Goal: Information Seeking & Learning: Learn about a topic

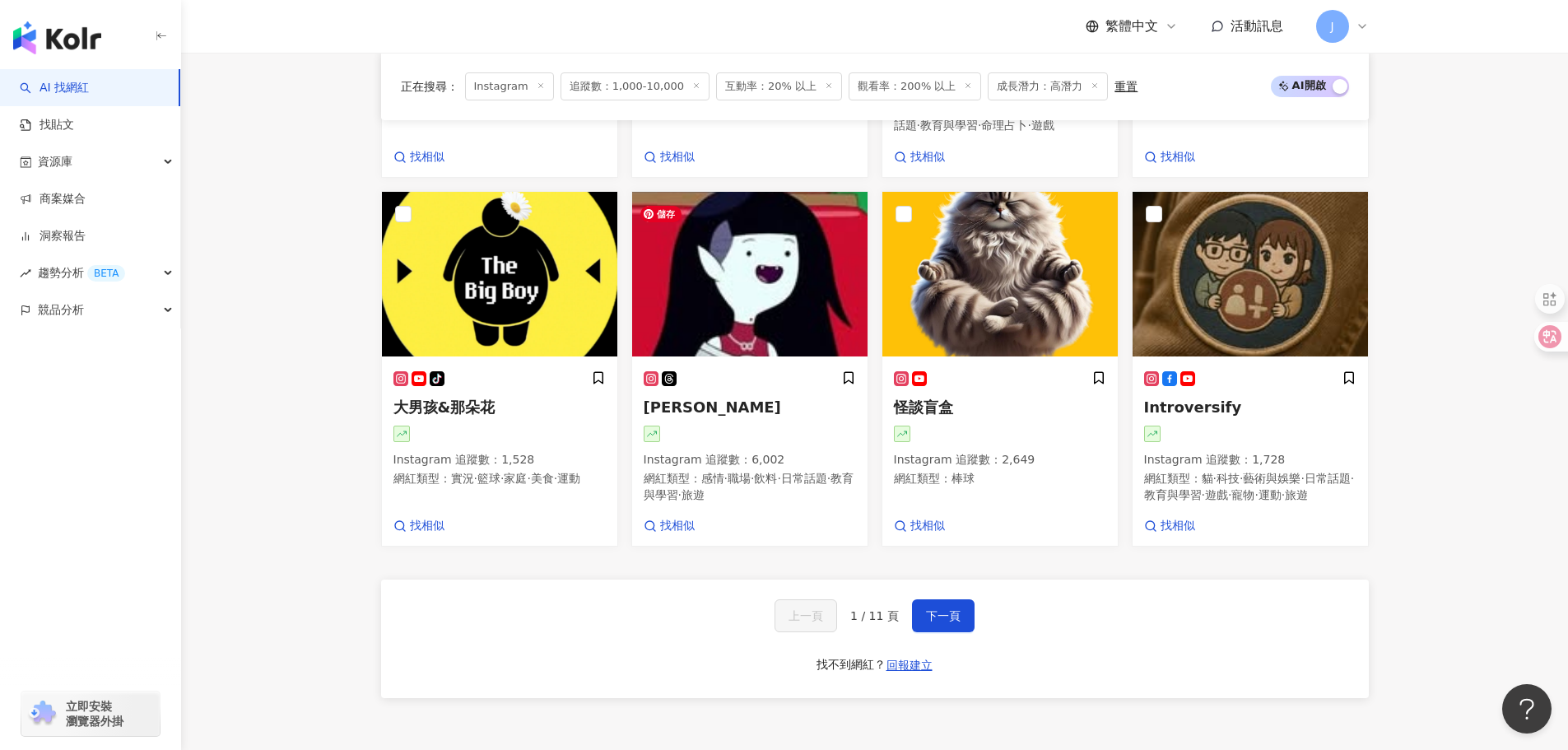
scroll to position [1564, 0]
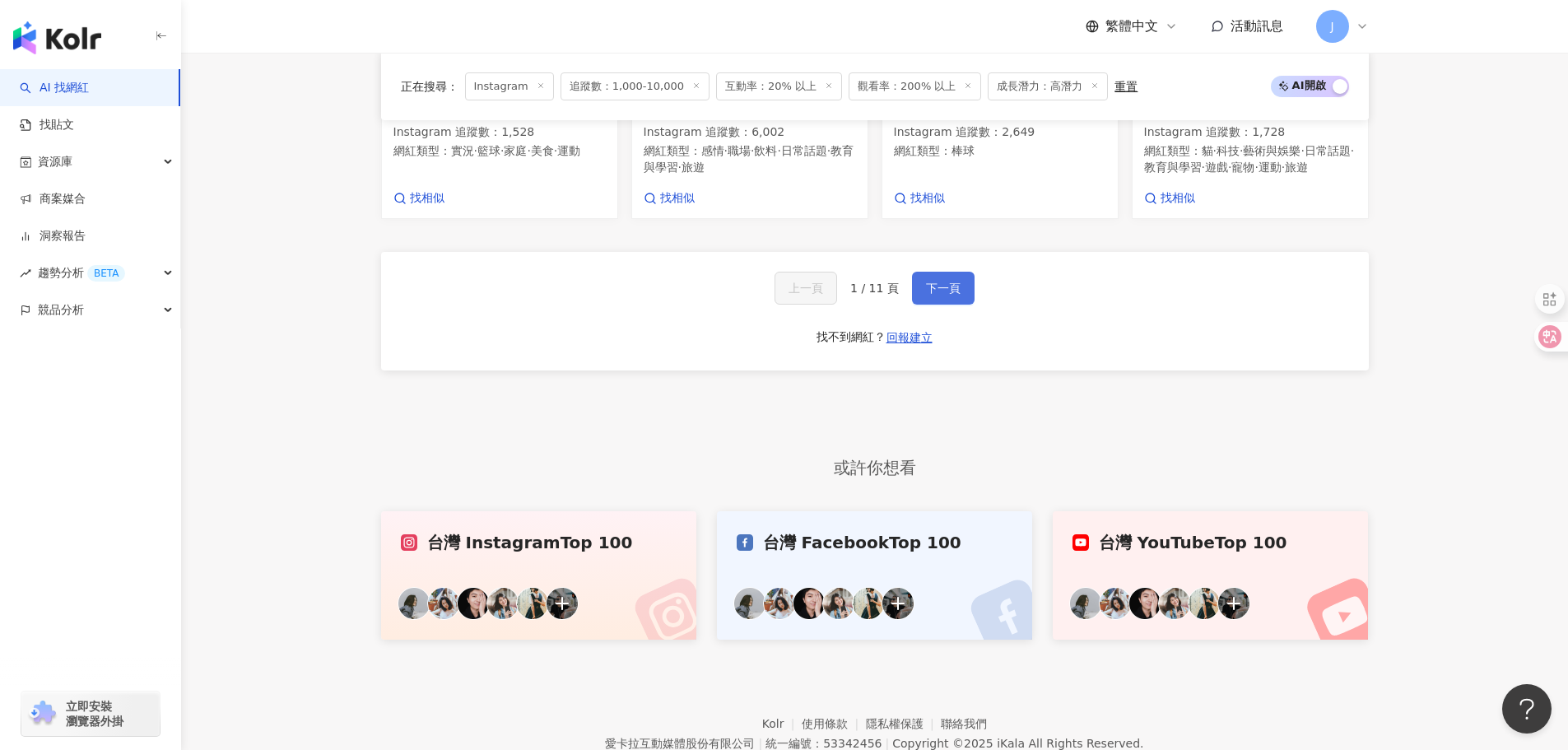
click at [932, 295] on span "下一頁" at bounding box center [943, 287] width 35 height 13
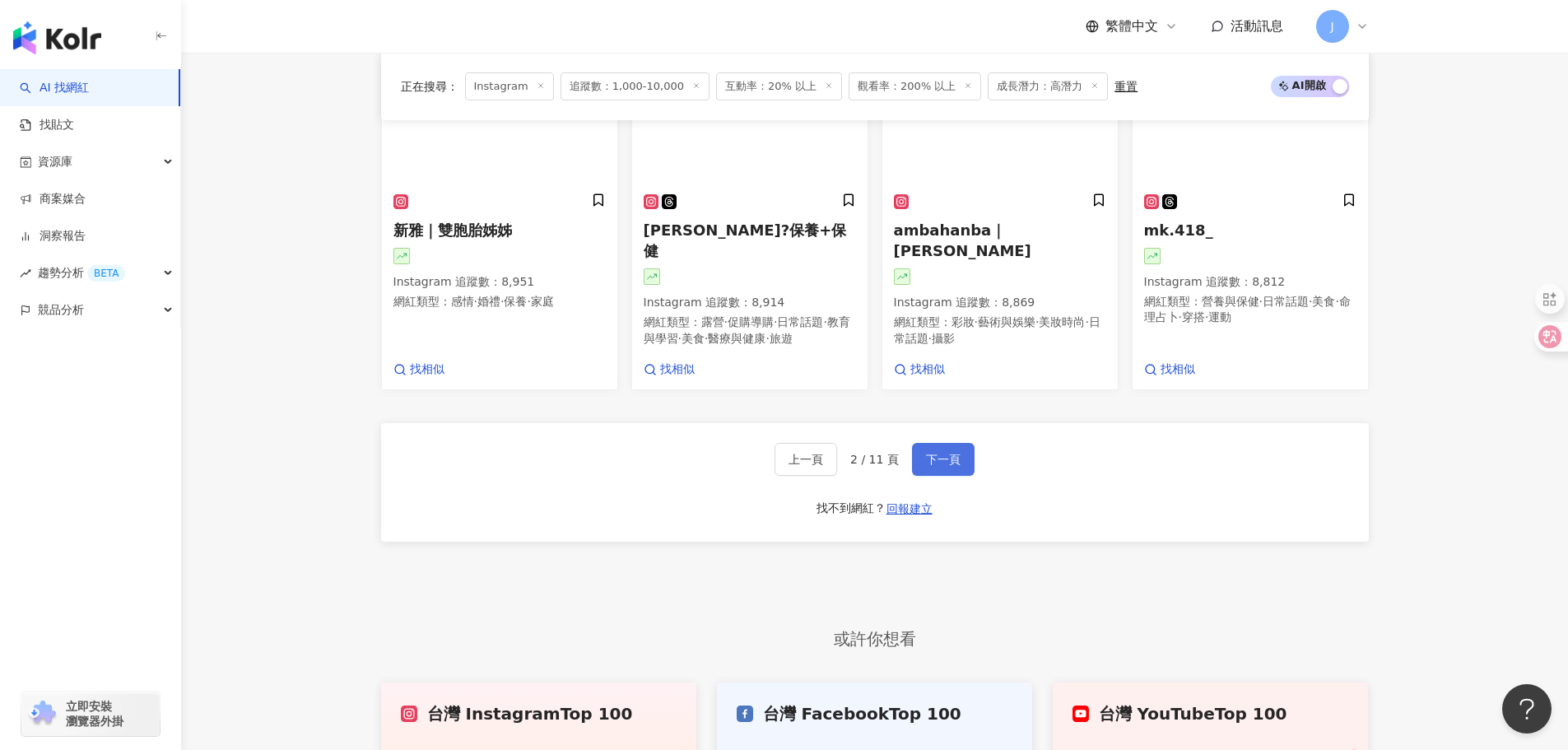
scroll to position [1579, 0]
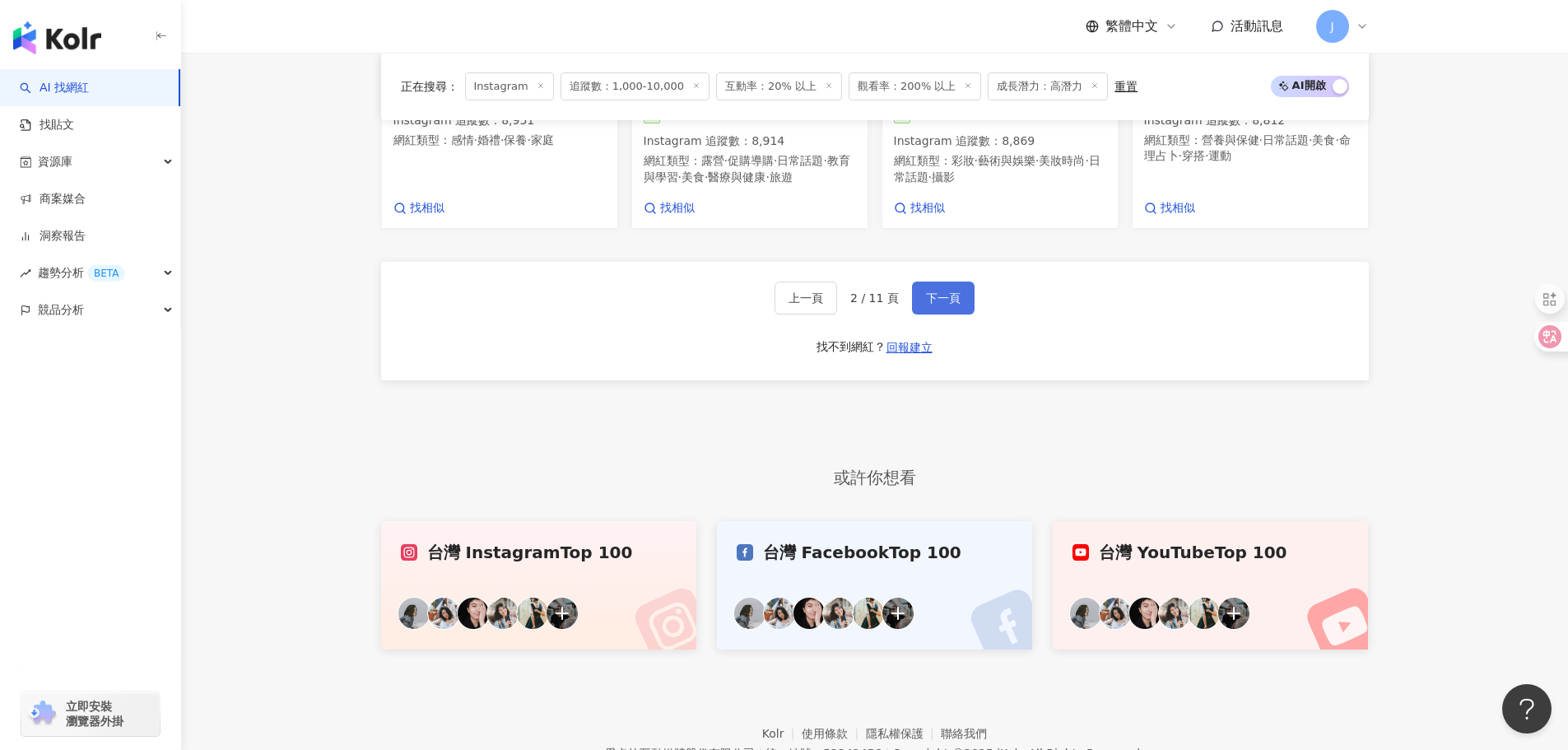
click at [927, 304] on span "下一頁" at bounding box center [943, 297] width 35 height 13
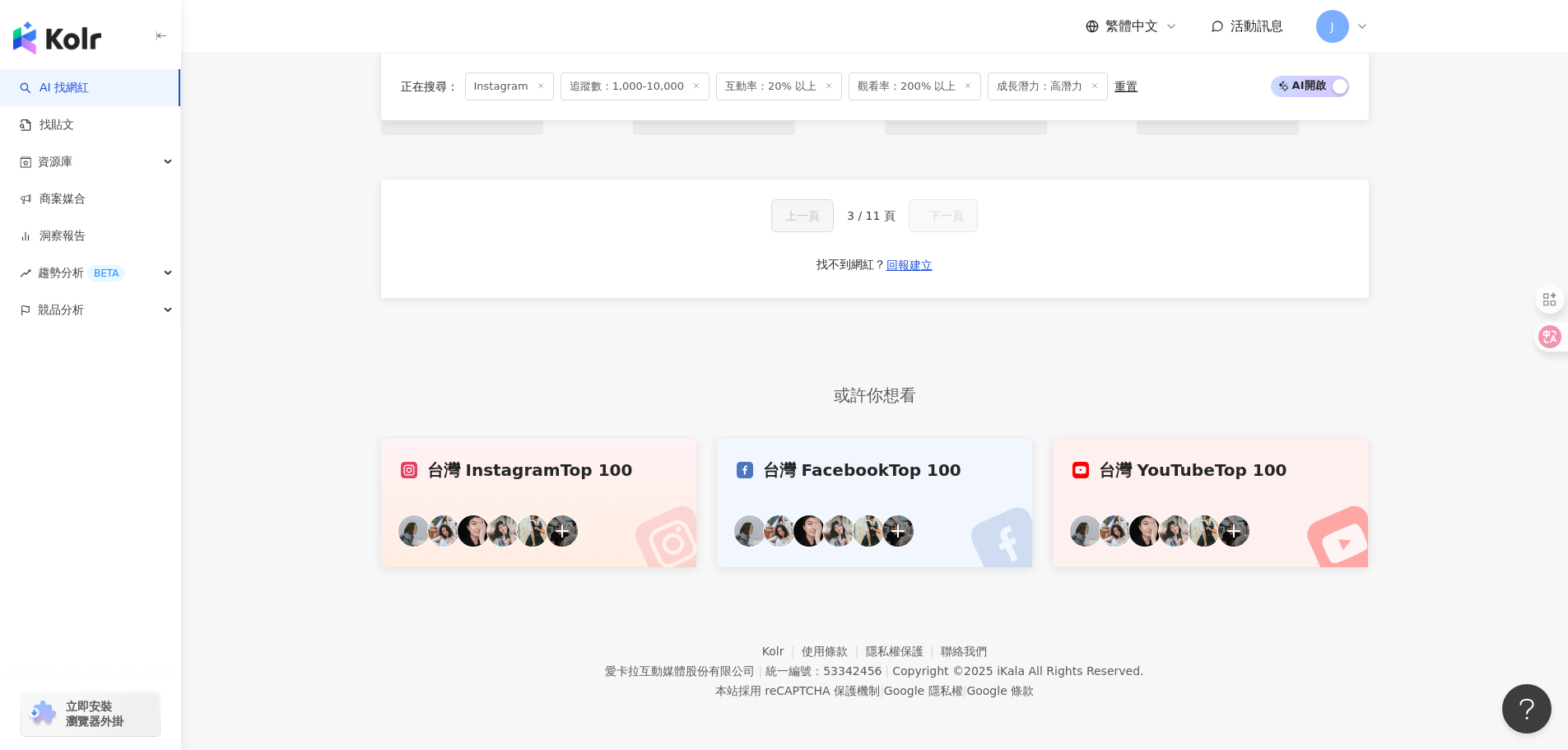
scroll to position [1418, 0]
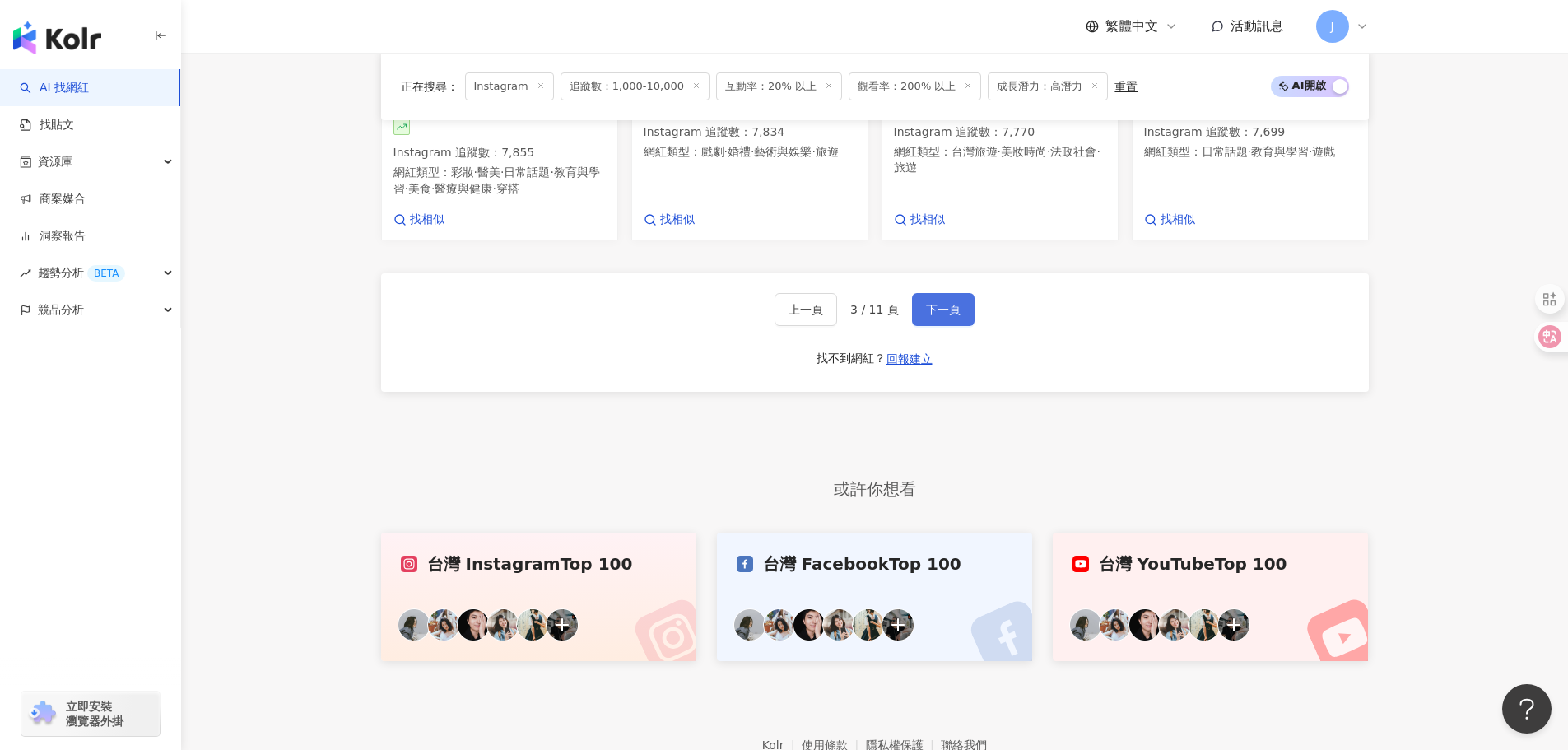
click at [927, 307] on span "下一頁" at bounding box center [943, 309] width 35 height 13
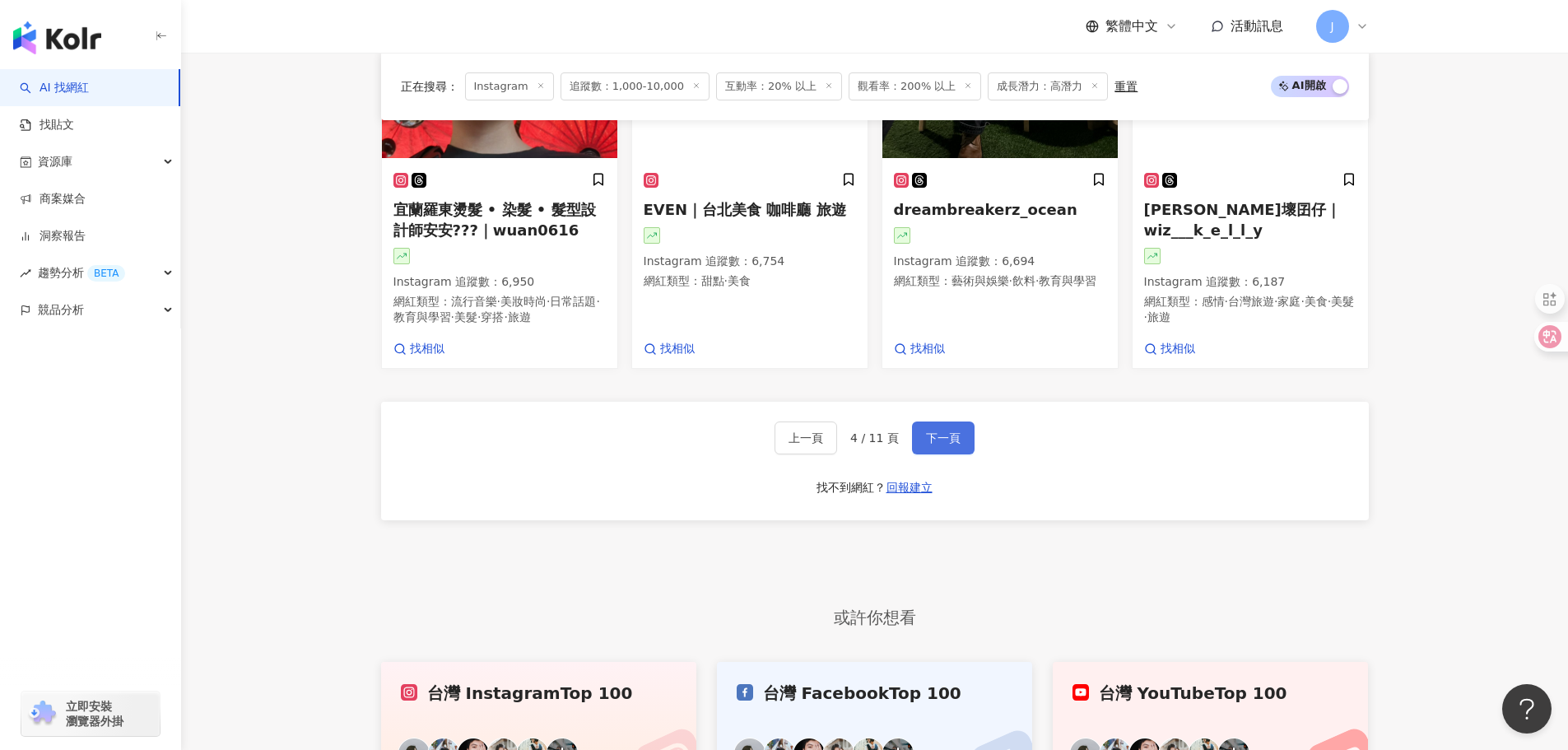
scroll to position [1604, 0]
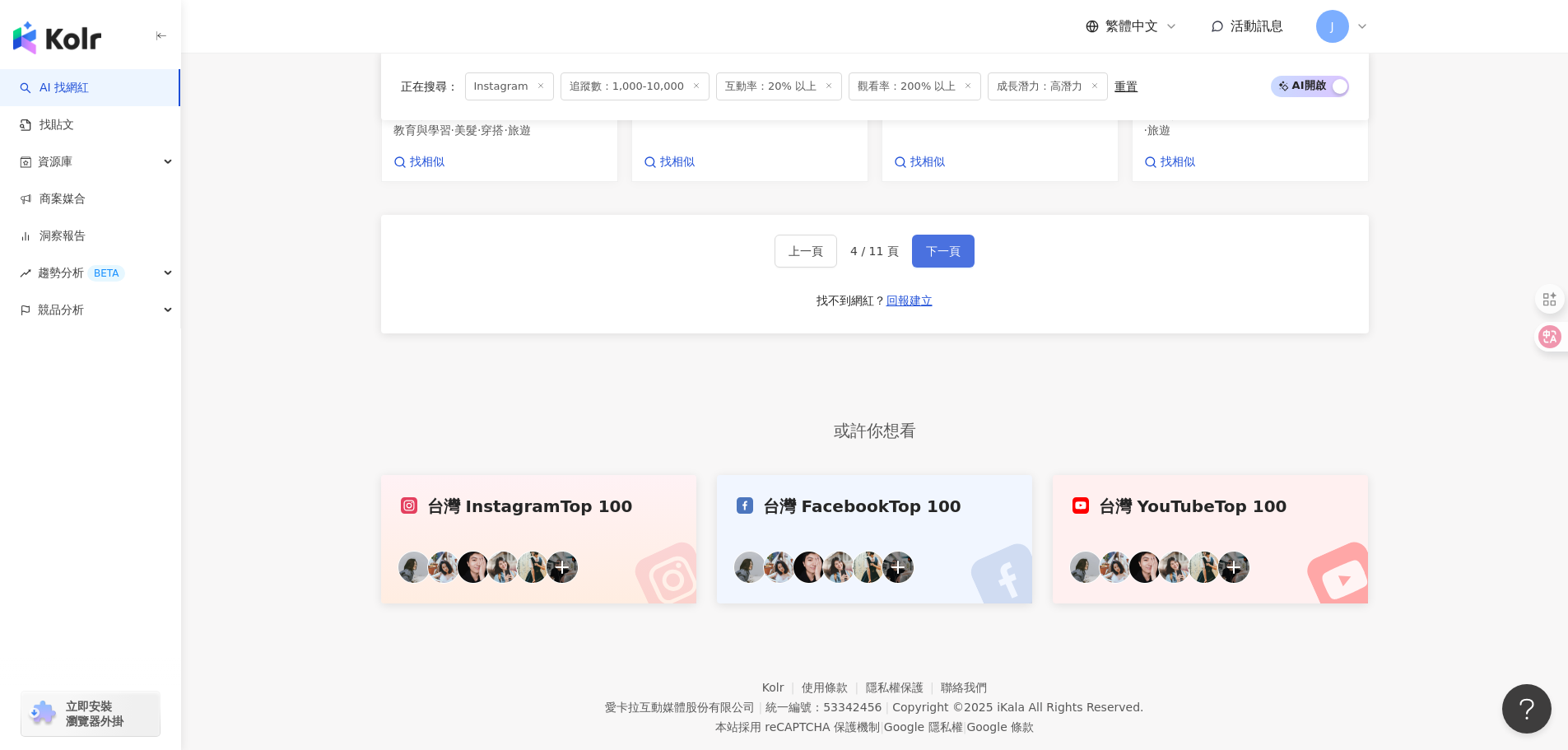
click at [927, 257] on span "下一頁" at bounding box center [943, 250] width 35 height 13
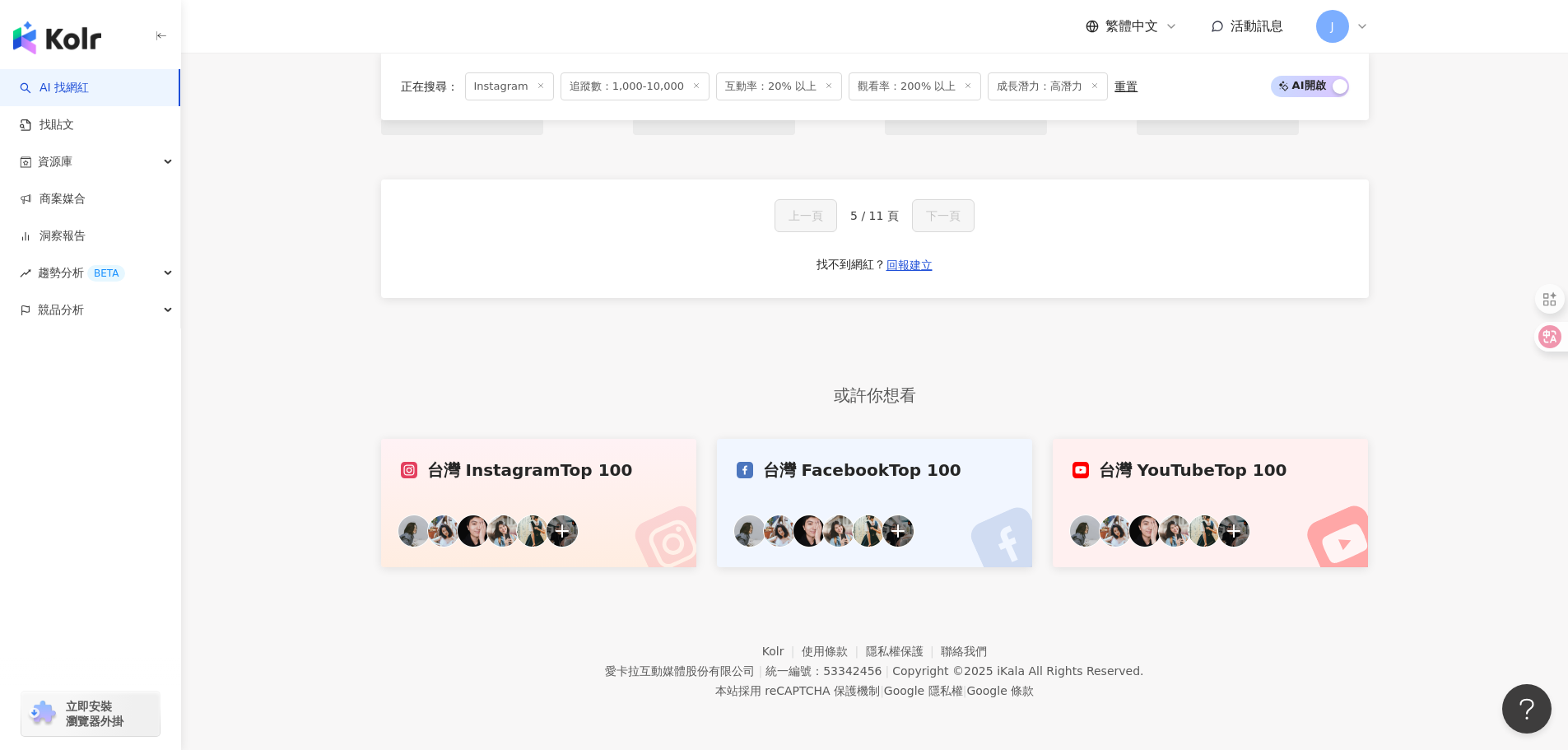
scroll to position [1418, 0]
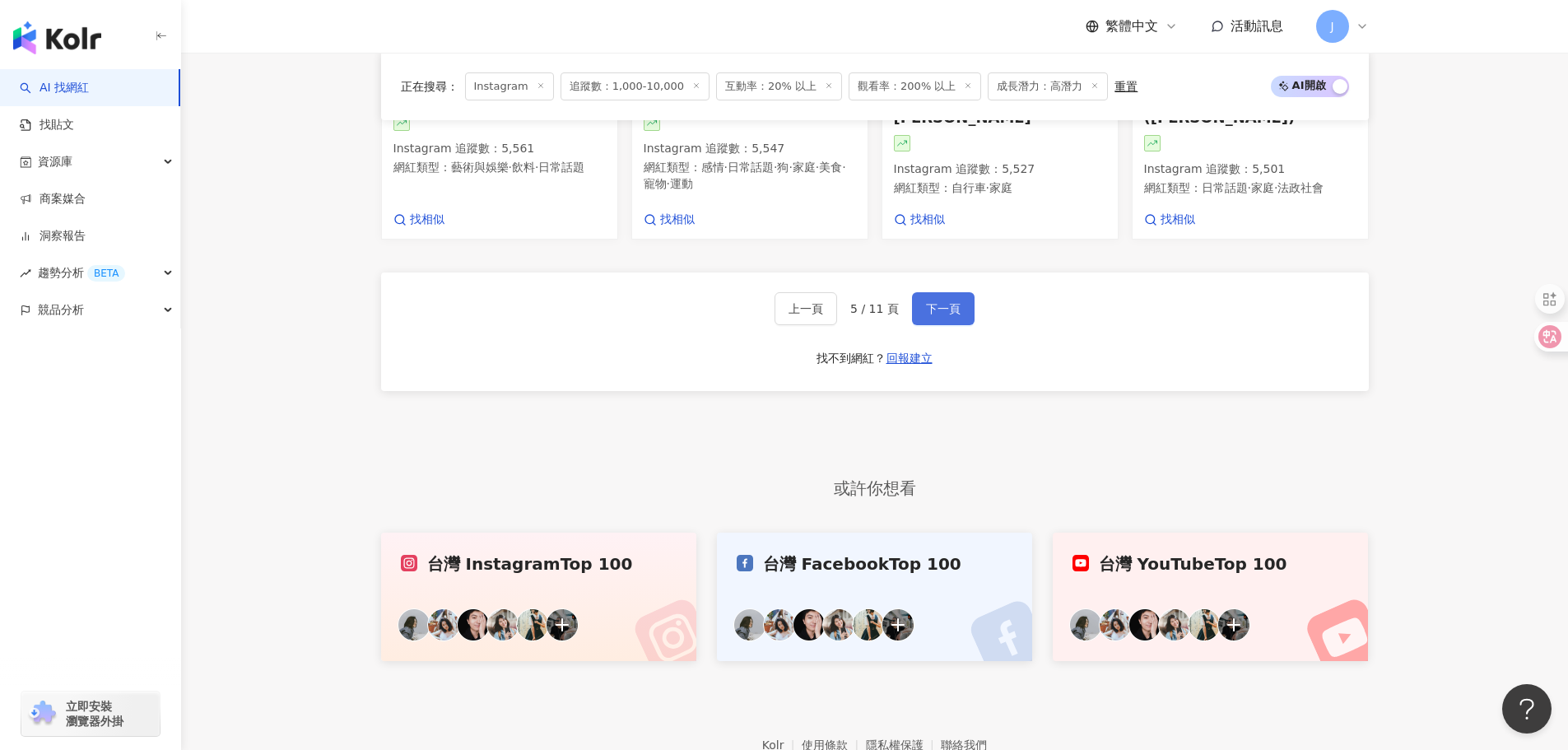
click at [927, 307] on span "下一頁" at bounding box center [943, 308] width 35 height 13
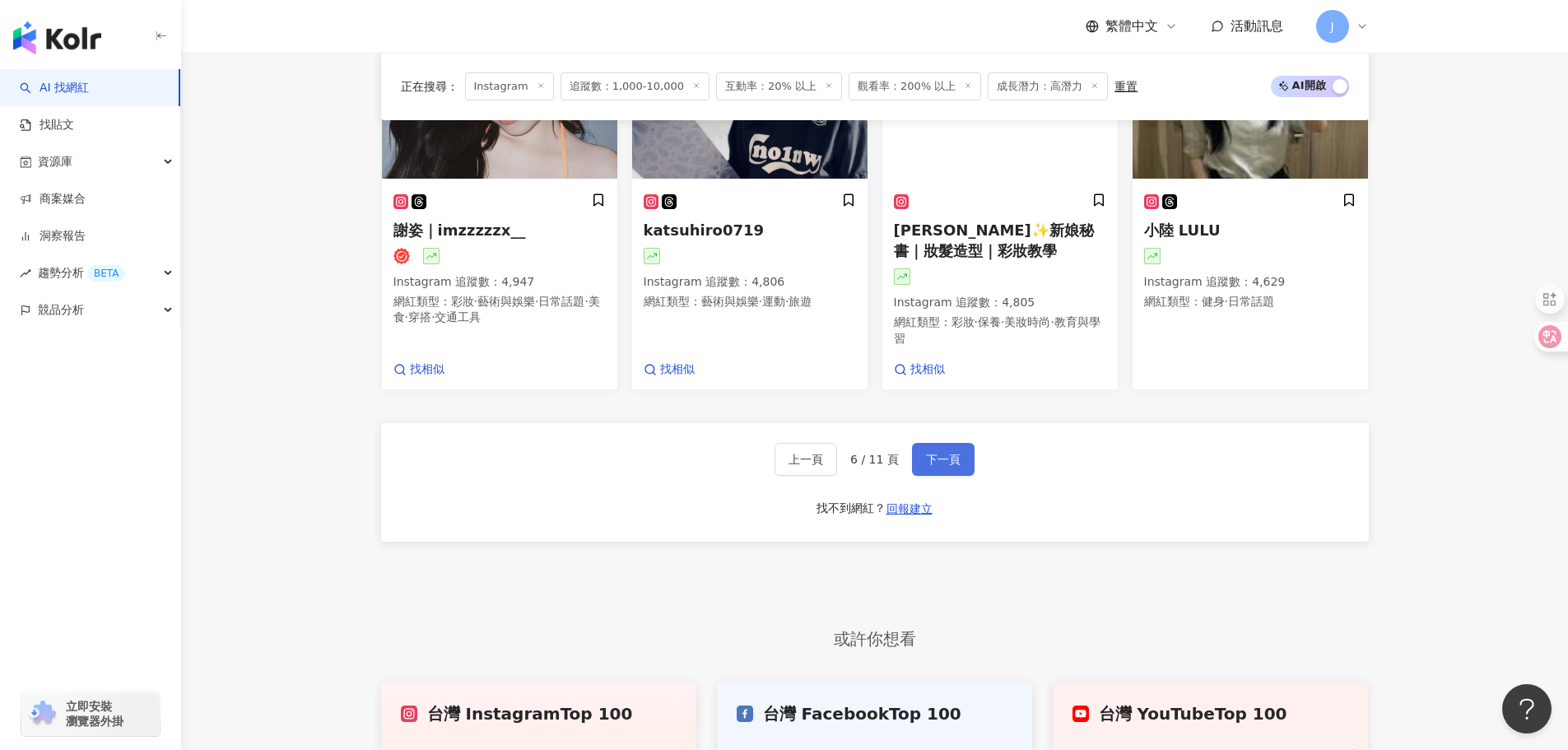
scroll to position [1561, 0]
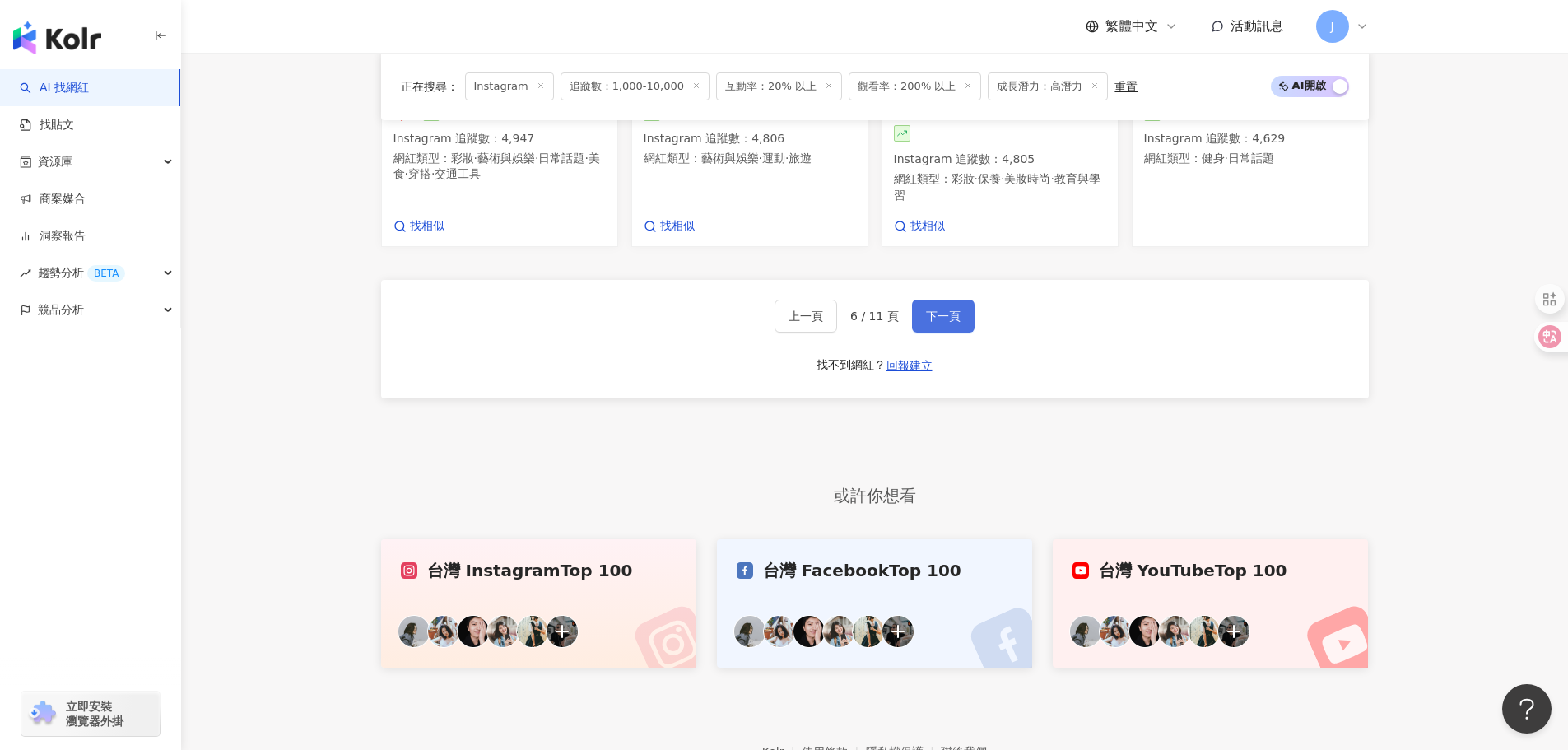
click at [928, 309] on span "下一頁" at bounding box center [943, 315] width 35 height 13
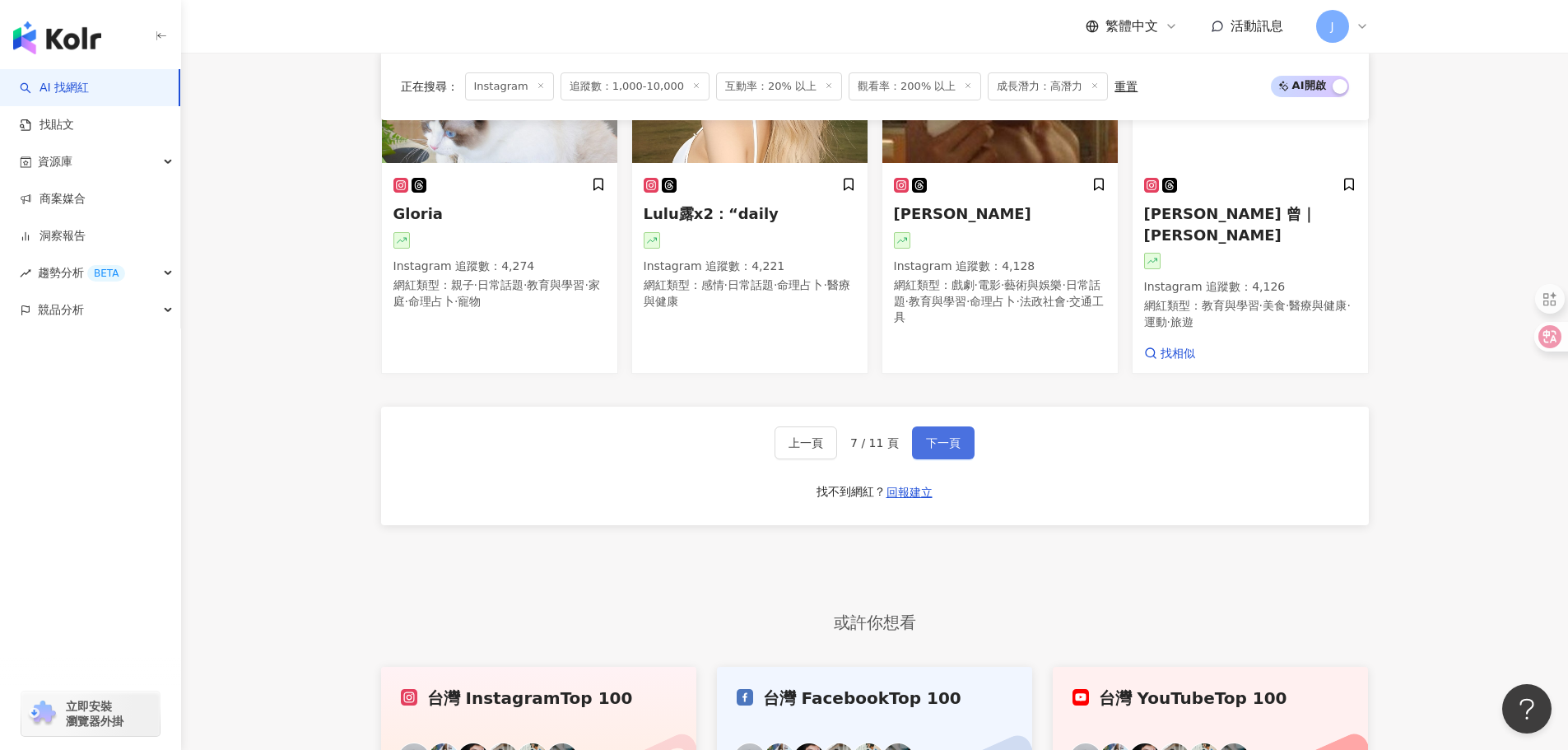
scroll to position [1556, 0]
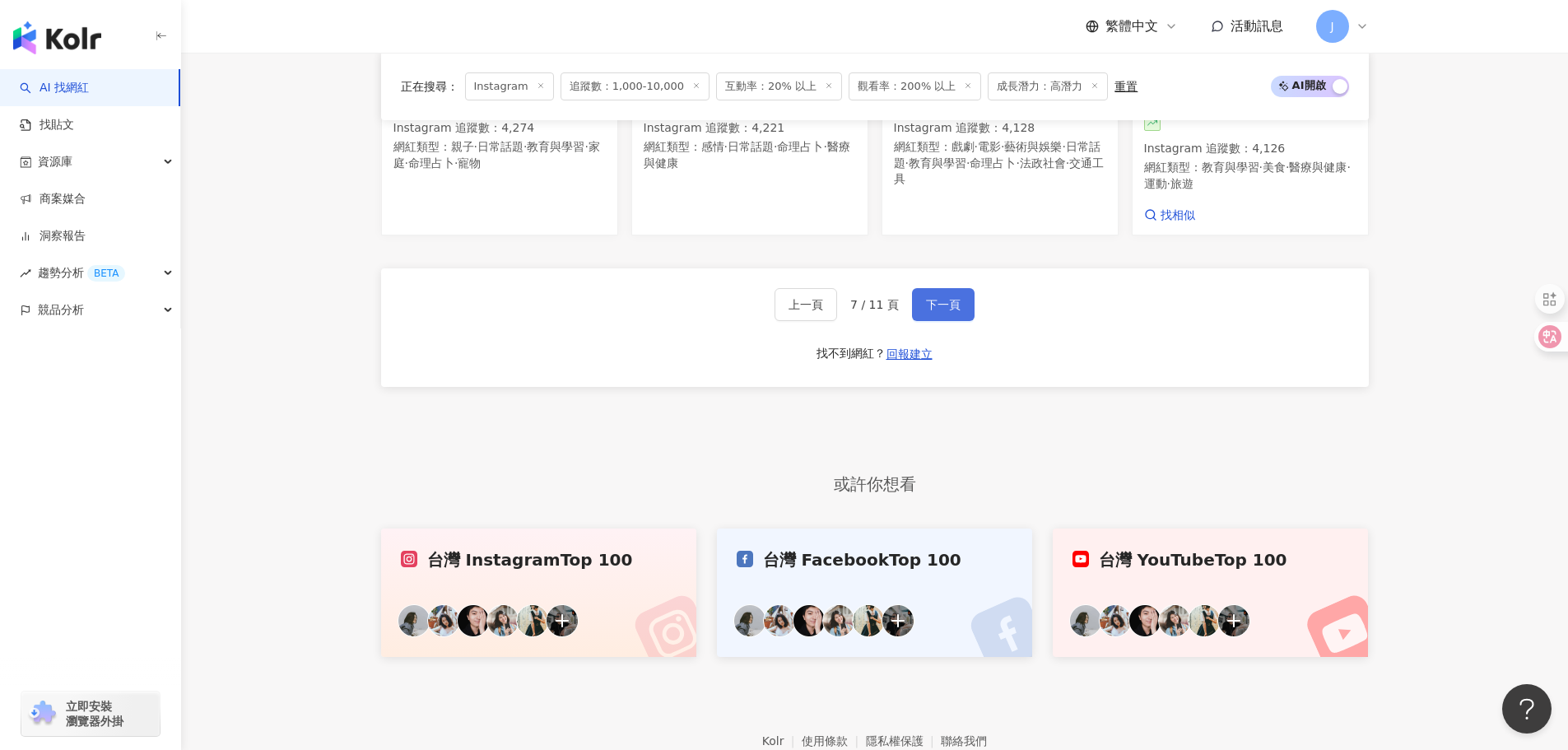
click at [928, 307] on span "下一頁" at bounding box center [943, 304] width 35 height 13
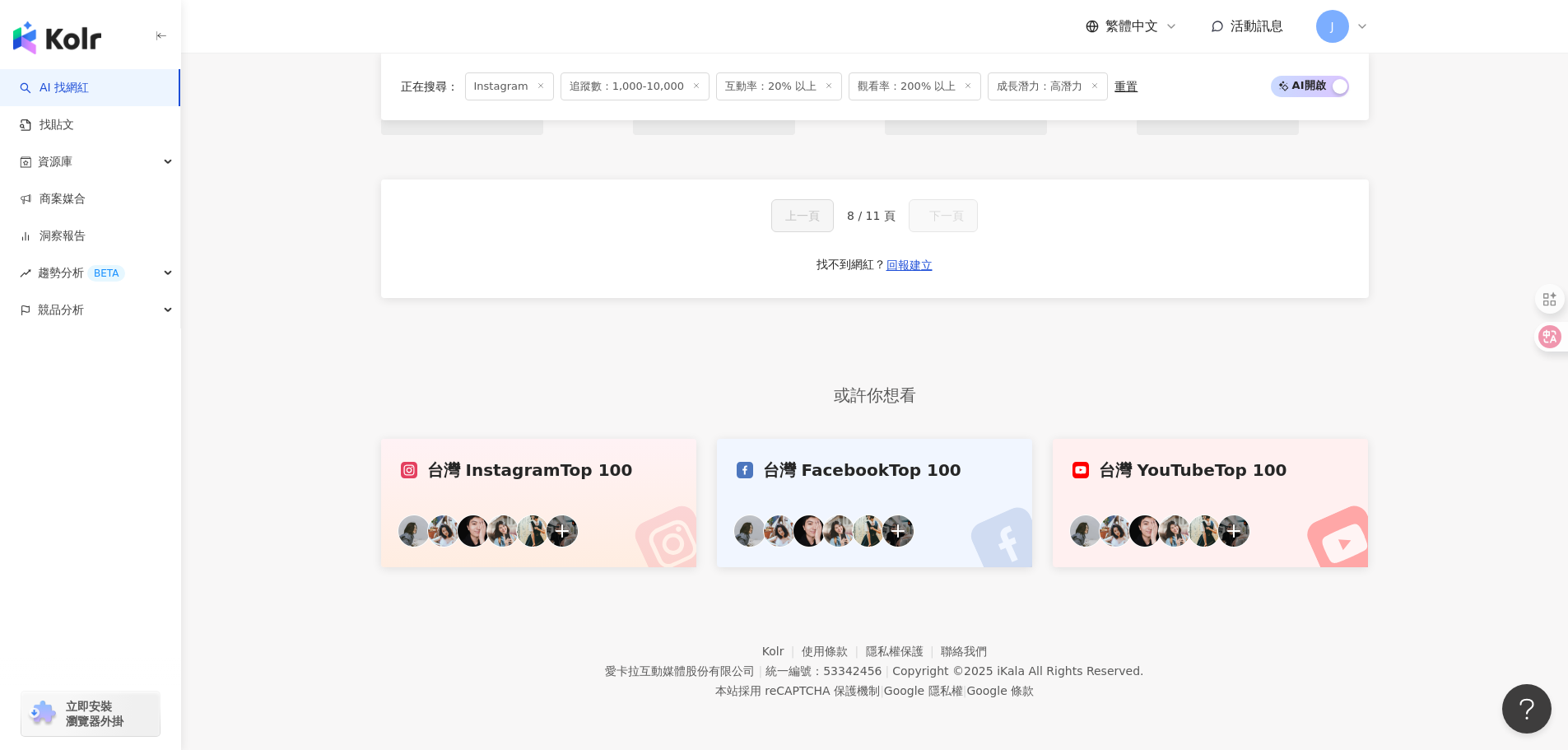
scroll to position [1418, 0]
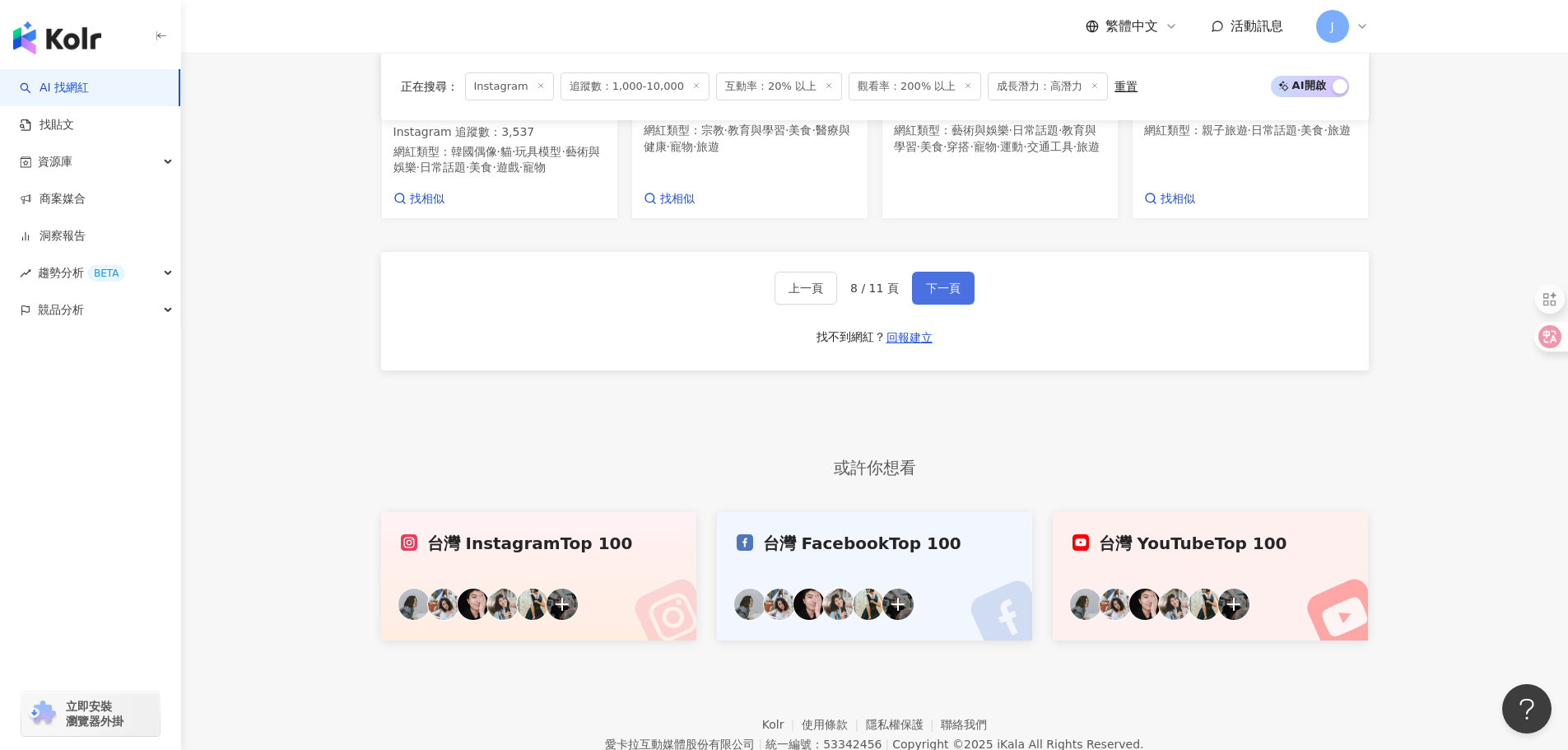
click at [928, 295] on span "下一頁" at bounding box center [943, 287] width 35 height 13
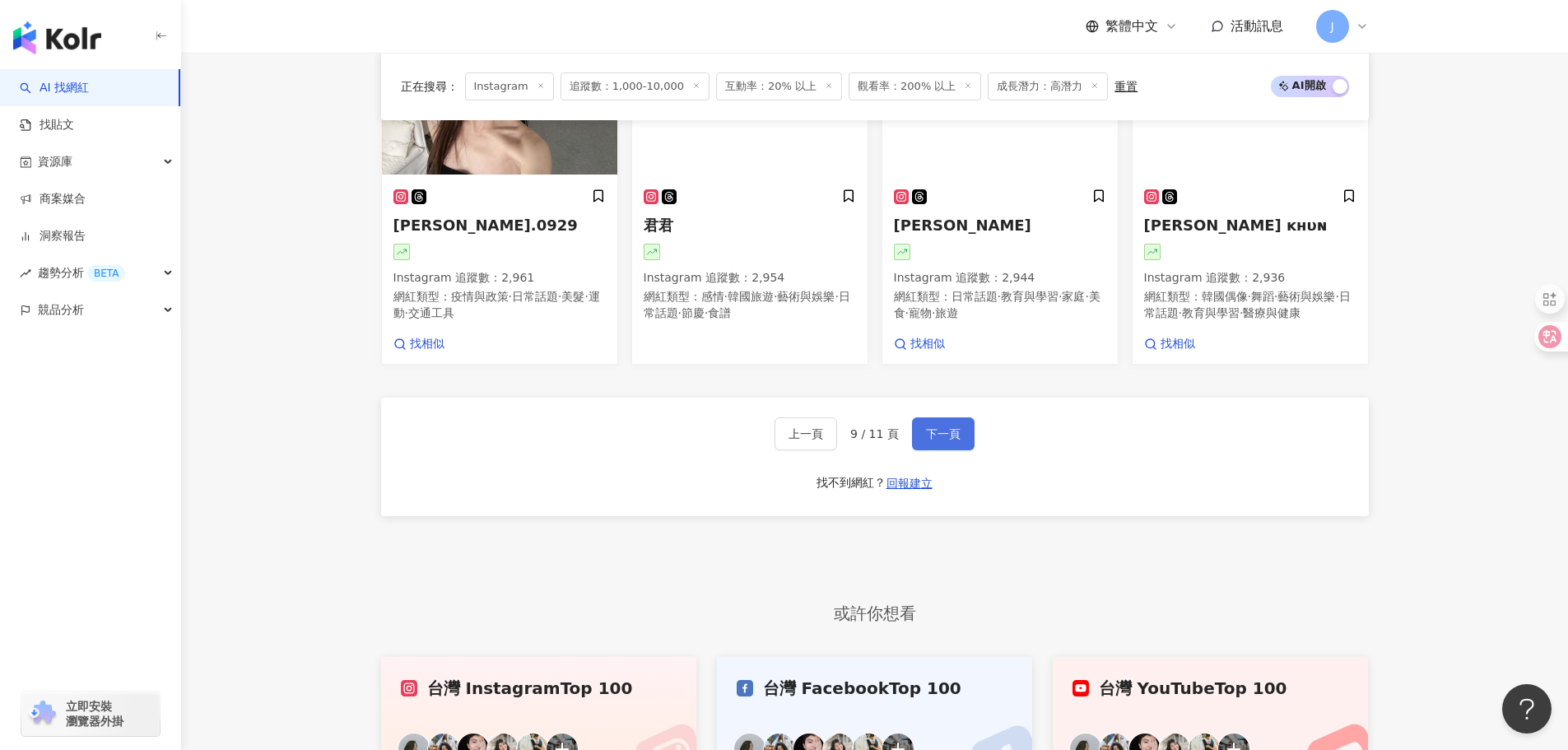
scroll to position [1568, 0]
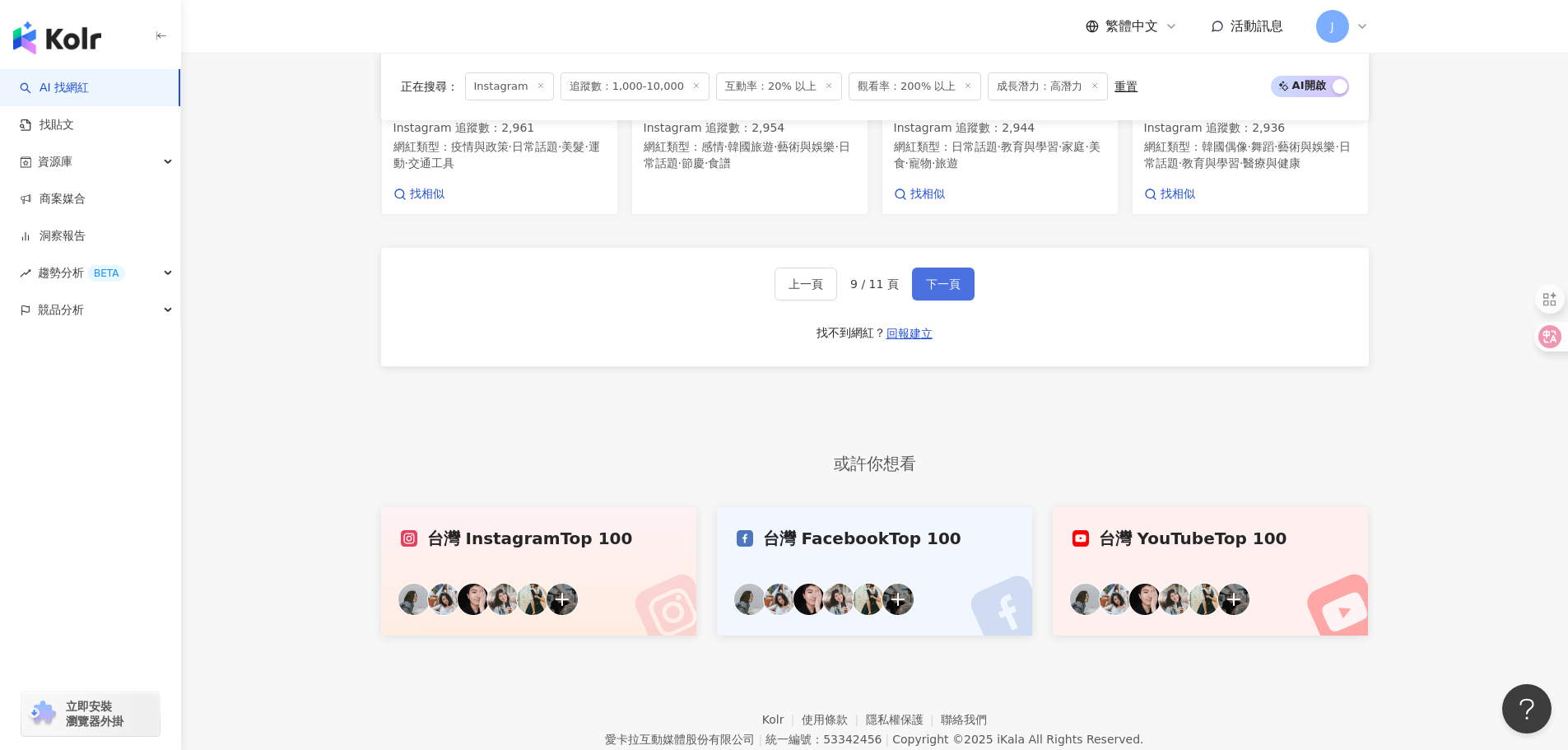
click at [929, 290] on span "下一頁" at bounding box center [943, 283] width 35 height 13
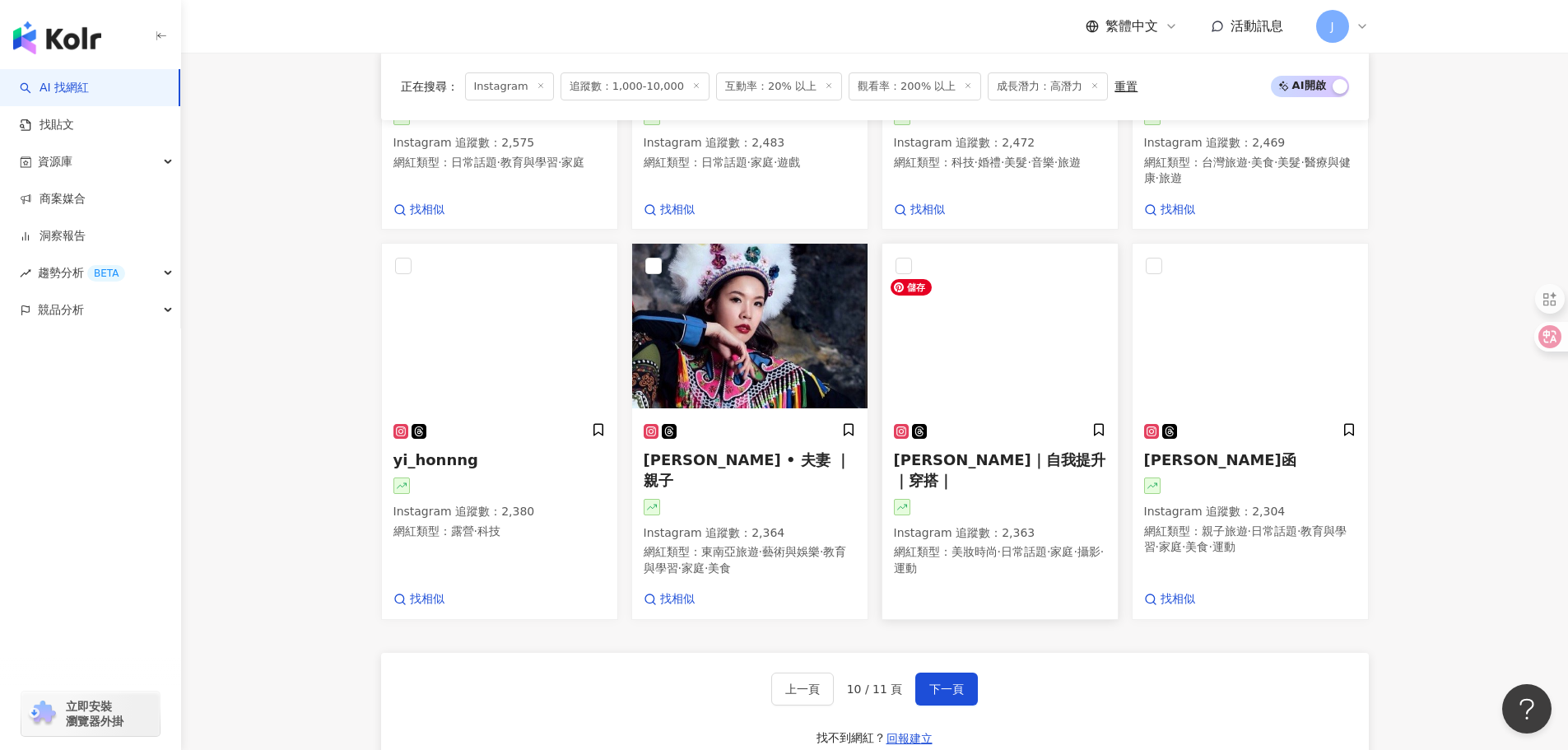
scroll to position [1300, 0]
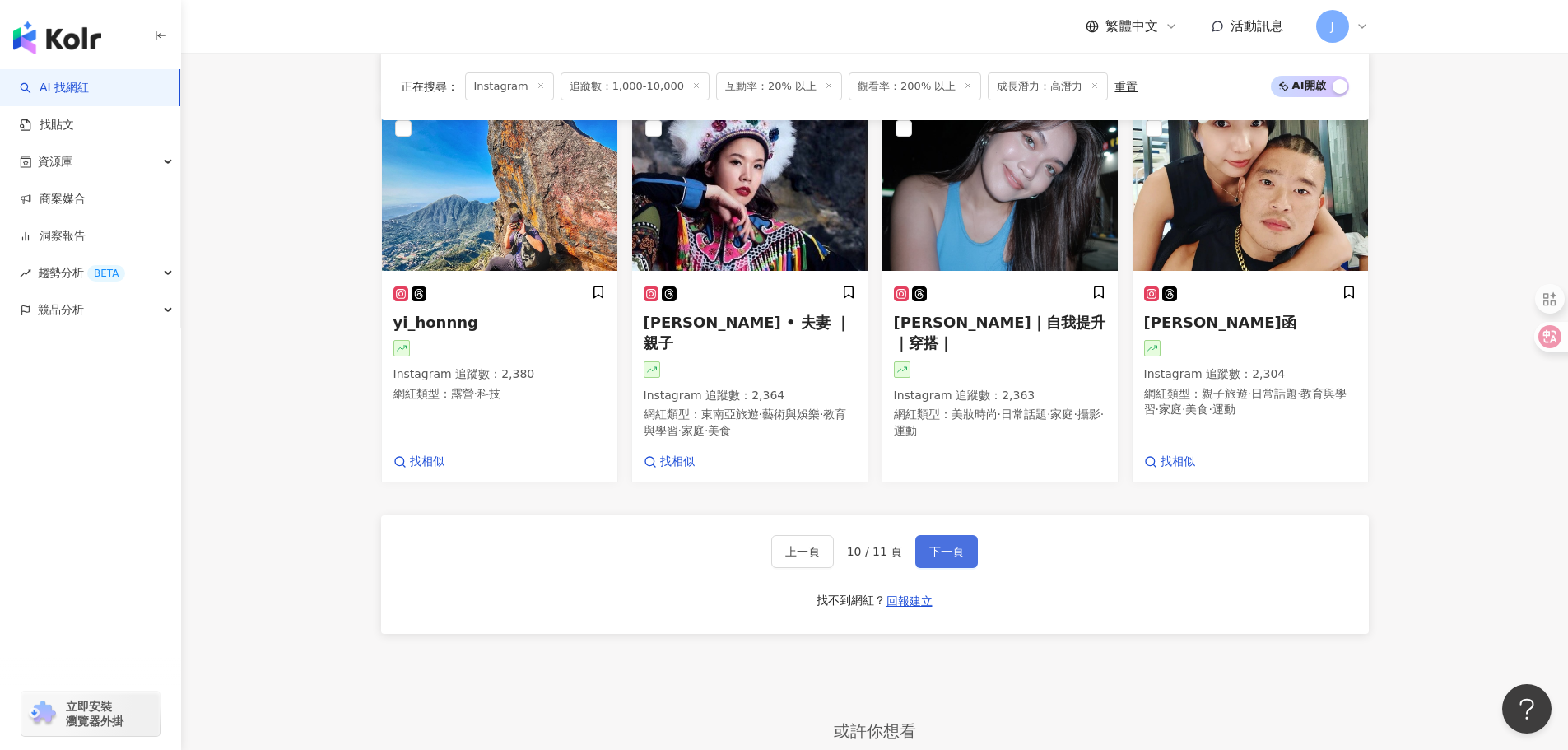
click at [936, 558] on span "下一頁" at bounding box center [946, 550] width 35 height 13
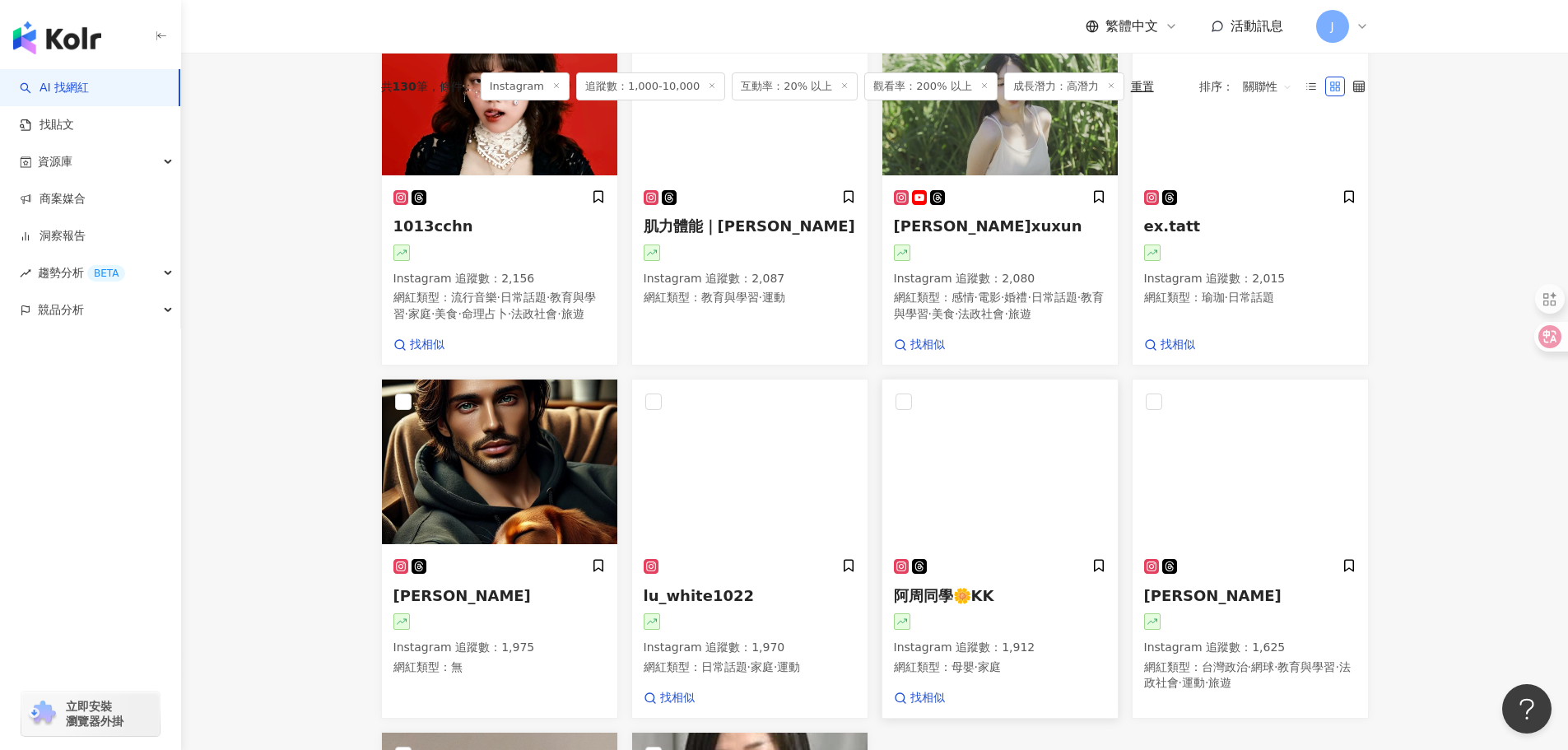
scroll to position [939, 0]
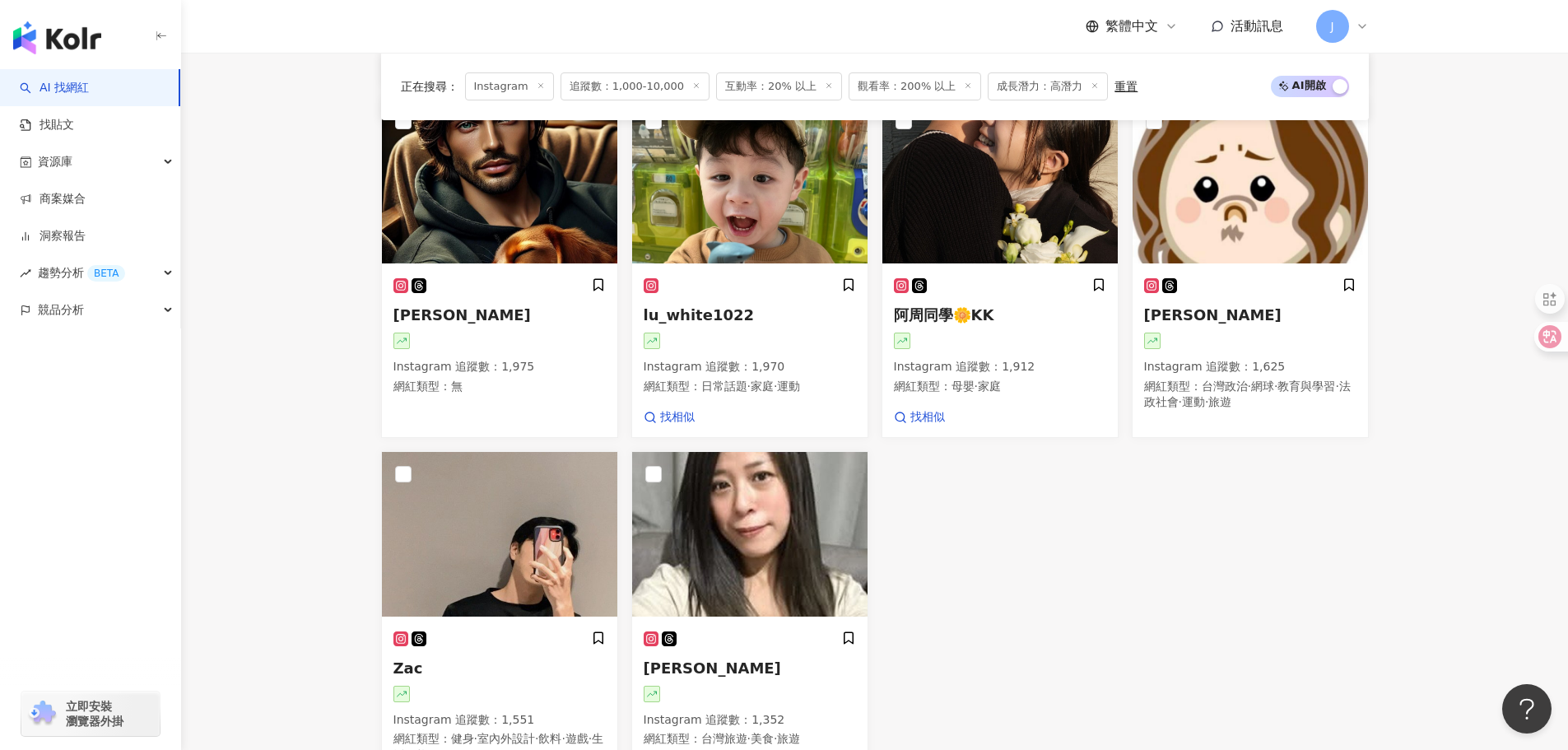
click at [243, 230] on main "Instagram 台灣 搜尋 您可能感興趣： 特價商品 限量特賣 類型 性別 追蹤數 互動率 觀看率 合作費用預估 更多篩選 搜尋指引 AI 開啟 AI 關…" at bounding box center [874, 162] width 1387 height 2097
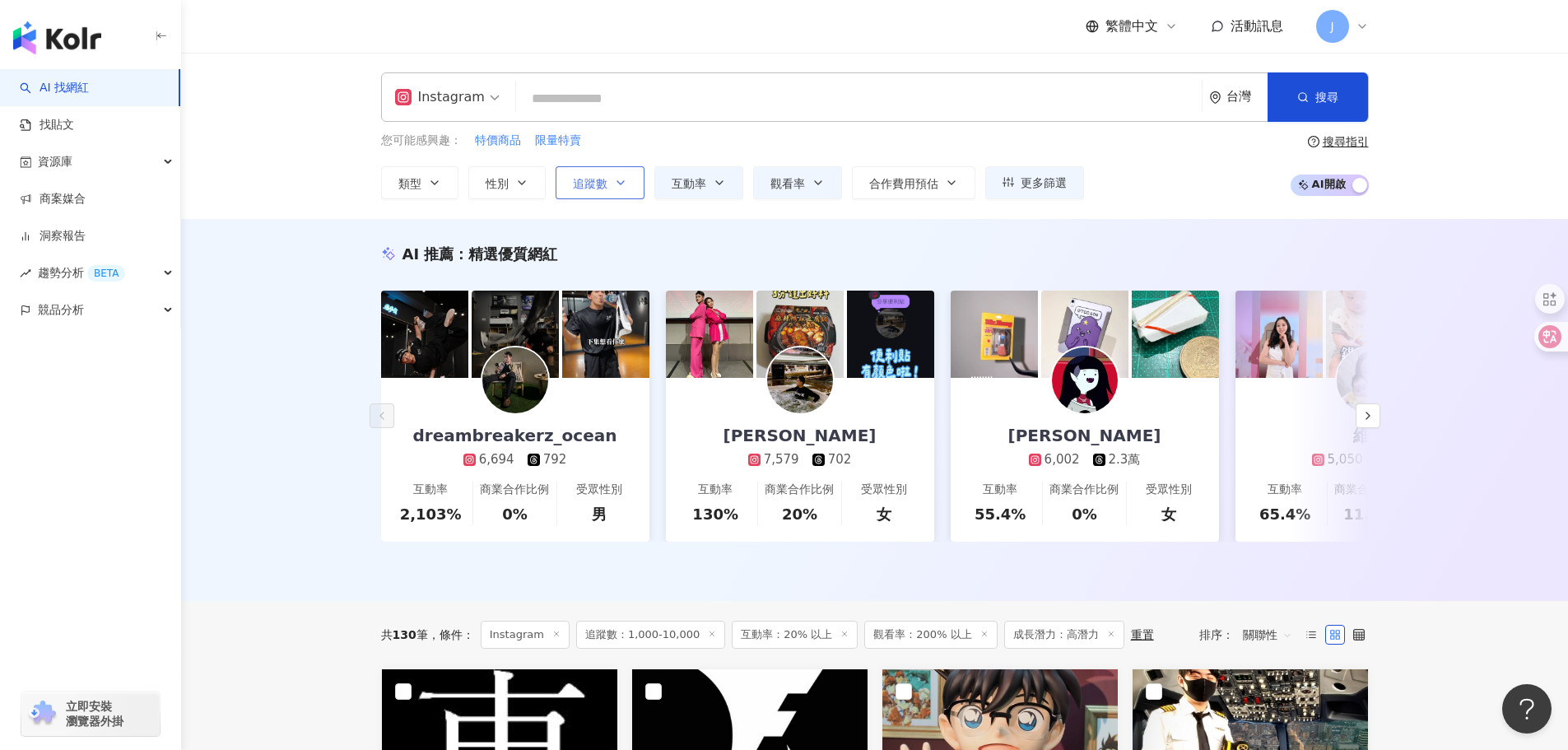
click at [606, 188] on span "追蹤數" at bounding box center [589, 183] width 35 height 13
click at [1205, 233] on div "AI 推薦 ： 精選優質網紅 dreambreakerz_ocean 6,694 792 互動率 2,103% 商業合作比例 0% 受眾性別 男 Sheng …" at bounding box center [874, 409] width 1387 height 381
click at [587, 181] on span "追蹤數" at bounding box center [589, 183] width 35 height 13
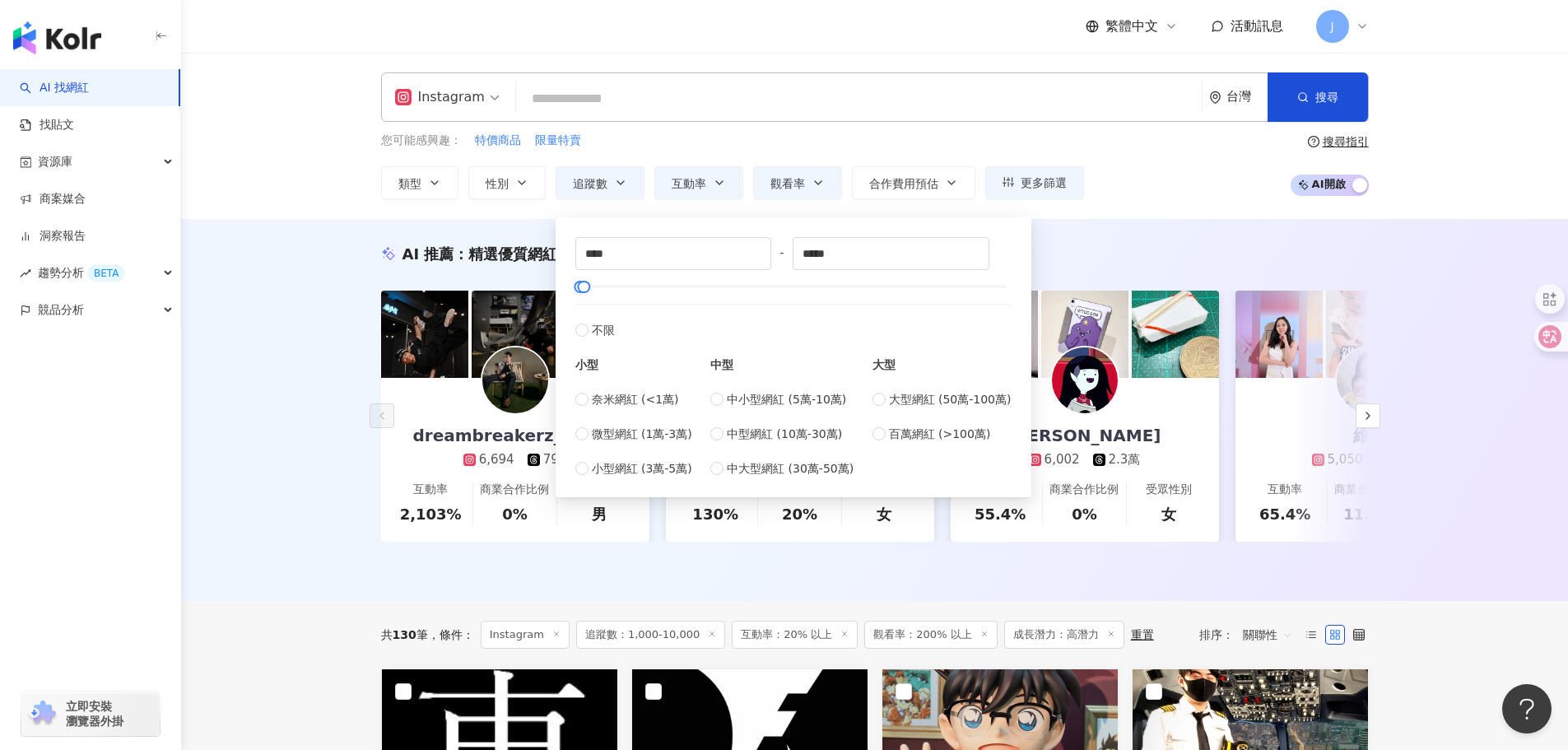
click at [1097, 220] on div "AI 推薦 ： 精選優質網紅 dreambreakerz_ocean 6,694 792 互動率 2,103% 商業合作比例 0% 受眾性別 男 Sheng …" at bounding box center [874, 409] width 1387 height 381
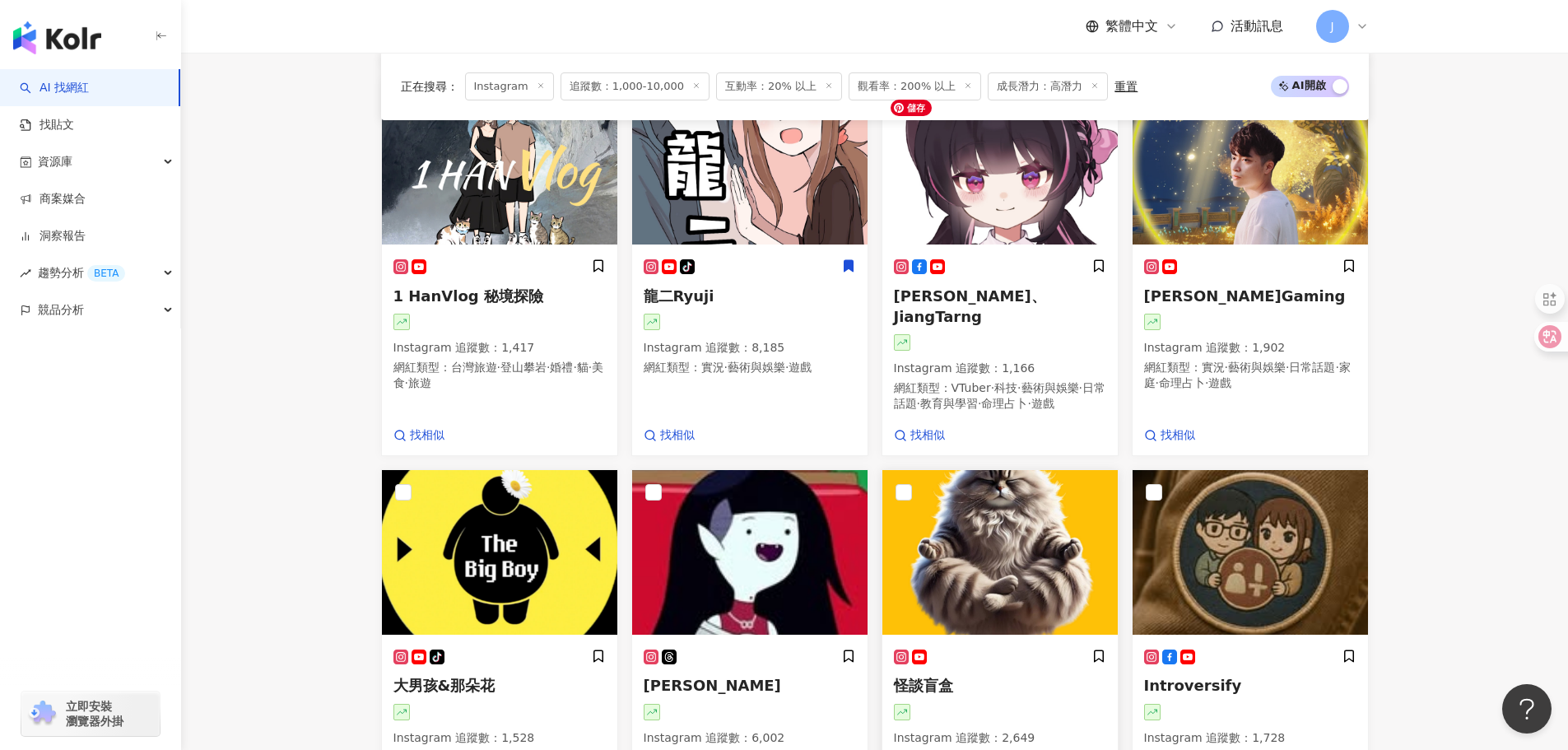
scroll to position [1234, 0]
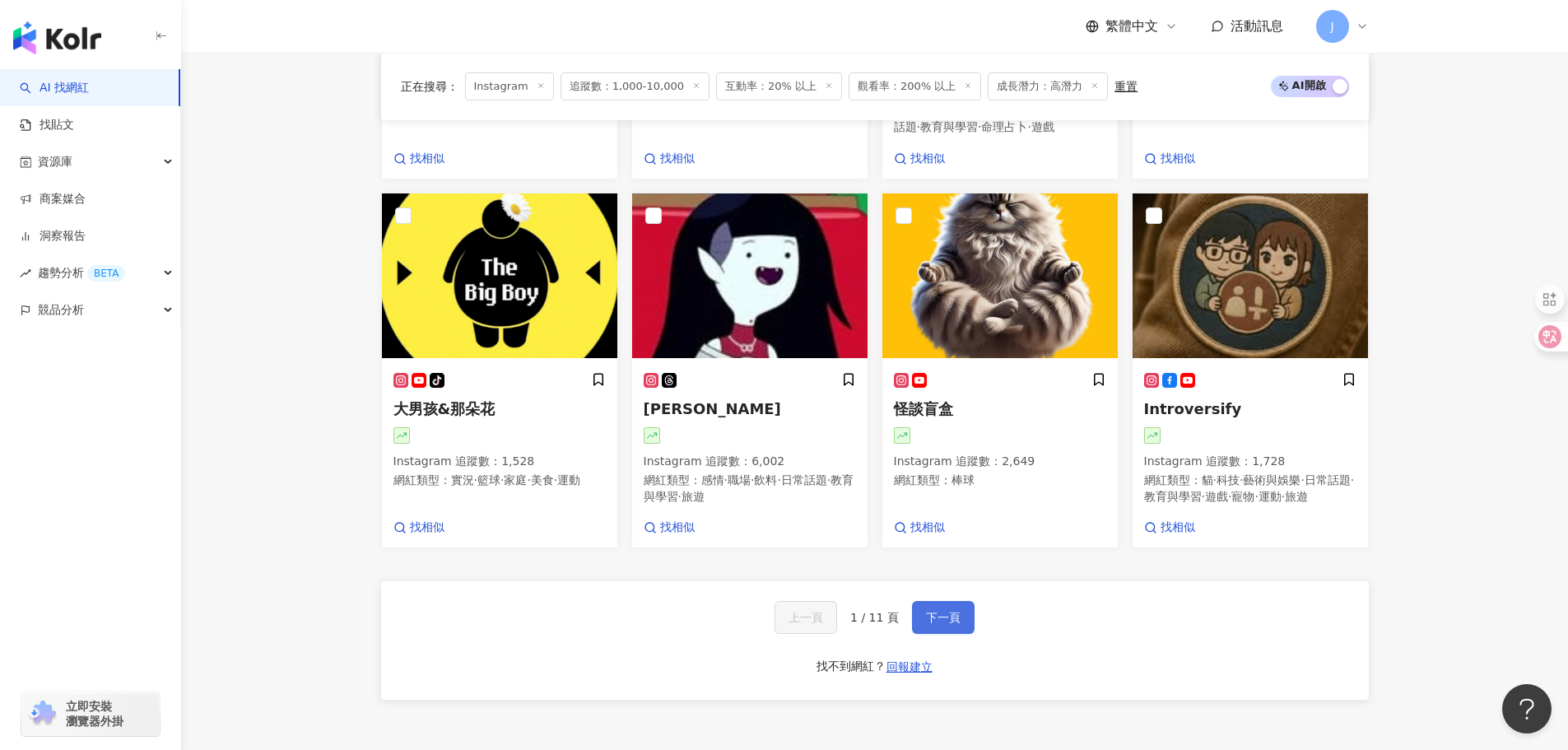
click at [935, 624] on span "下一頁" at bounding box center [943, 617] width 35 height 13
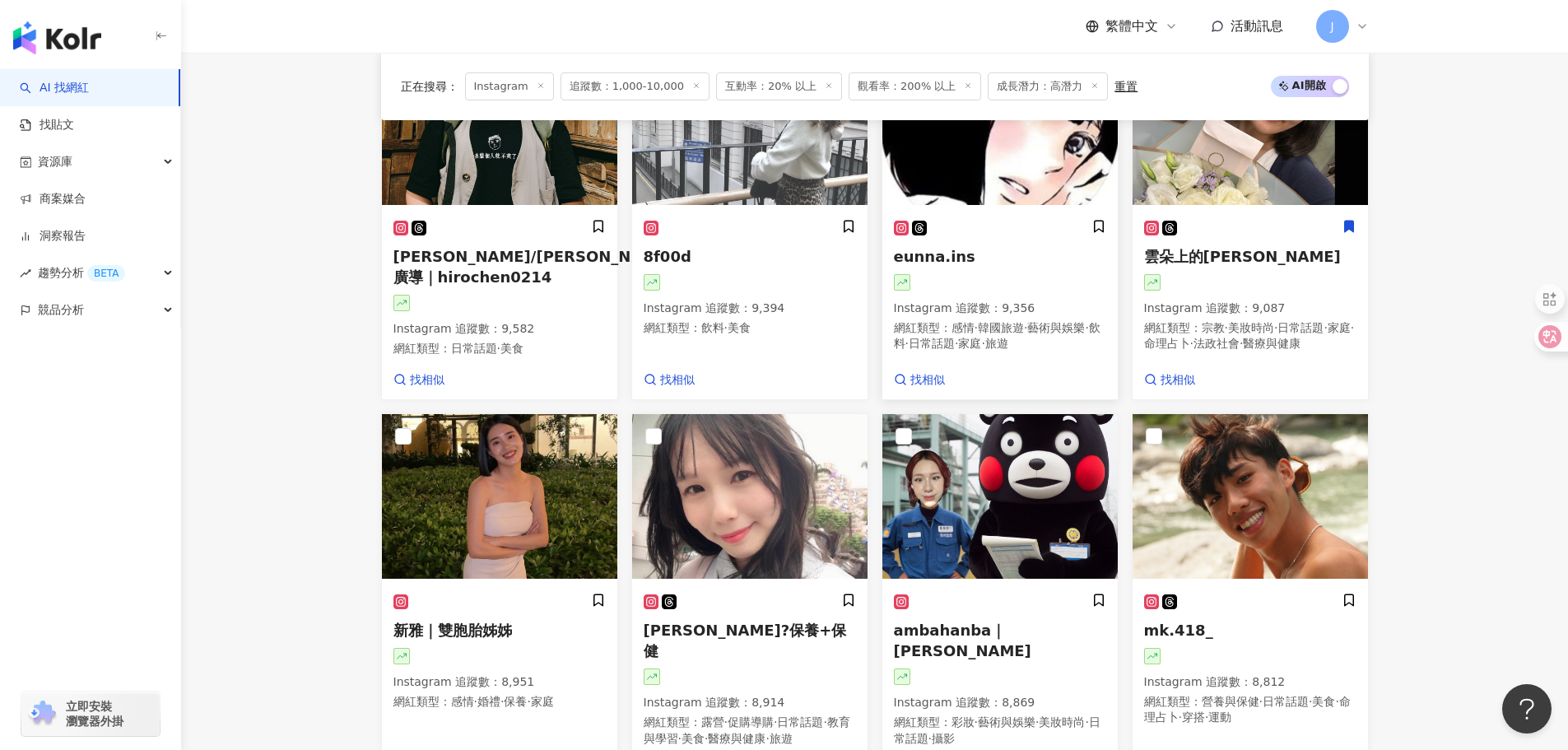
scroll to position [1250, 0]
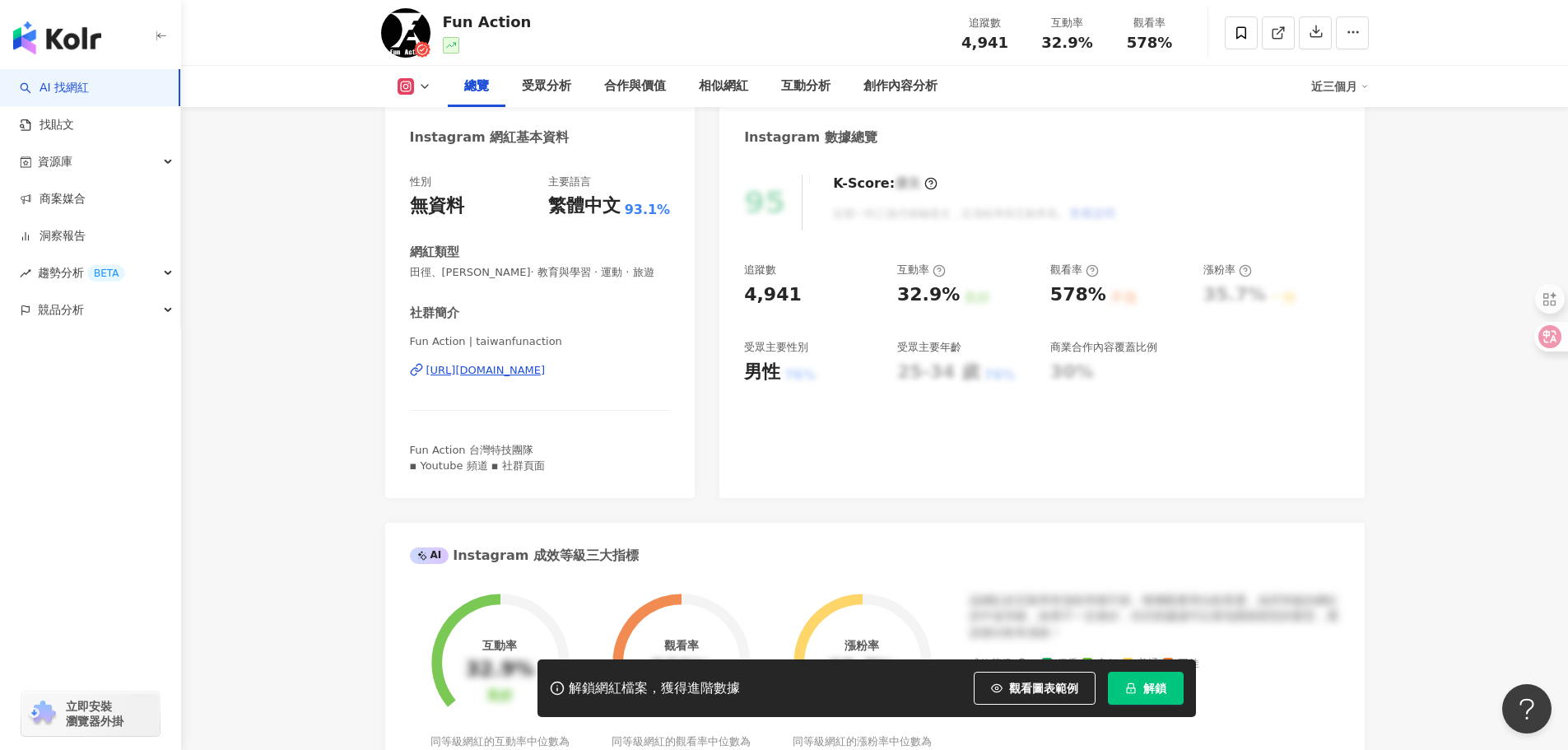
scroll to position [165, 0]
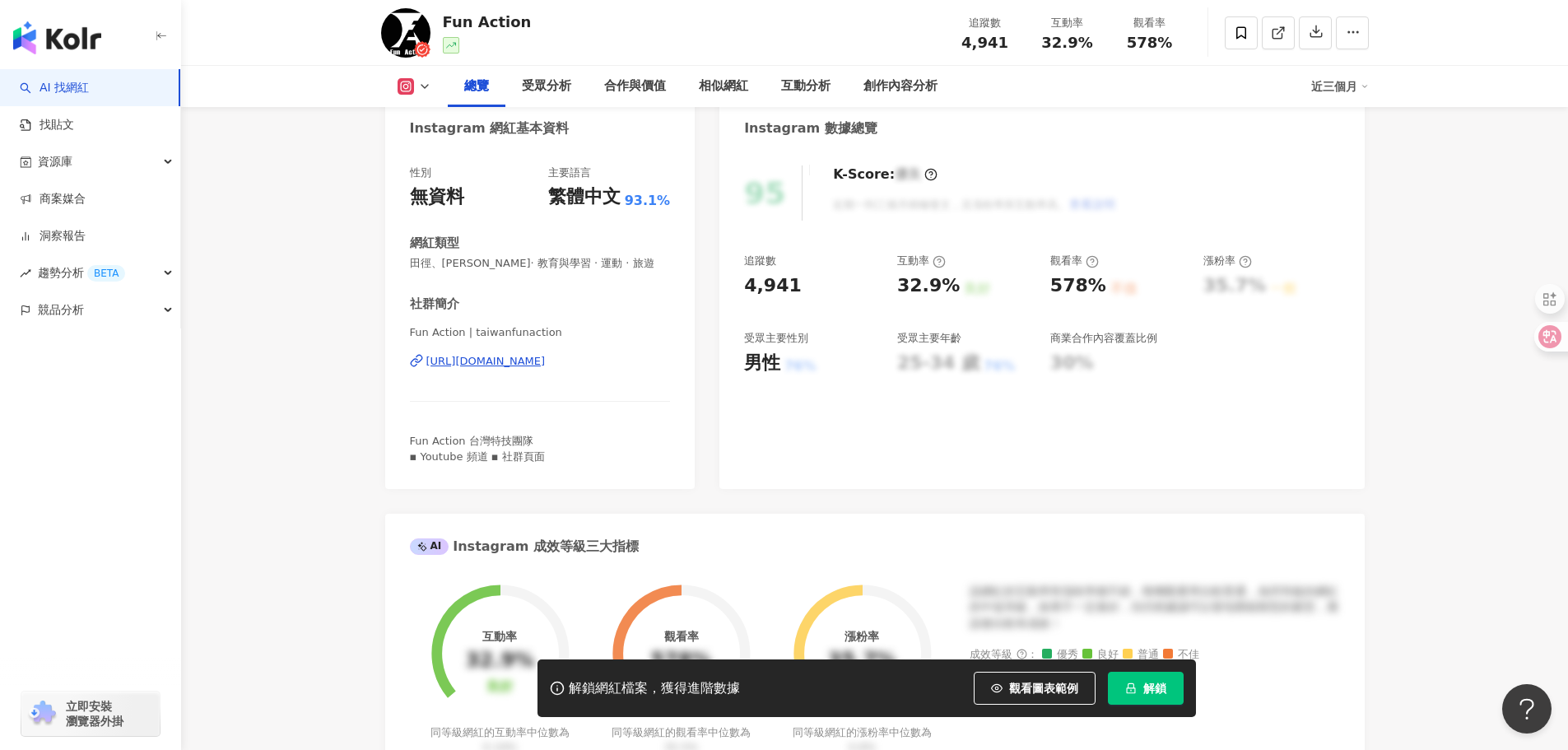
click at [546, 367] on div "https://www.instagram.com/taiwanfunaction/" at bounding box center [486, 361] width 119 height 15
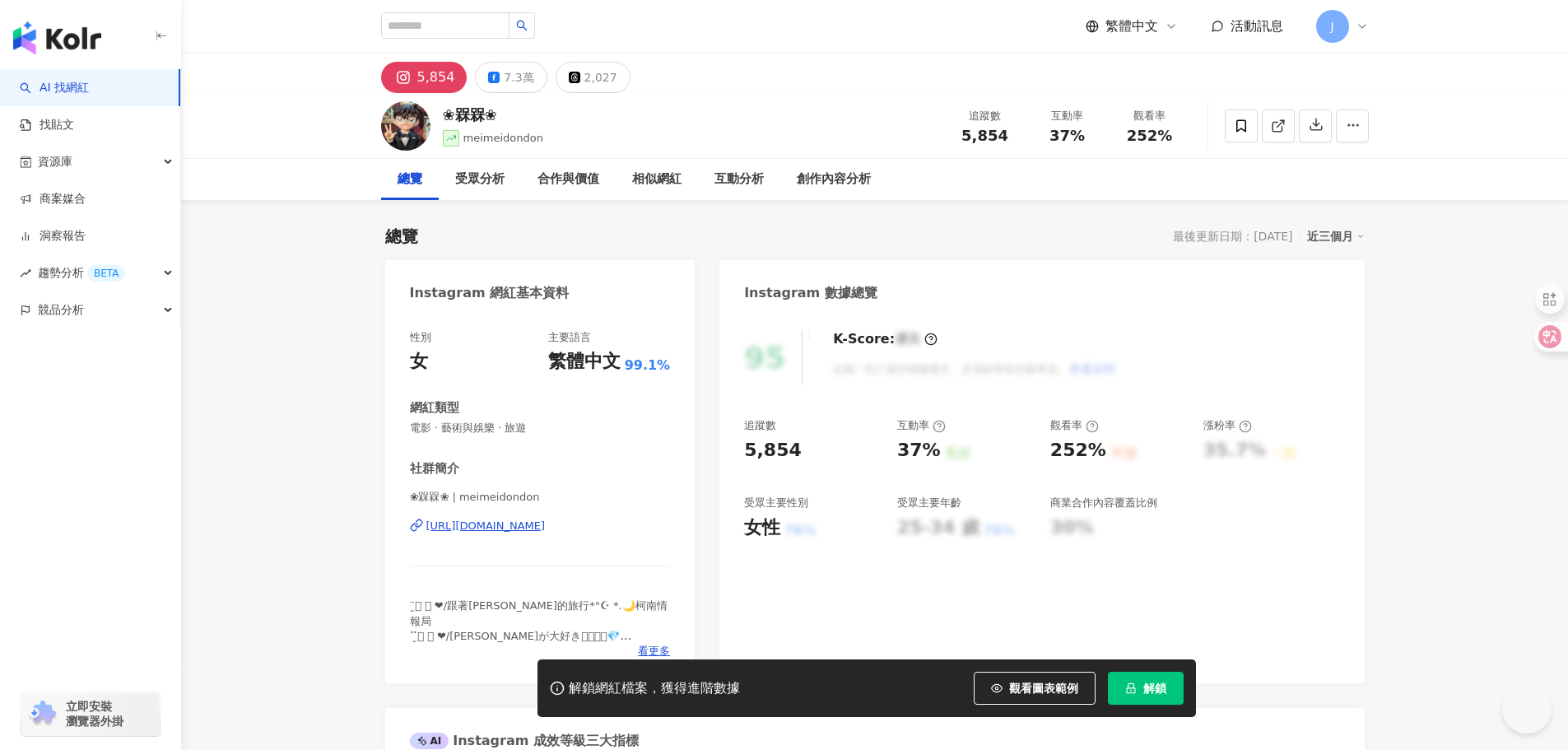
click at [546, 529] on div "https://www.instagram.com/meimeidondon/" at bounding box center [486, 525] width 119 height 15
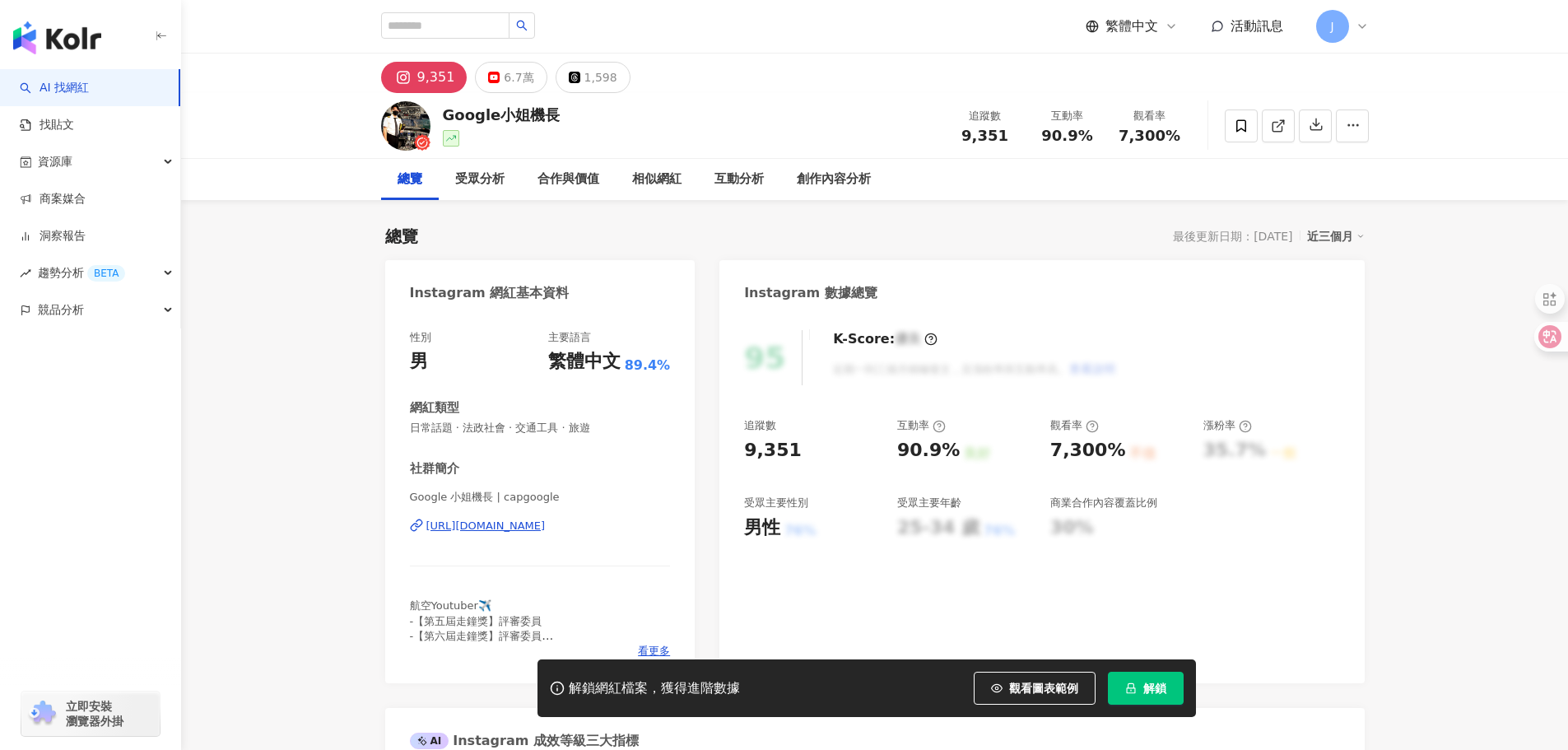
click at [546, 529] on div "[URL][DOMAIN_NAME]" at bounding box center [486, 525] width 119 height 15
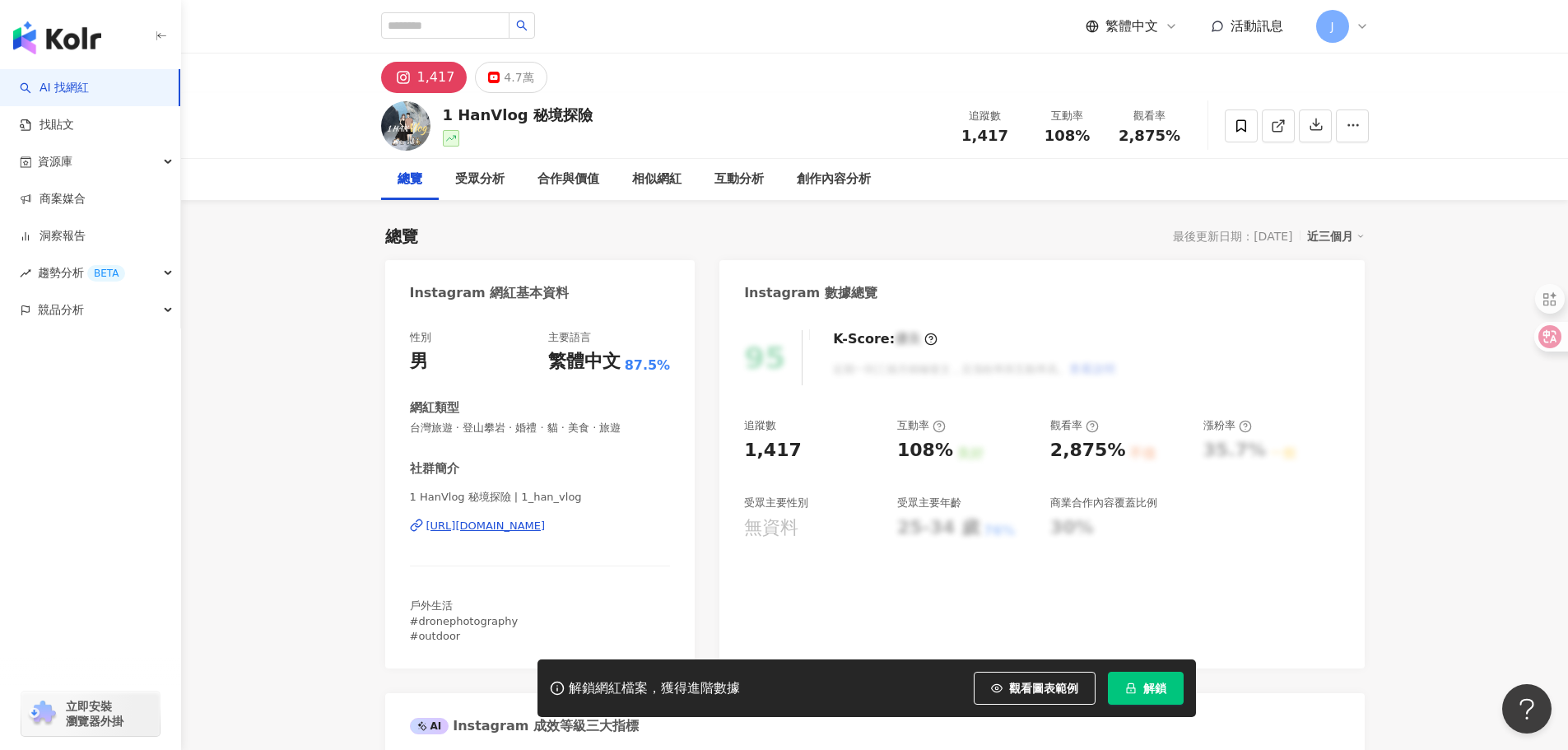
click at [546, 528] on div "[URL][DOMAIN_NAME]" at bounding box center [486, 525] width 119 height 15
click at [943, 455] on div "追蹤數 1,417 互動率 108% 良好 觀看率 2,875% 不佳 漲粉率 35.7% 一般 受眾主要性別 無資料 受眾主要年齡 25-34 歲 76% …" at bounding box center [1041, 479] width 595 height 122
click at [885, 458] on div "追蹤數 1,417 互動率 108% 良好 觀看率 2,875% 不佳 漲粉率 35.7% 一般 受眾主要性別 無資料 受眾主要年齡 25-34 歲 76% …" at bounding box center [1041, 479] width 595 height 122
drag, startPoint x: 900, startPoint y: 454, endPoint x: 946, endPoint y: 454, distance: 46.0
click at [946, 454] on div "108%" at bounding box center [925, 451] width 56 height 26
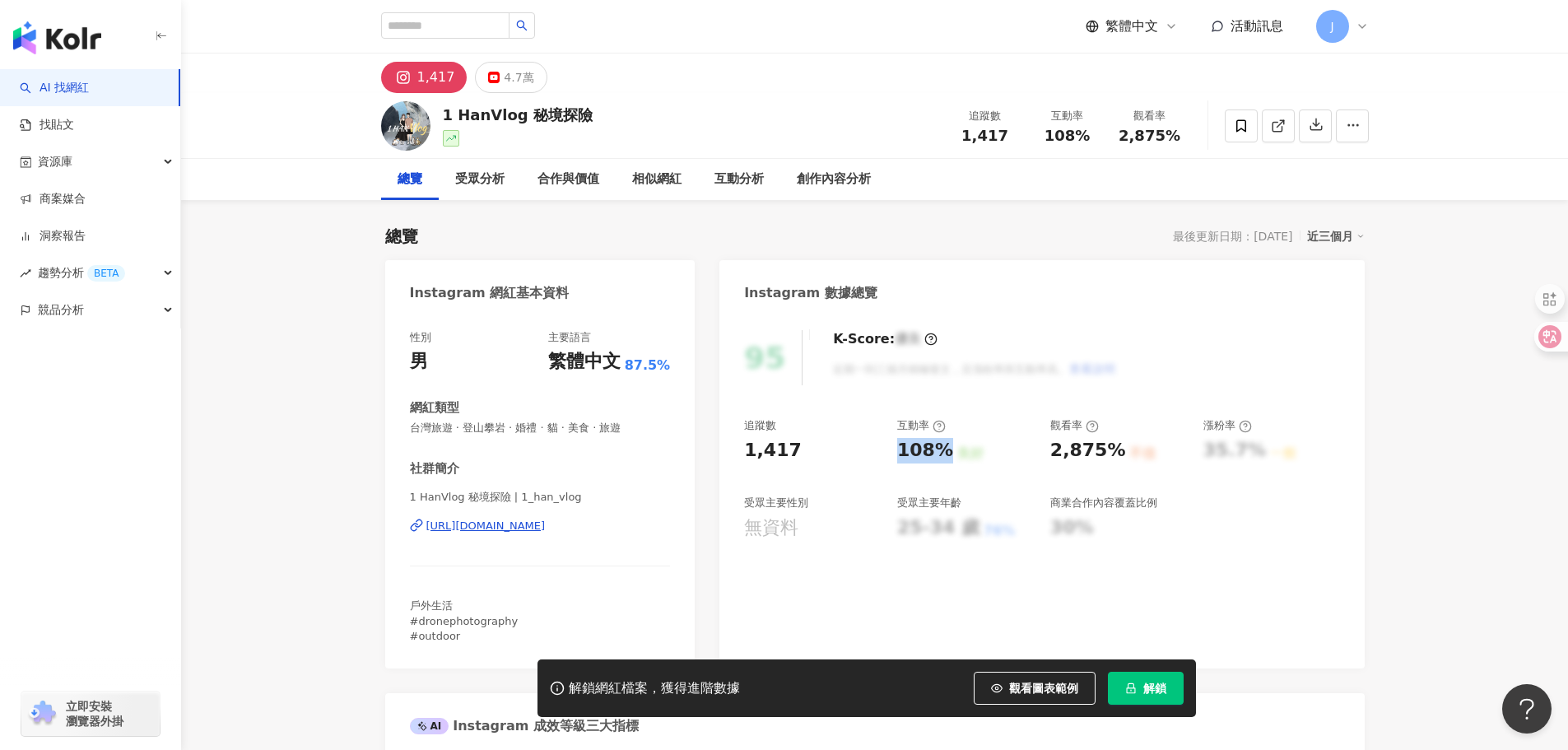
copy div "108%"
drag, startPoint x: 1109, startPoint y: 461, endPoint x: 1117, endPoint y: 463, distance: 8.2
click at [1117, 463] on div "2,875% 不佳" at bounding box center [1118, 451] width 136 height 26
copy div "2,875% 不佳"
drag, startPoint x: 430, startPoint y: 516, endPoint x: 636, endPoint y: 525, distance: 206.2
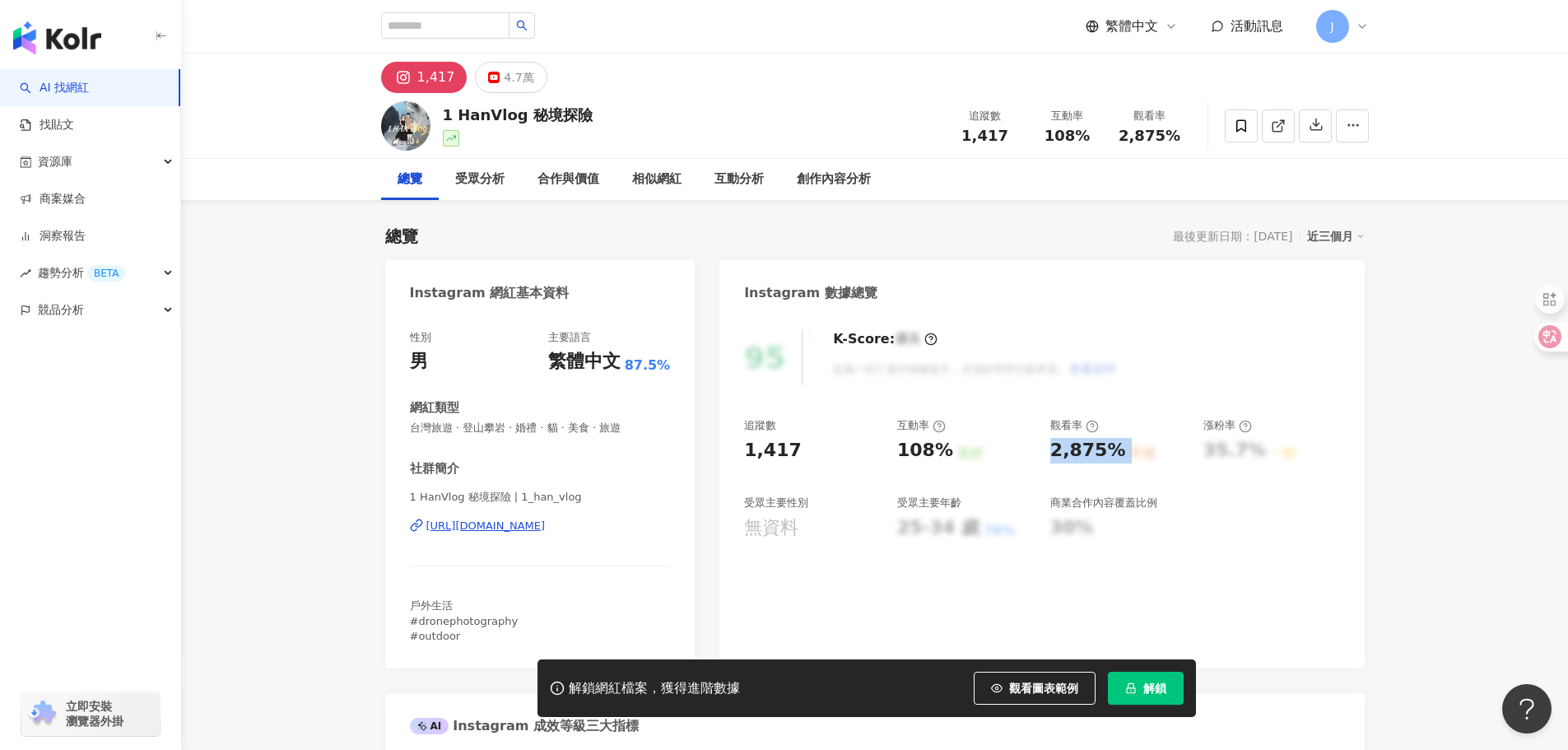
click at [636, 525] on div "1 HanVlog 秘境探險 | 1_han_vlog https://www.instagram.com/1_han_vlog/" at bounding box center [540, 537] width 261 height 96
copy div "https://www.instagram.com/1_han_vlog/"
drag, startPoint x: 407, startPoint y: 369, endPoint x: 724, endPoint y: 5, distance: 482.7
click at [433, 372] on div "性別 男 主要語言 繁體中文 87.5% 網紅類型 台灣旅遊 · 登山攀岩 · 婚禮 · 貓 · 美食 · 旅遊 社群簡介 1 HanVlog 秘境探險 | …" at bounding box center [541, 491] width 310 height 355
copy div "男"
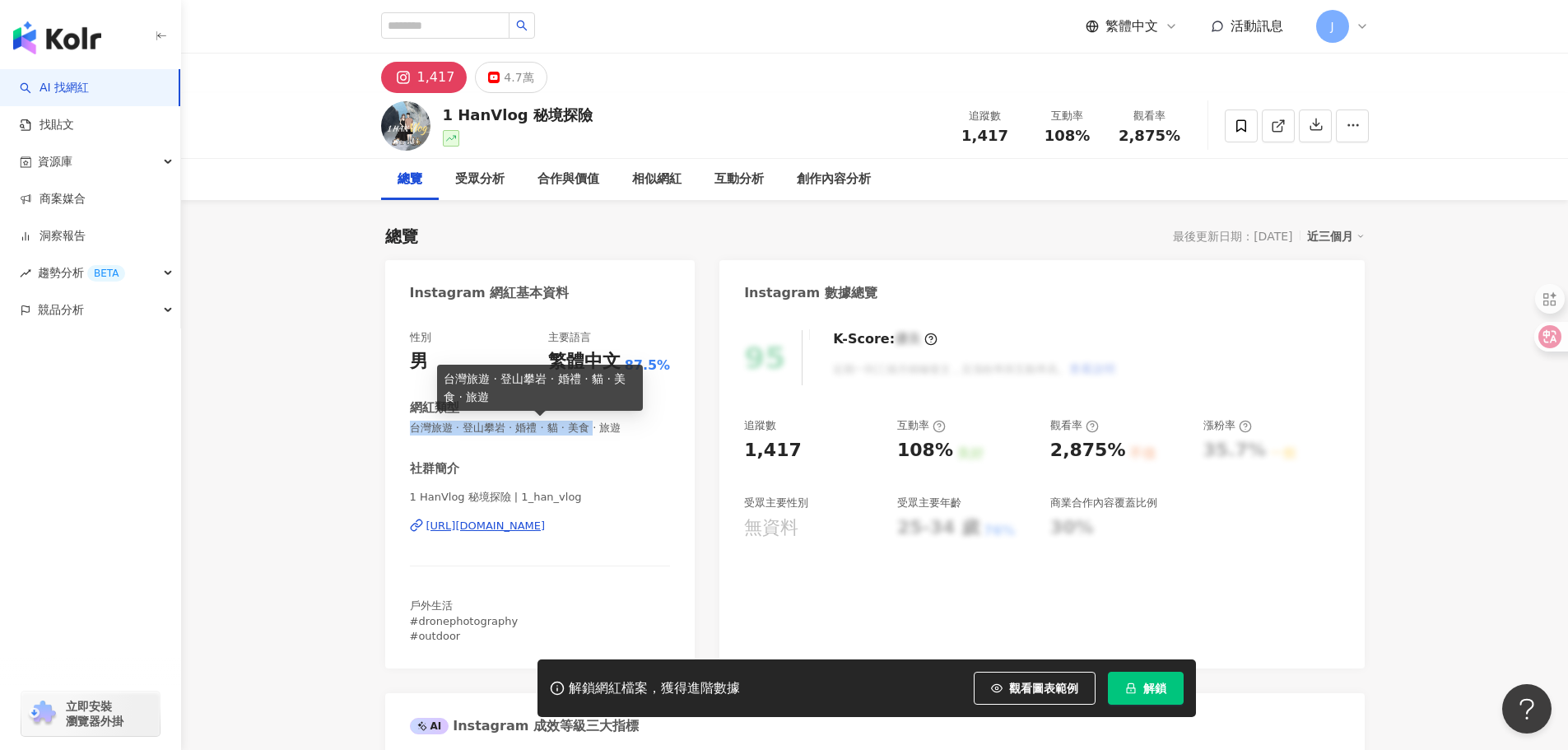
drag, startPoint x: 412, startPoint y: 432, endPoint x: 615, endPoint y: 430, distance: 203.0
click at [615, 430] on span "台灣旅遊 · 登山攀岩 · 婚禮 · 貓 · 美食 · 旅遊" at bounding box center [540, 427] width 261 height 15
copy span "台灣旅遊 · 登山攀岩 · 婚禮 · 貓 · 美食"
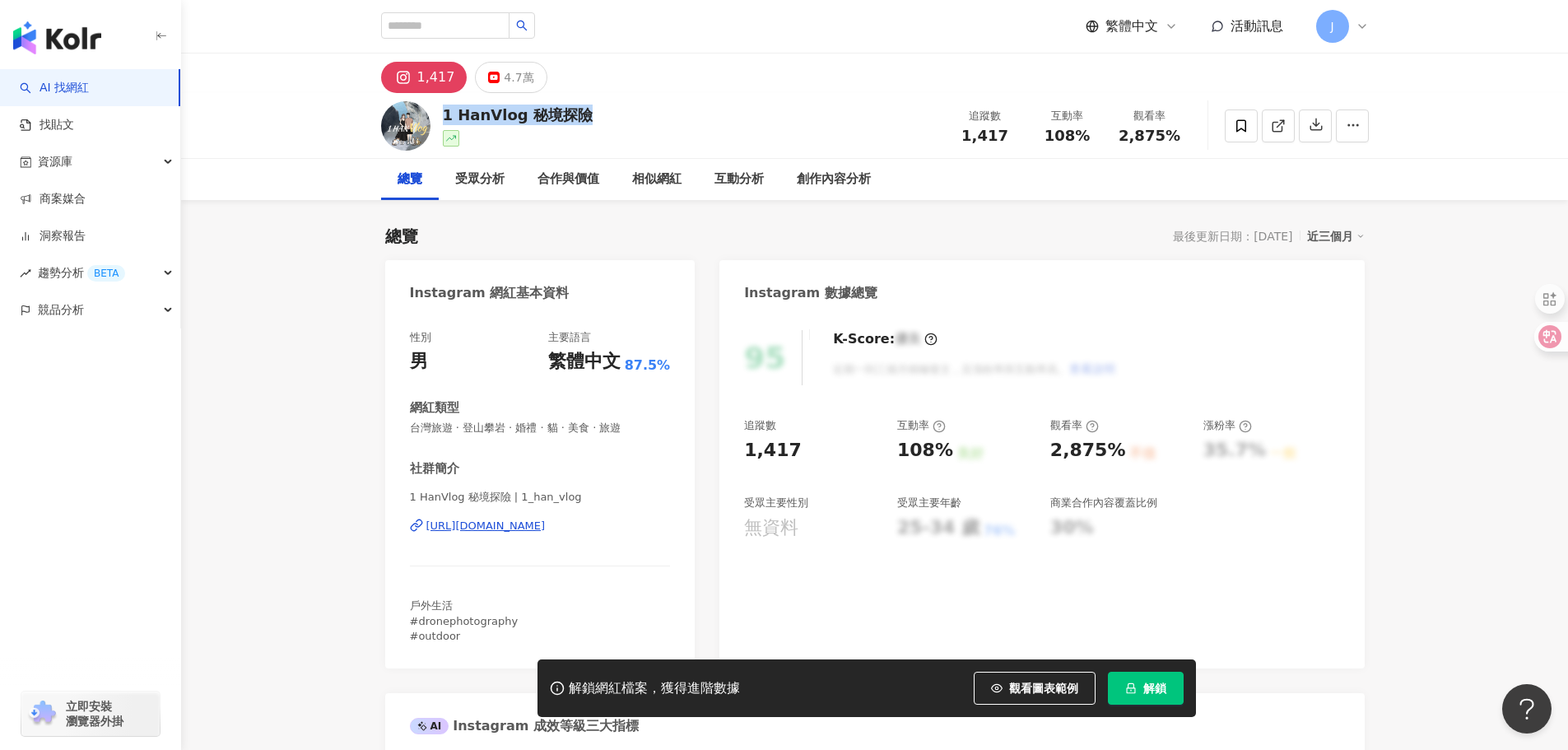
drag, startPoint x: 442, startPoint y: 109, endPoint x: 585, endPoint y: 122, distance: 143.6
click at [585, 122] on div "1 HanVlog 秘境探險 追蹤數 1,417 互動率 108% 觀看率 2,875%" at bounding box center [874, 125] width 1053 height 65
copy div "1 HanVlog 秘境探險"
click at [591, 286] on div "Instagram 網紅基本資料" at bounding box center [541, 287] width 310 height 54
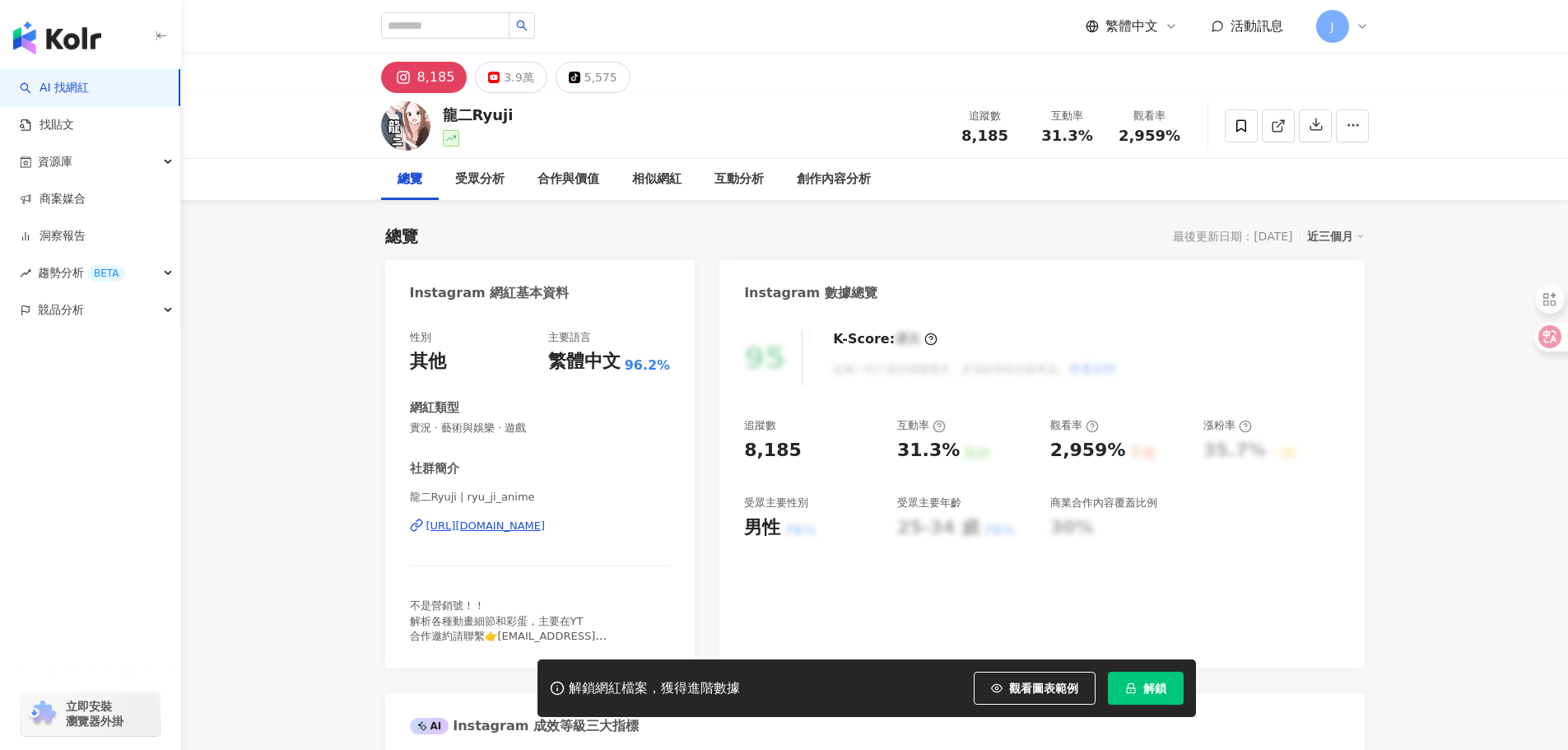
click at [541, 520] on div "[URL][DOMAIN_NAME]" at bounding box center [486, 525] width 119 height 15
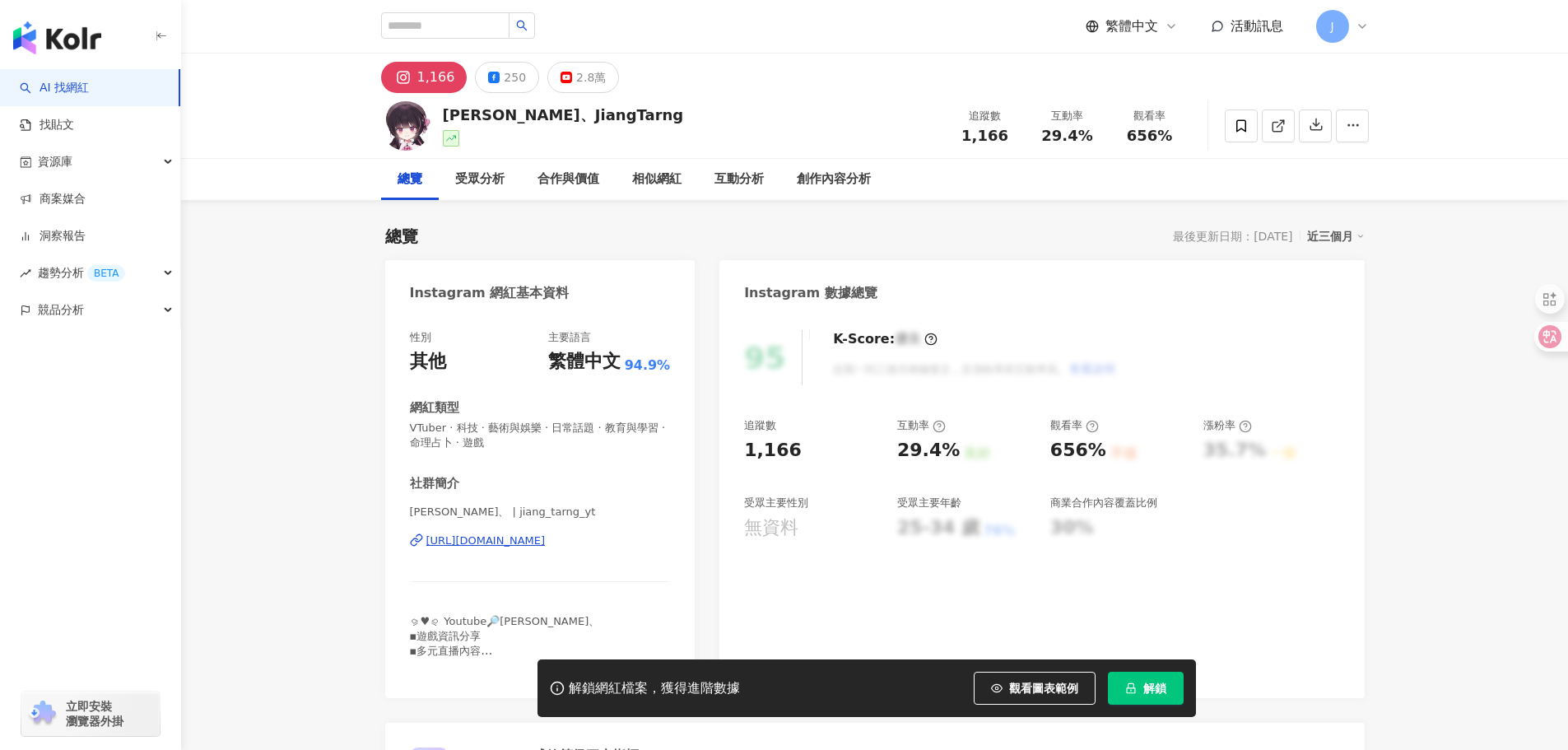
click at [546, 546] on div "[URL][DOMAIN_NAME]" at bounding box center [486, 540] width 119 height 15
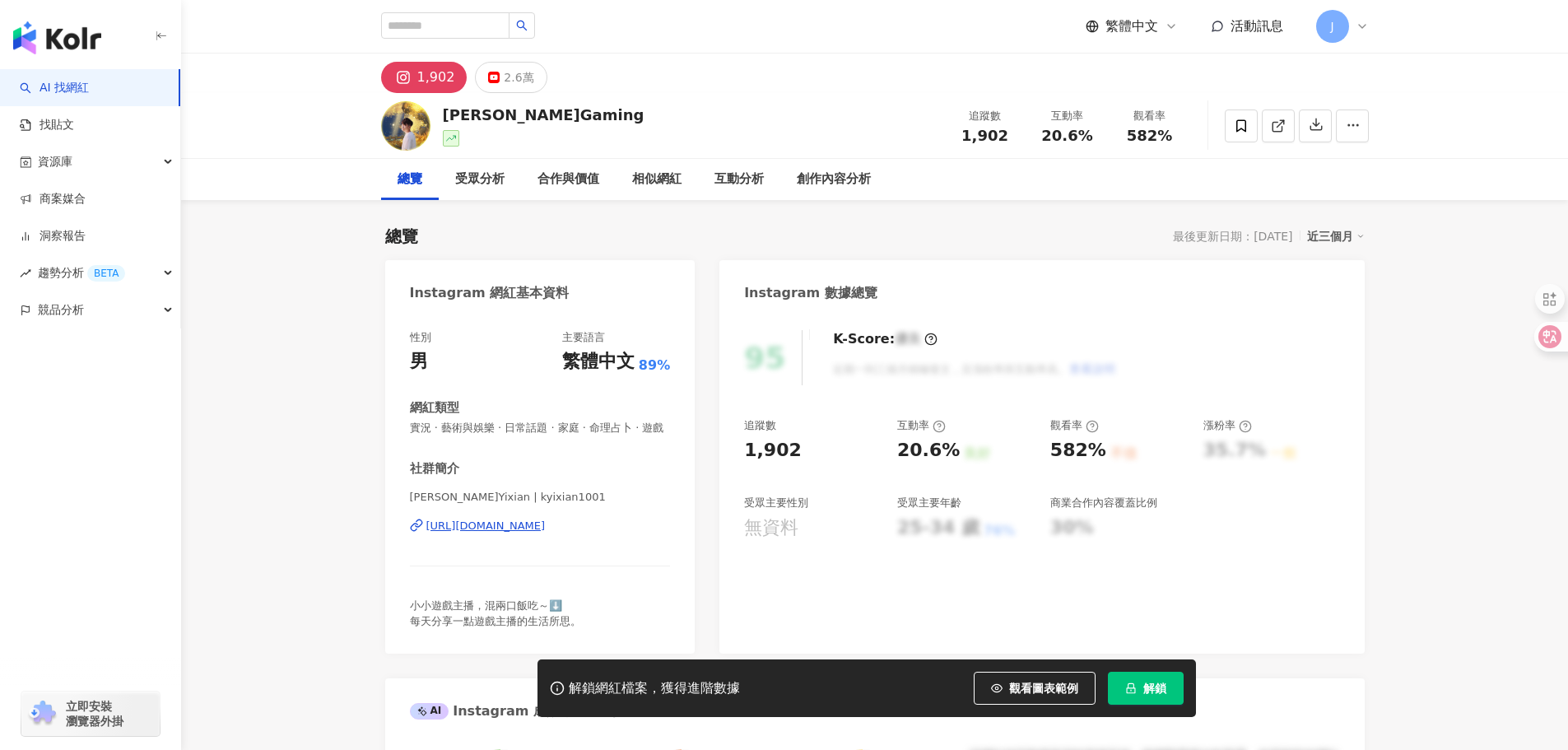
click at [546, 533] on div "https://www.instagram.com/kyixian1001/" at bounding box center [486, 525] width 119 height 15
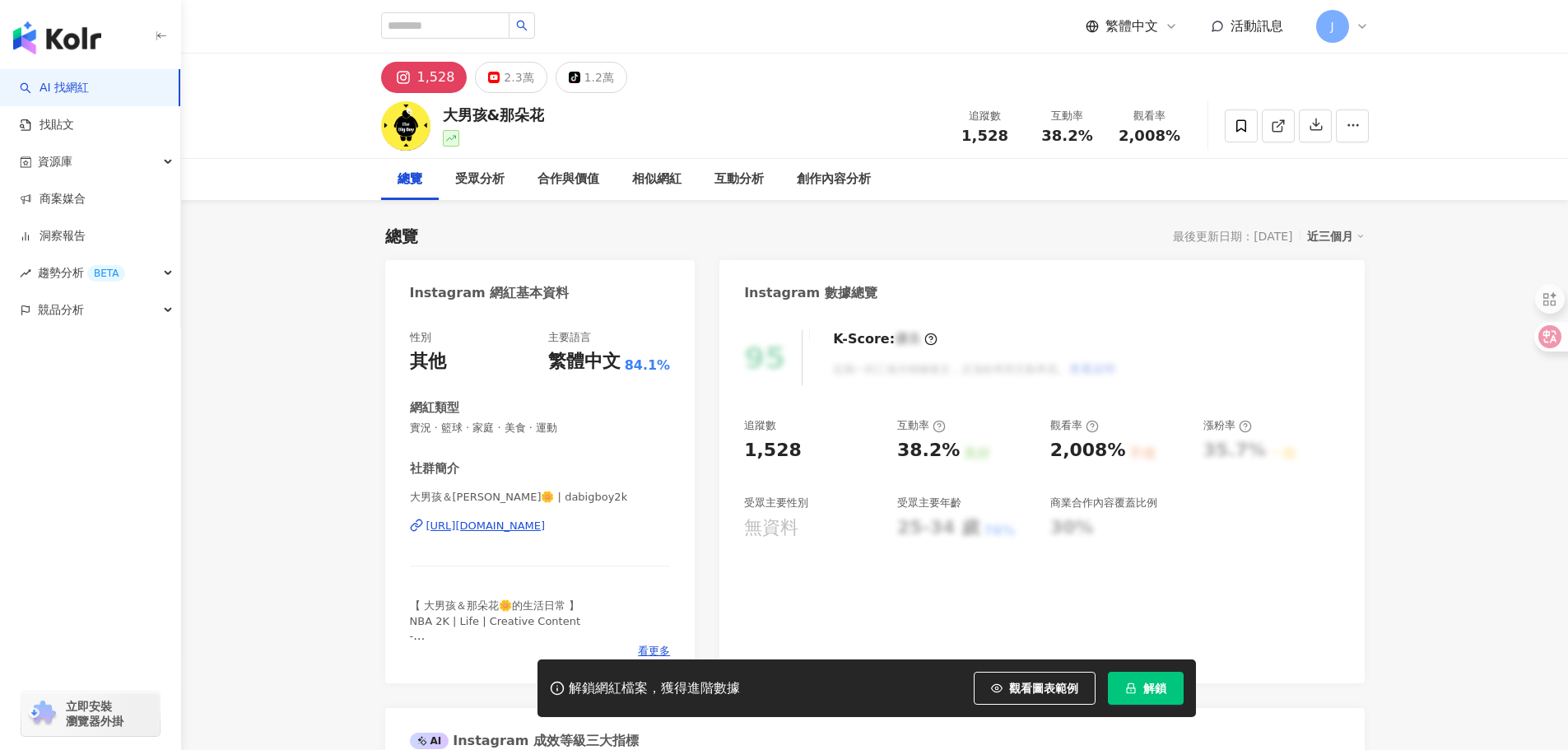
click at [546, 526] on div "[URL][DOMAIN_NAME]" at bounding box center [486, 525] width 119 height 15
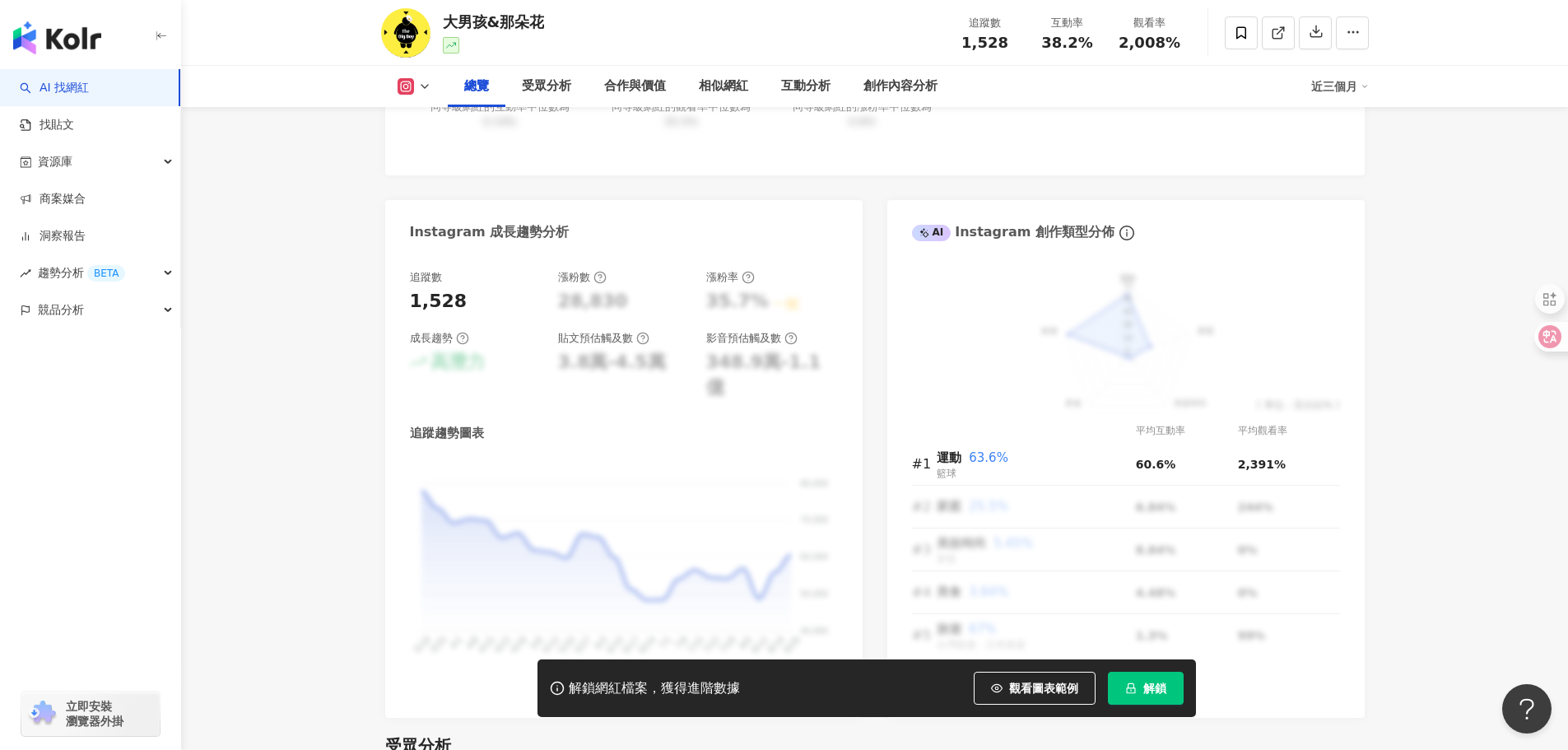
scroll to position [823, 0]
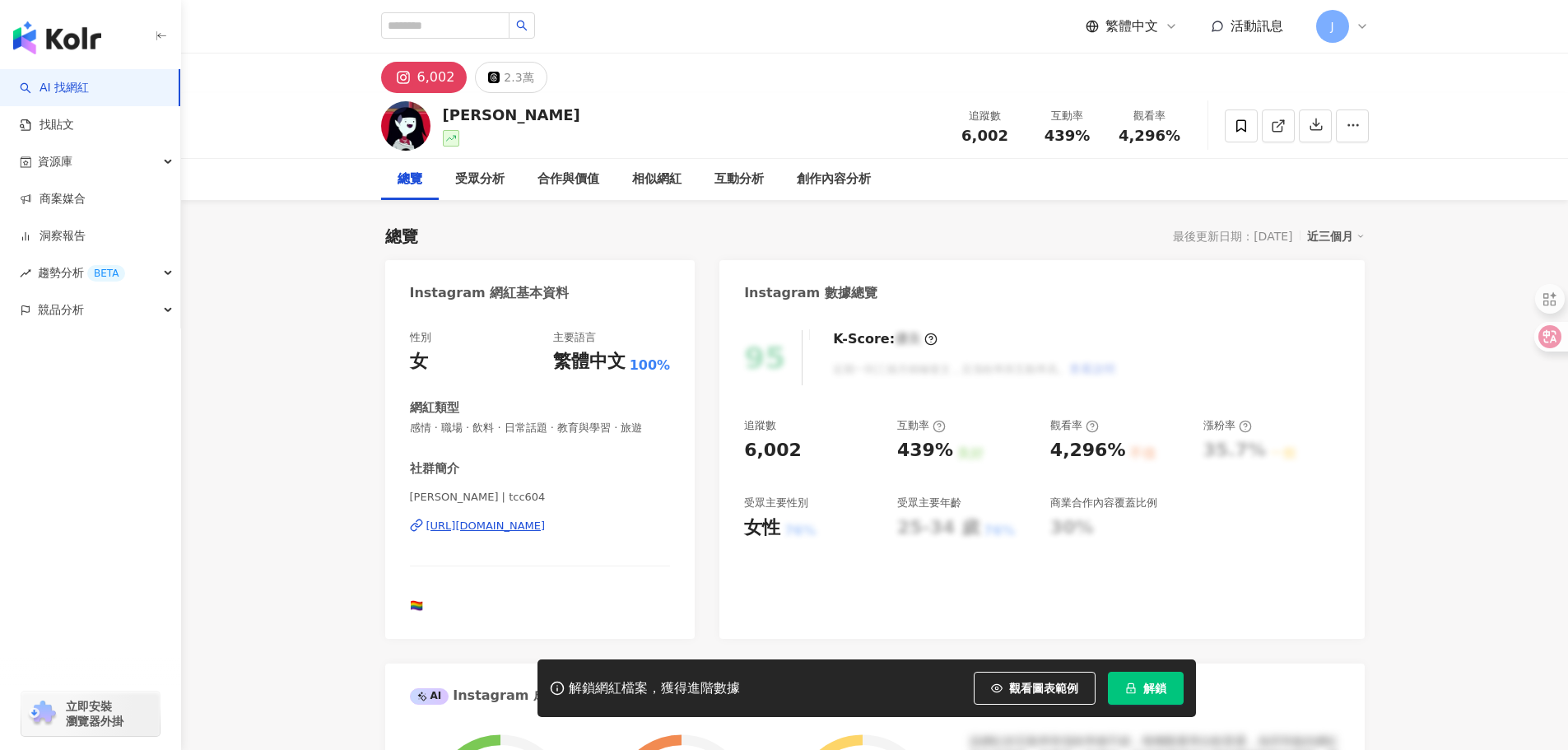
click at [546, 525] on div "https://www.instagram.com/tcc604/" at bounding box center [486, 525] width 119 height 15
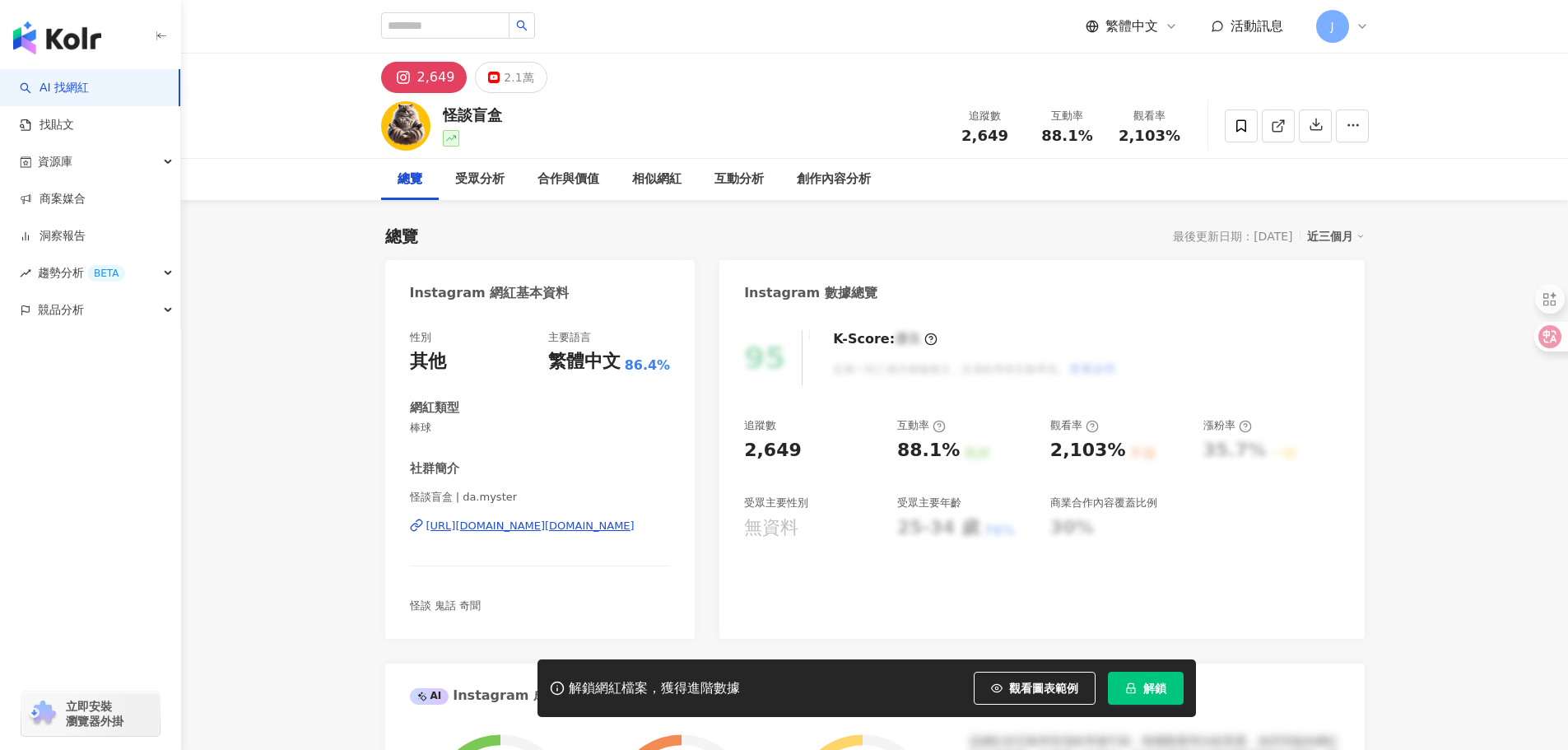
click at [599, 528] on div "[URL][DOMAIN_NAME][DOMAIN_NAME]" at bounding box center [531, 525] width 209 height 15
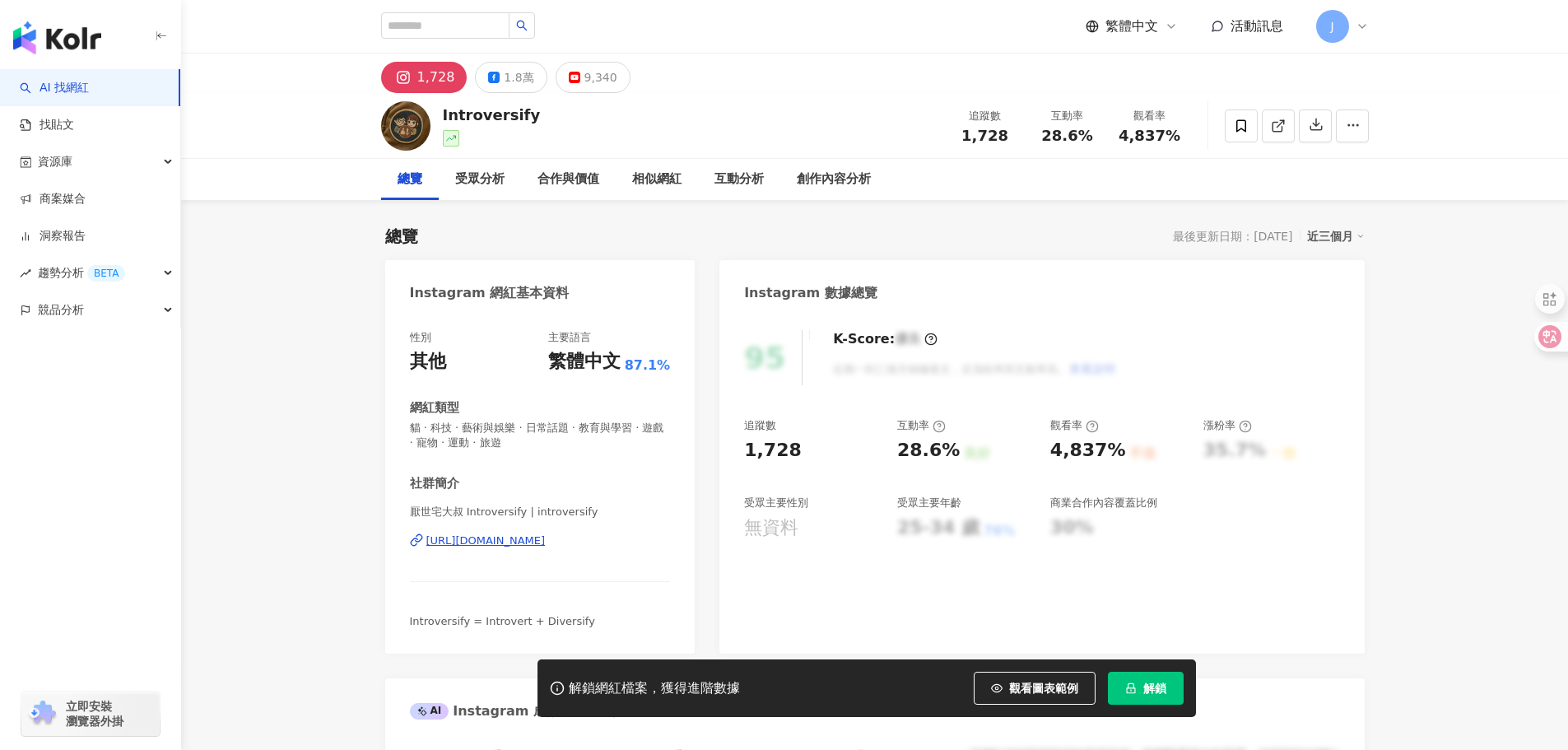
click at [546, 537] on div "https://www.instagram.com/introversify/" at bounding box center [486, 540] width 119 height 15
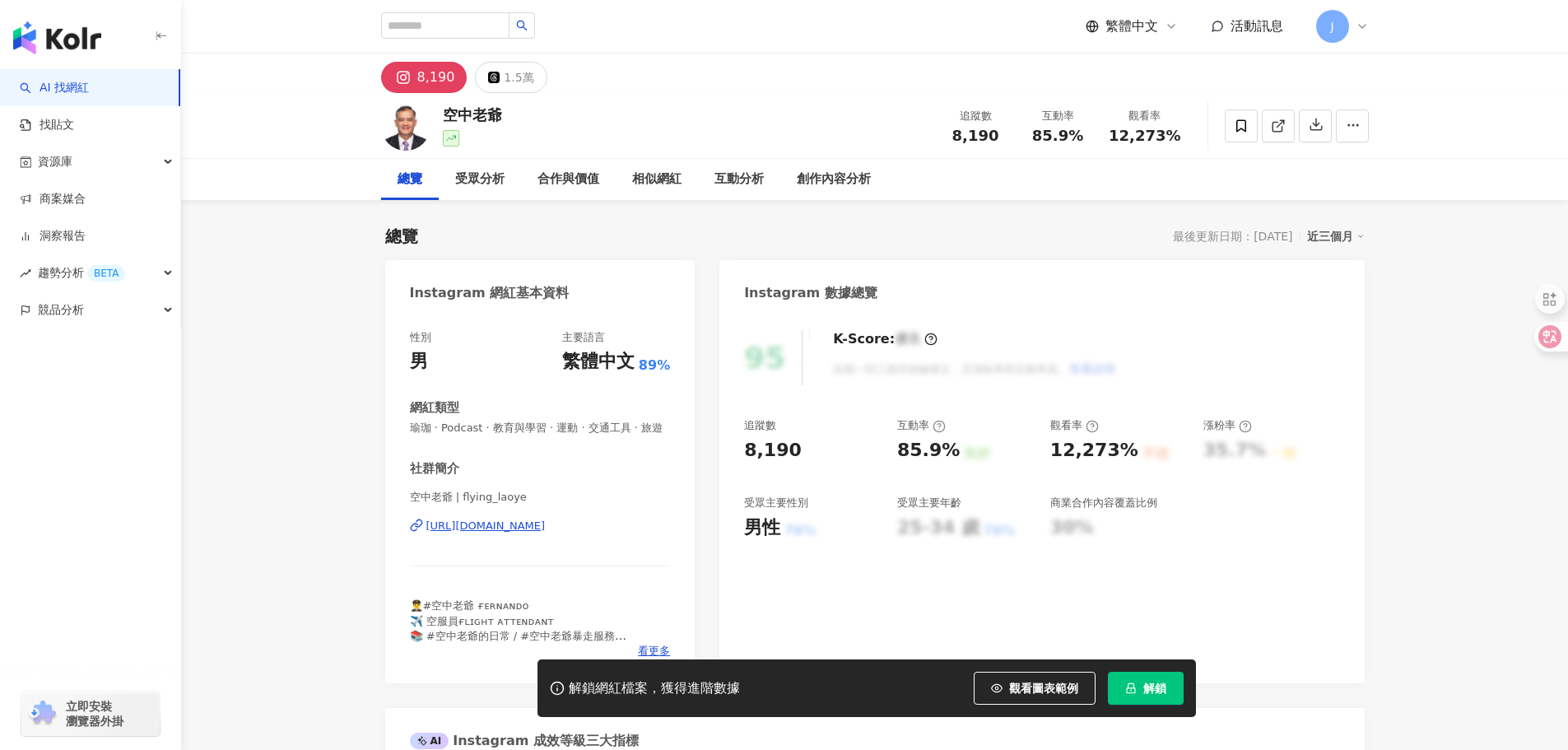
click at [546, 533] on div "https://www.instagram.com/flying_laoye/" at bounding box center [486, 525] width 119 height 15
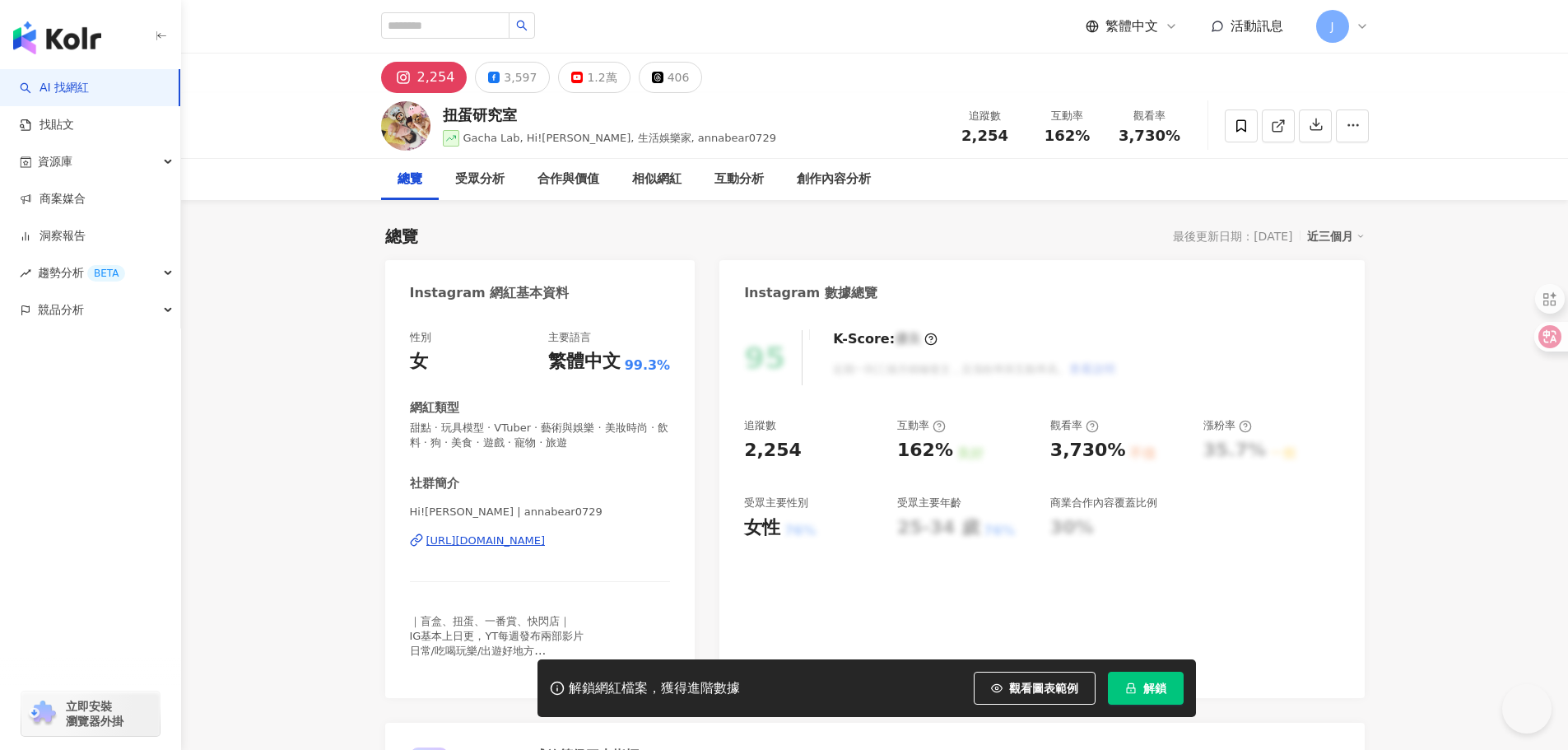
click at [546, 537] on div "https://www.instagram.com/annabear0729/" at bounding box center [486, 540] width 119 height 15
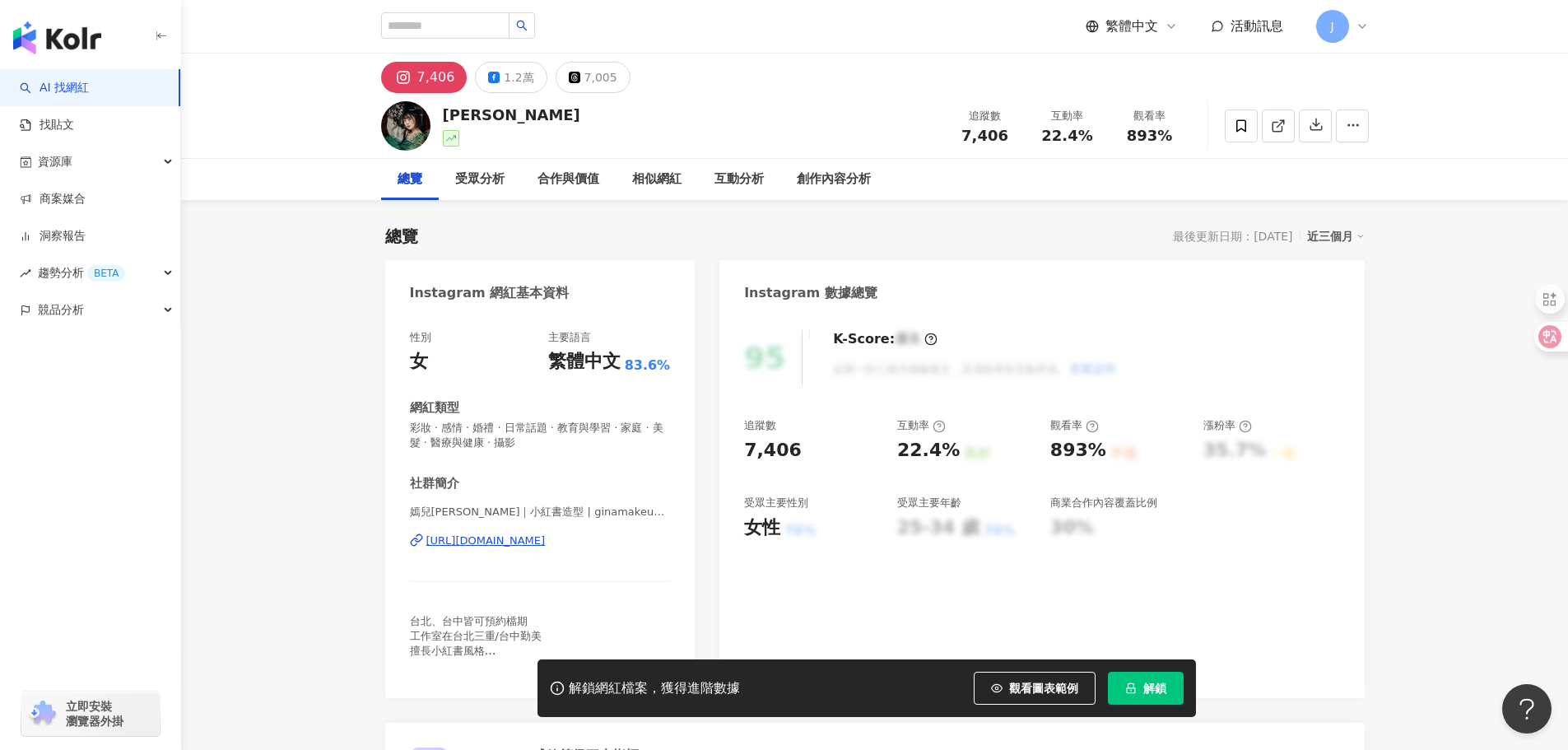
click at [546, 534] on div "https://www.instagram.com/ginamakeup0422/" at bounding box center [486, 540] width 119 height 15
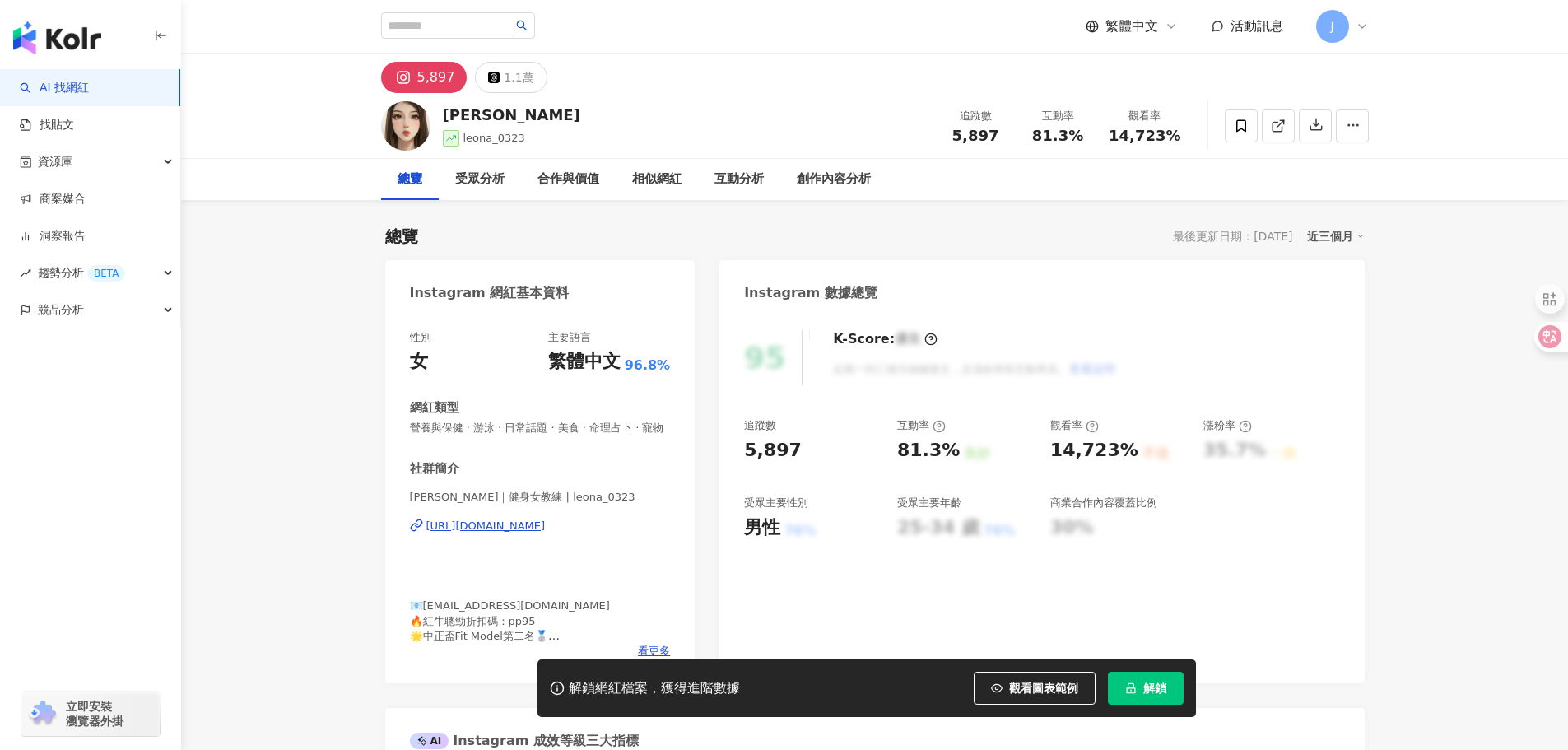
click at [546, 533] on div "https://www.instagram.com/leona_0323/" at bounding box center [486, 525] width 119 height 15
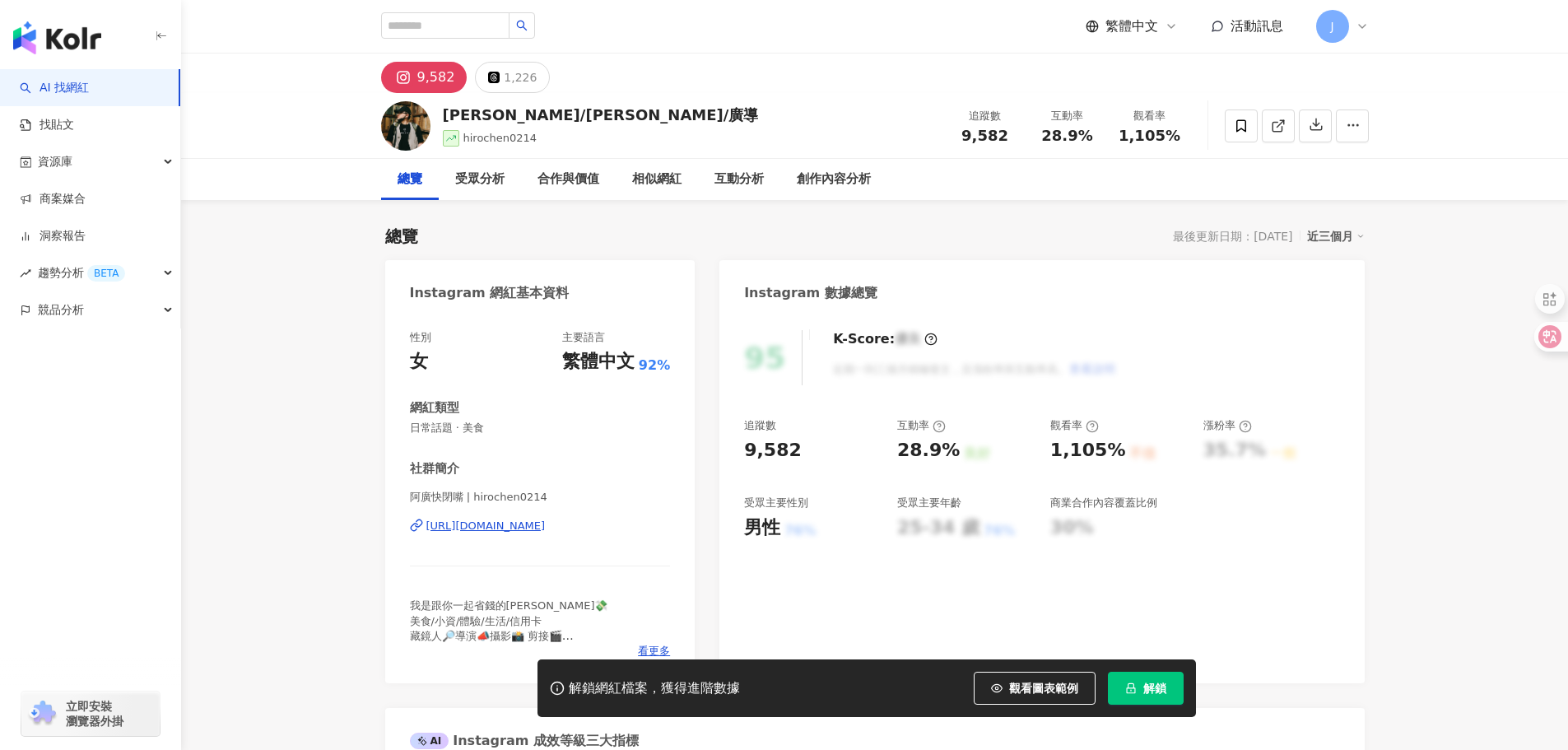
click at [546, 526] on div "[URL][DOMAIN_NAME]" at bounding box center [486, 525] width 119 height 15
drag, startPoint x: 421, startPoint y: 516, endPoint x: 645, endPoint y: 529, distance: 224.4
click at [645, 529] on div "阿廣快閉嘴 | hirochen0214 [URL][DOMAIN_NAME]" at bounding box center [540, 537] width 261 height 96
copy div "[URL][DOMAIN_NAME]"
drag, startPoint x: 744, startPoint y: 452, endPoint x: 787, endPoint y: 454, distance: 43.0
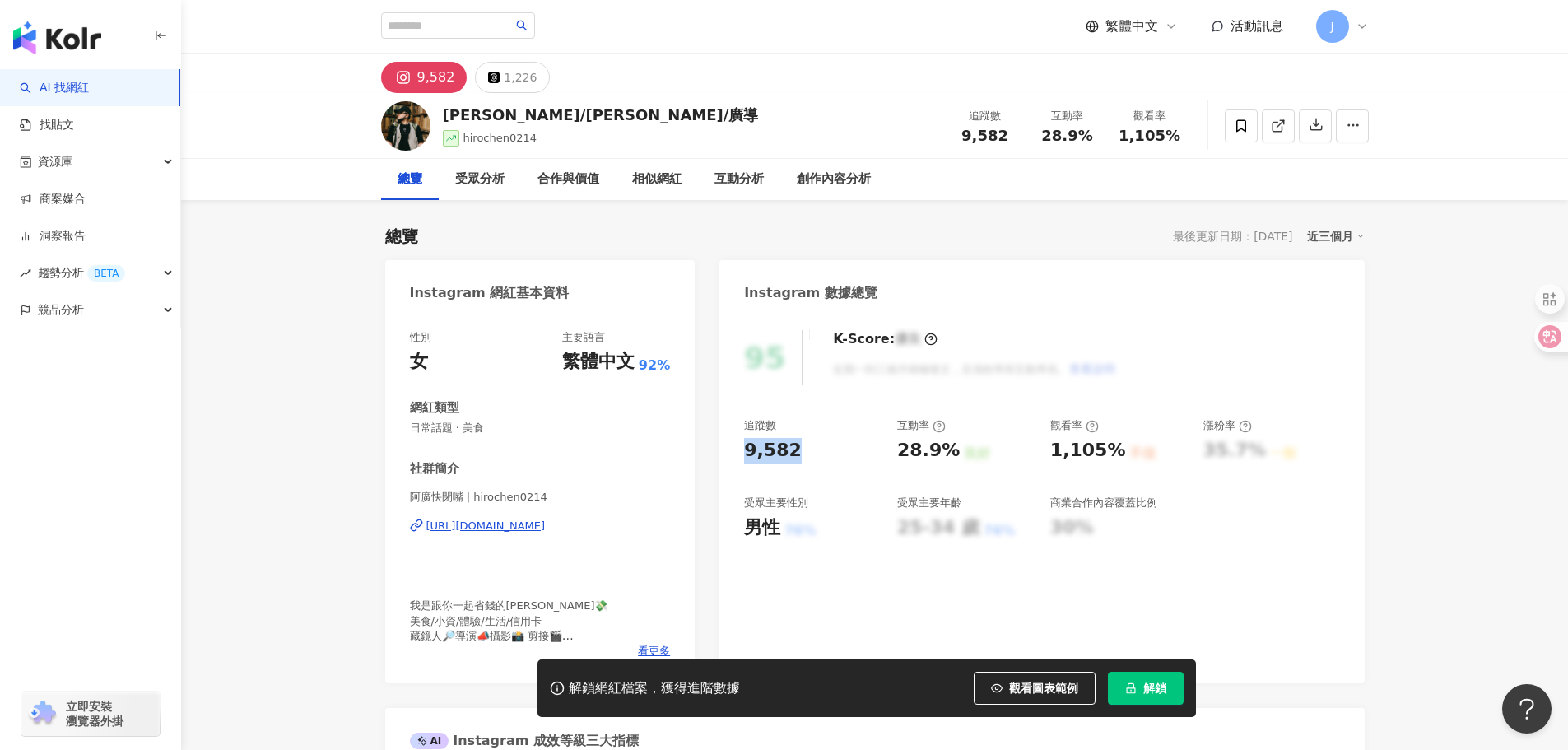
click at [787, 454] on div "9,582" at bounding box center [773, 451] width 58 height 26
copy div "9,582"
drag, startPoint x: 899, startPoint y: 449, endPoint x: 950, endPoint y: 449, distance: 51.0
click at [950, 449] on div "28.9%" at bounding box center [928, 451] width 63 height 26
copy div "28.9%"
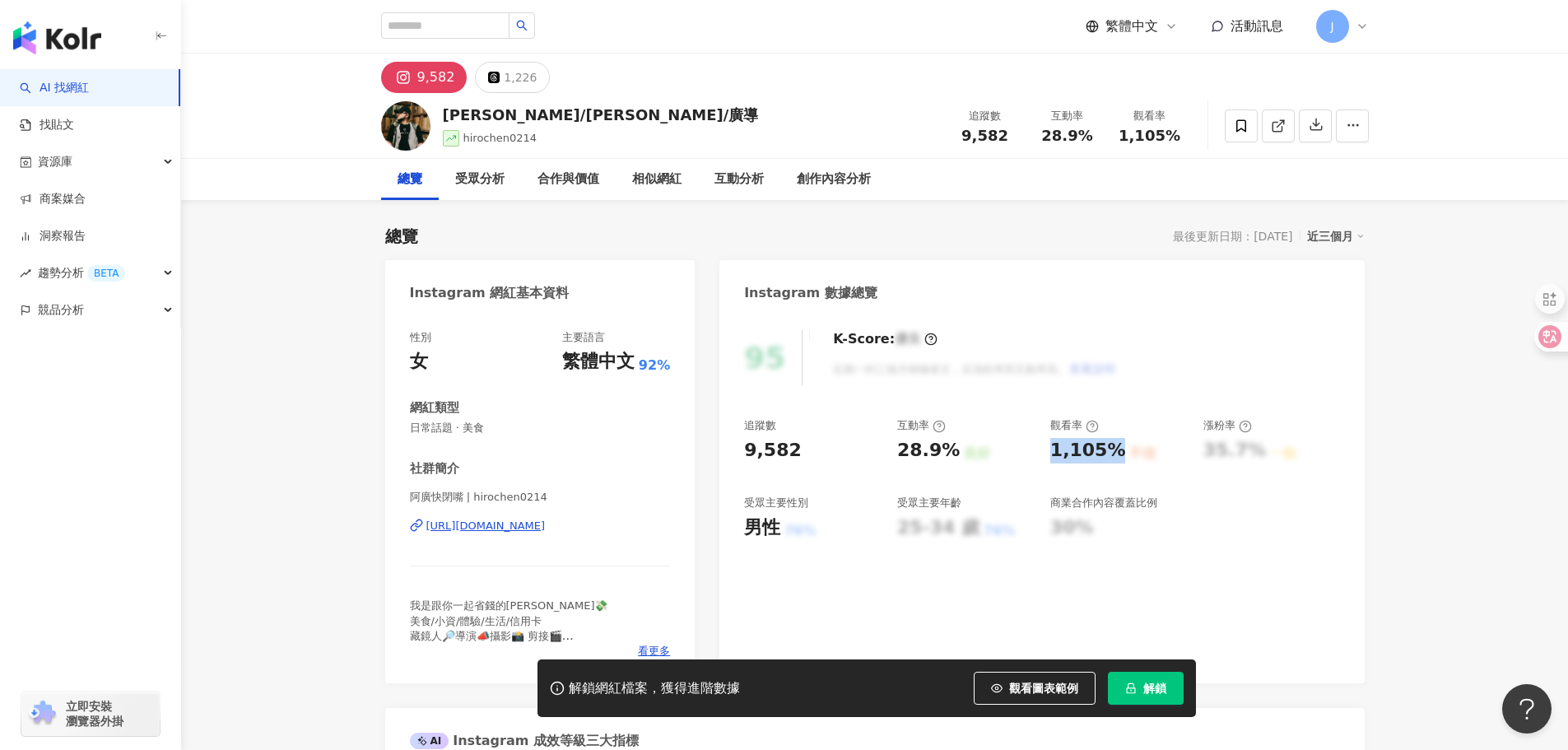
click at [1110, 456] on div "追蹤數 9,582 互動率 28.9% 良好 觀看率 1,105% 不佳 漲粉率 35.7% 一般 受眾主要性別 男性 76% 受眾主要年齡 25-34 歲 …" at bounding box center [1041, 479] width 595 height 122
copy div "1,105%"
drag, startPoint x: 414, startPoint y: 365, endPoint x: 434, endPoint y: 365, distance: 20.0
click at [434, 365] on div "性別 女 主要語言 繁體中文 92% 網紅類型 日常話題 · 美食 社群簡介 阿廣快閉嘴 | hirochen0214 https://www.instagr…" at bounding box center [541, 499] width 310 height 370
copy div "女"
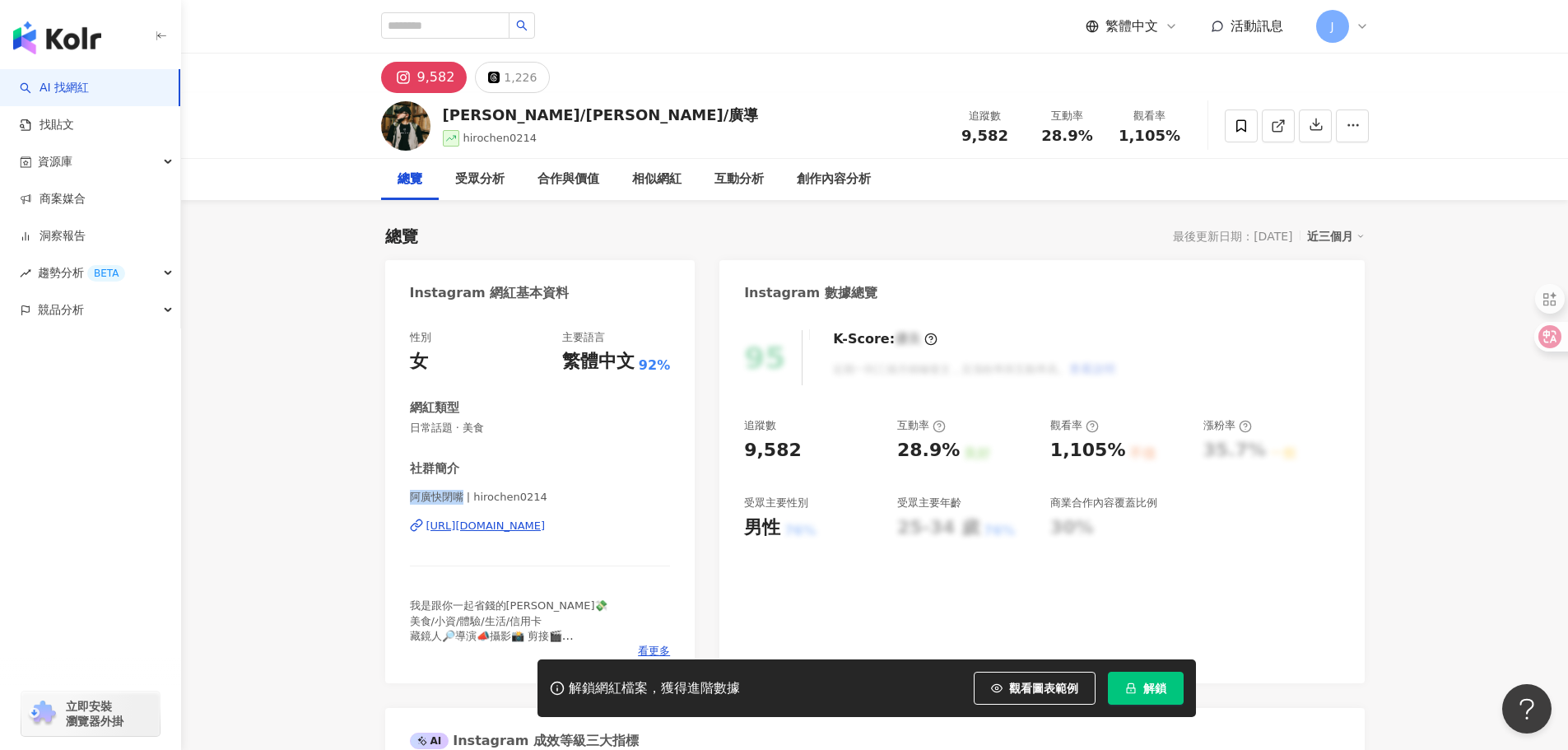
drag, startPoint x: 409, startPoint y: 495, endPoint x: 463, endPoint y: 499, distance: 54.1
click at [463, 499] on span "阿廣快閉嘴 | hirochen0214" at bounding box center [540, 497] width 261 height 15
copy span "阿廣快閉嘴"
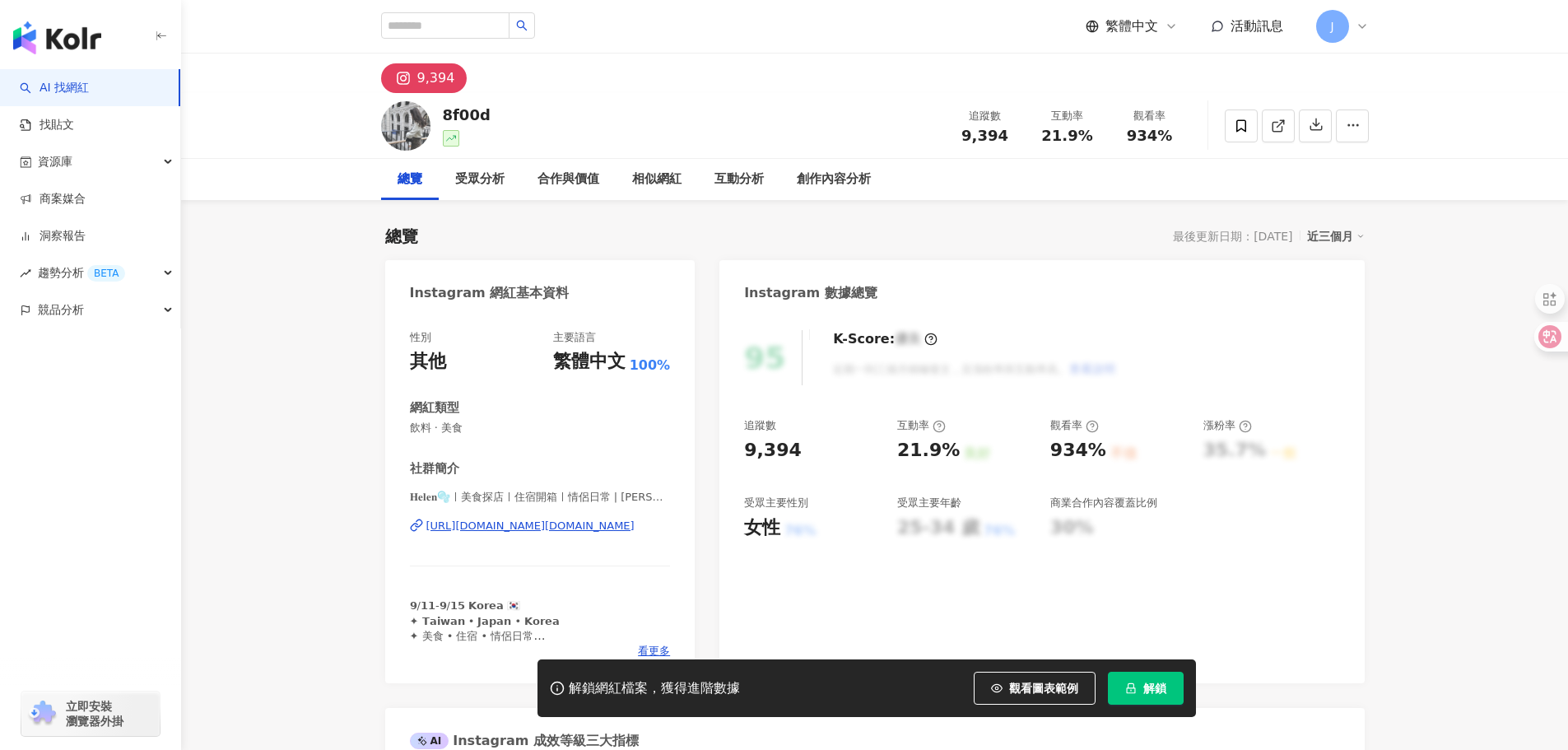
click at [605, 529] on div "https://www.instagram.com/helen.dailyvibes/" at bounding box center [531, 525] width 209 height 15
drag, startPoint x: 448, startPoint y: 525, endPoint x: 658, endPoint y: 536, distance: 210.3
click at [658, 536] on div "𝐇𝐞𝐥𝐞𝐧🫧ㅣ美食探店ㅣ住宿開箱ㅣ情侶日常 | helen.dailyvibes https://www.instagram.com/helen.dailyv…" at bounding box center [540, 537] width 261 height 96
copy div "https://www.instagram.com/helen.dailyvibes/"
drag, startPoint x: 879, startPoint y: 457, endPoint x: 951, endPoint y: 459, distance: 72.0
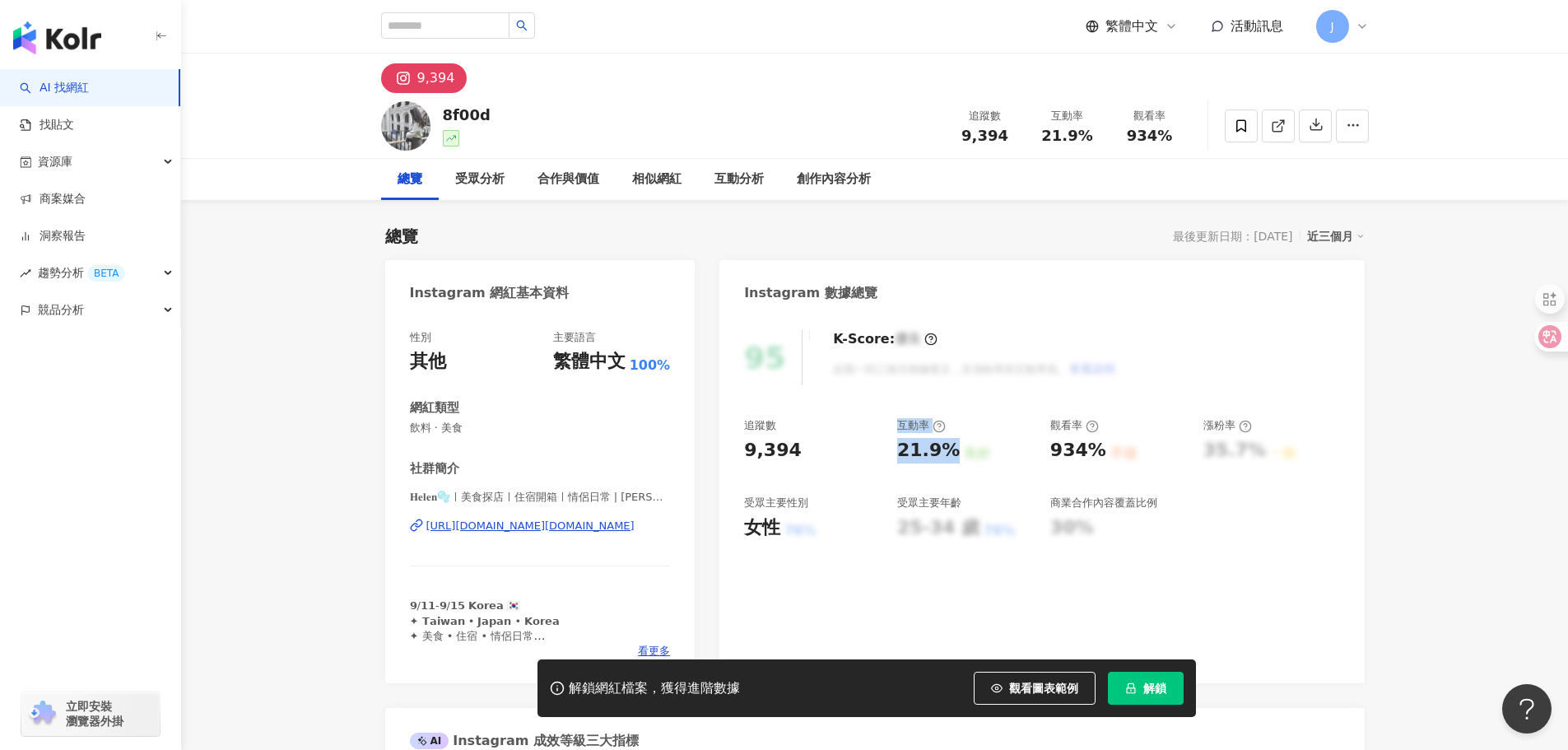
click at [951, 459] on div "追蹤數 9,394 互動率 21.9% 良好 觀看率 934% 不佳 漲粉率 35.7% 一般 受眾主要性別 女性 76% 受眾主要年齡 25-34 歲 76…" at bounding box center [1041, 479] width 595 height 122
copy div "互動率 21.9%"
drag, startPoint x: 870, startPoint y: 452, endPoint x: 891, endPoint y: 460, distance: 22.5
click at [872, 454] on div "9,394" at bounding box center [812, 451] width 136 height 26
click at [891, 452] on div "追蹤數 9,394 互動率 21.9% 良好 觀看率 934% 不佳 漲粉率 35.7% 一般 受眾主要性別 女性 76% 受眾主要年齡 25-34 歲 76…" at bounding box center [1041, 479] width 595 height 122
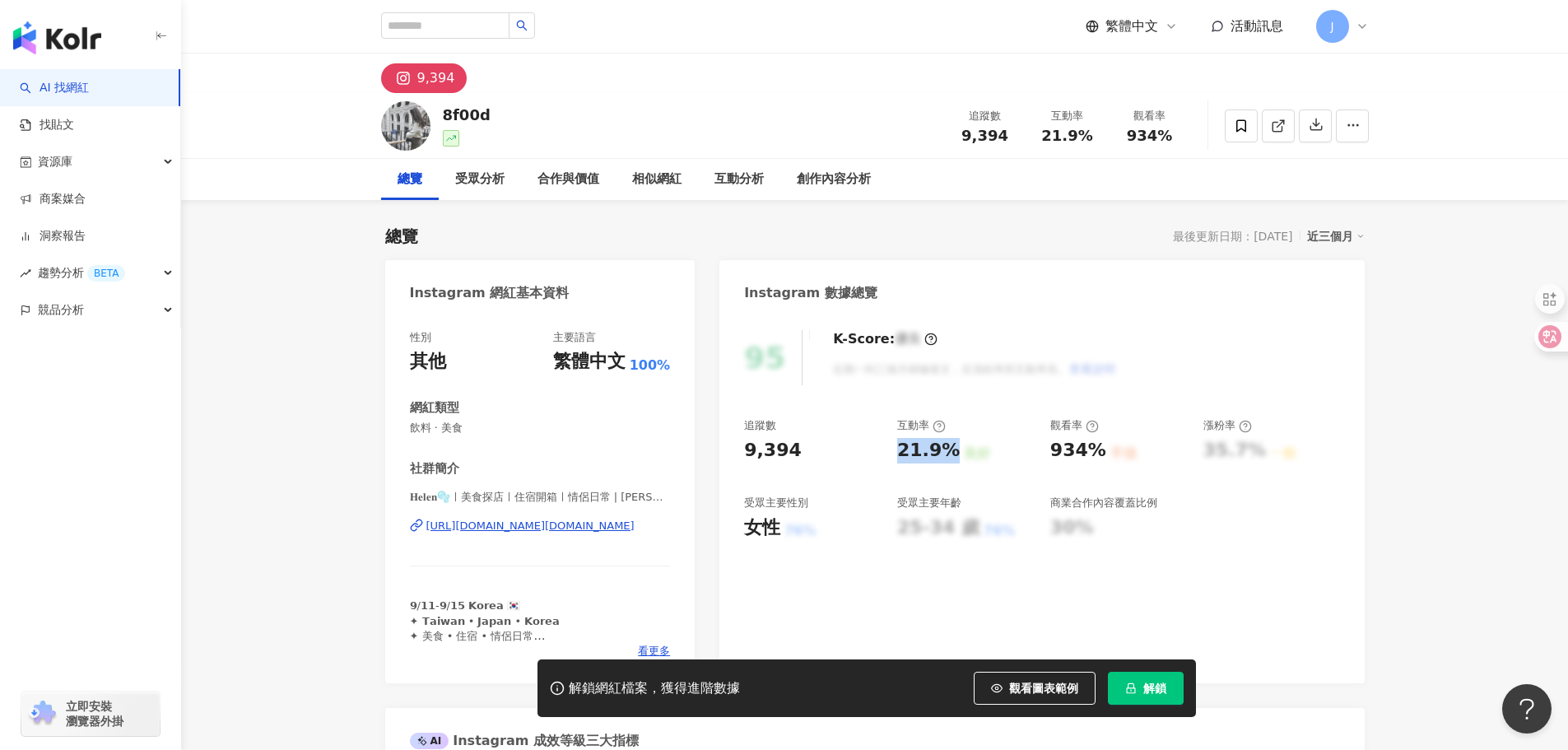
click at [947, 460] on div "21.9%" at bounding box center [928, 451] width 63 height 26
drag, startPoint x: 1068, startPoint y: 450, endPoint x: 1095, endPoint y: 454, distance: 27.3
click at [1095, 454] on div "934%" at bounding box center [1078, 451] width 56 height 26
copy div "934%"
drag, startPoint x: 422, startPoint y: 633, endPoint x: 481, endPoint y: 638, distance: 59.2
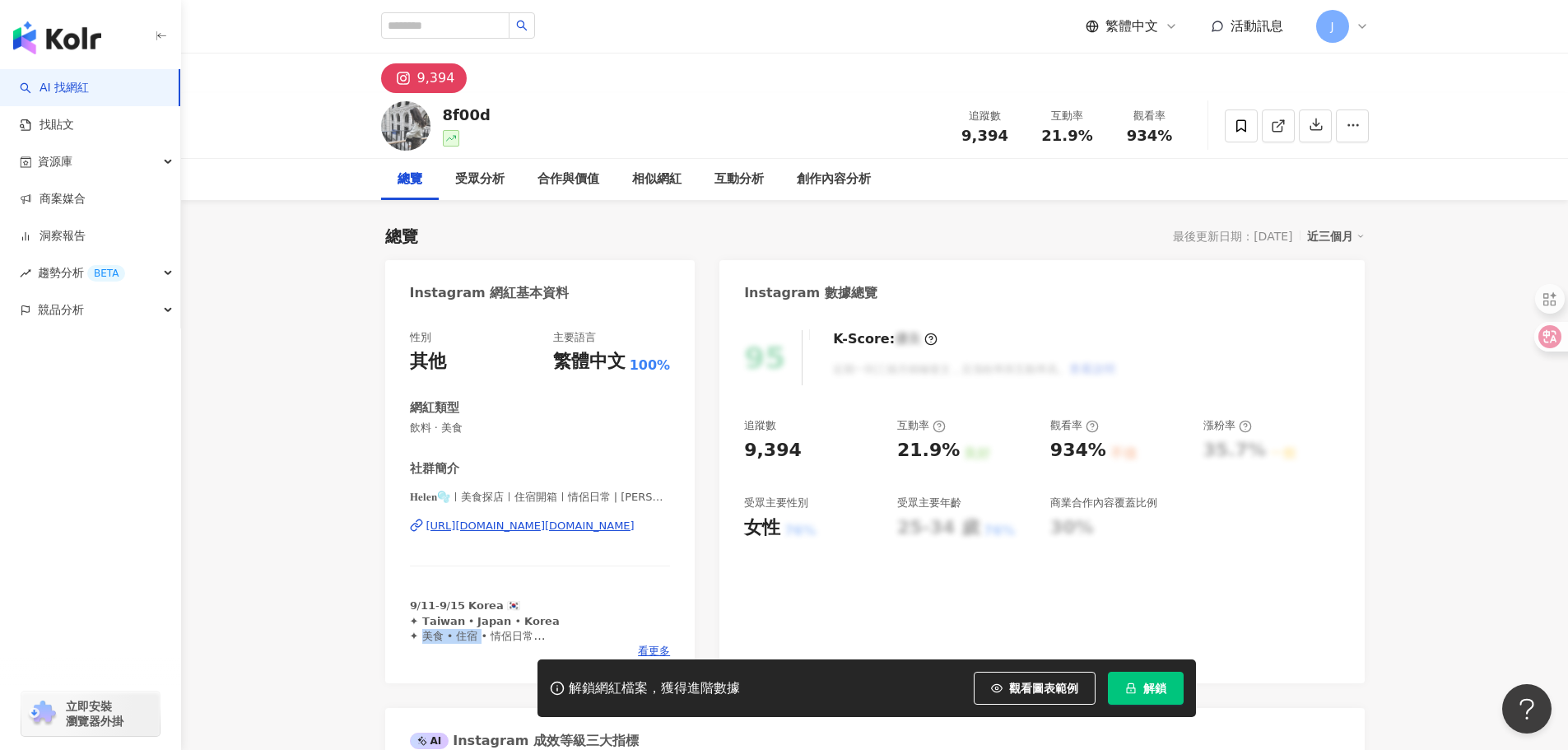
click at [481, 638] on span "𝟵/𝟭𝟭-𝟵/𝟭𝟱 𝗞𝗼𝗿𝗲𝗮 🇰🇷 ✦ 𝗧𝗮𝗶𝘄𝗮𝗻 • 𝗝𝗮𝗽𝗮𝗻 • 𝗞𝗼𝗿𝗲𝗮 ✦ 美食 • 住宿 • 情侶日常 ✦ 合作邀約請私訊小盒子 📧 Hel…" at bounding box center [511, 643] width 204 height 87
copy span "Helennn"
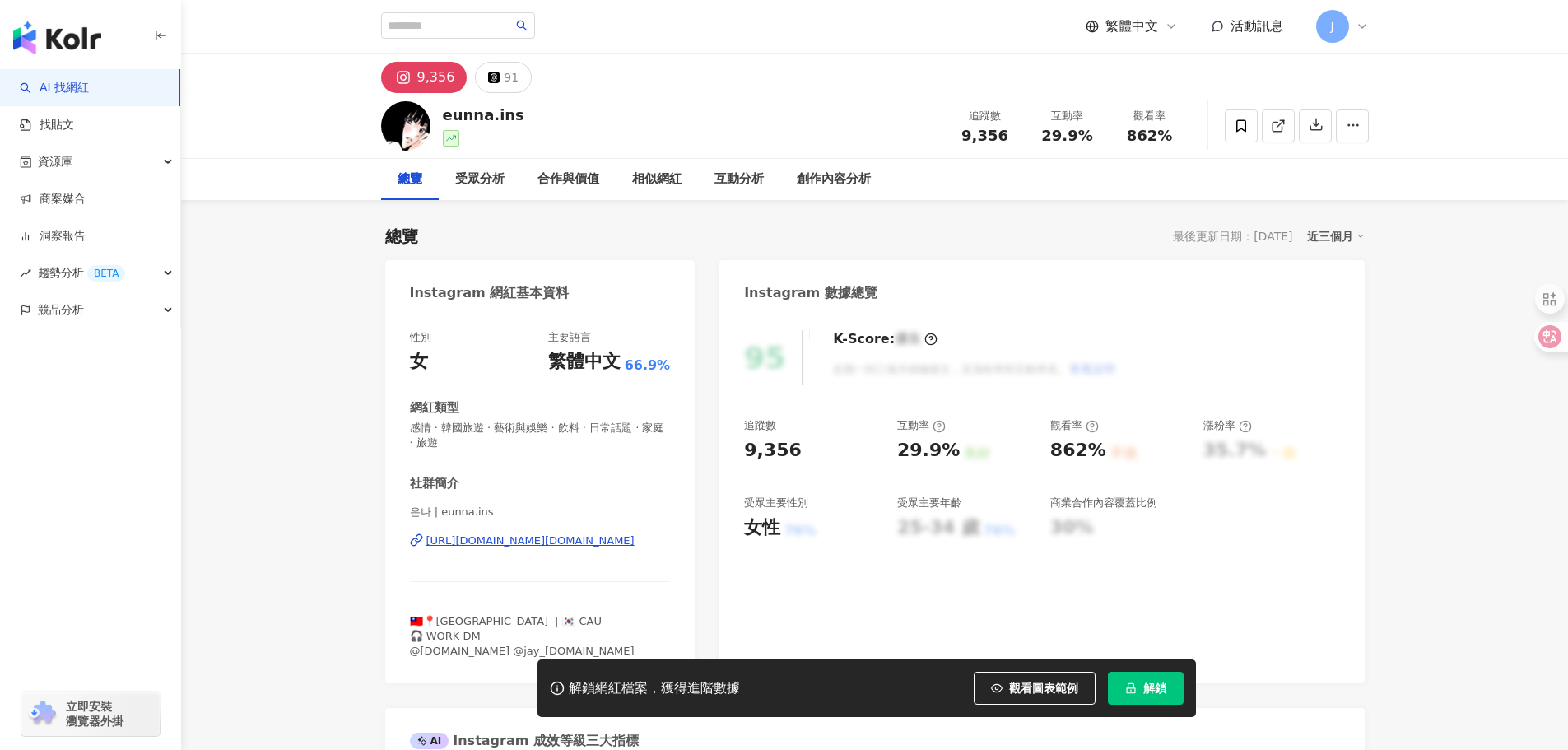
scroll to position [82, 0]
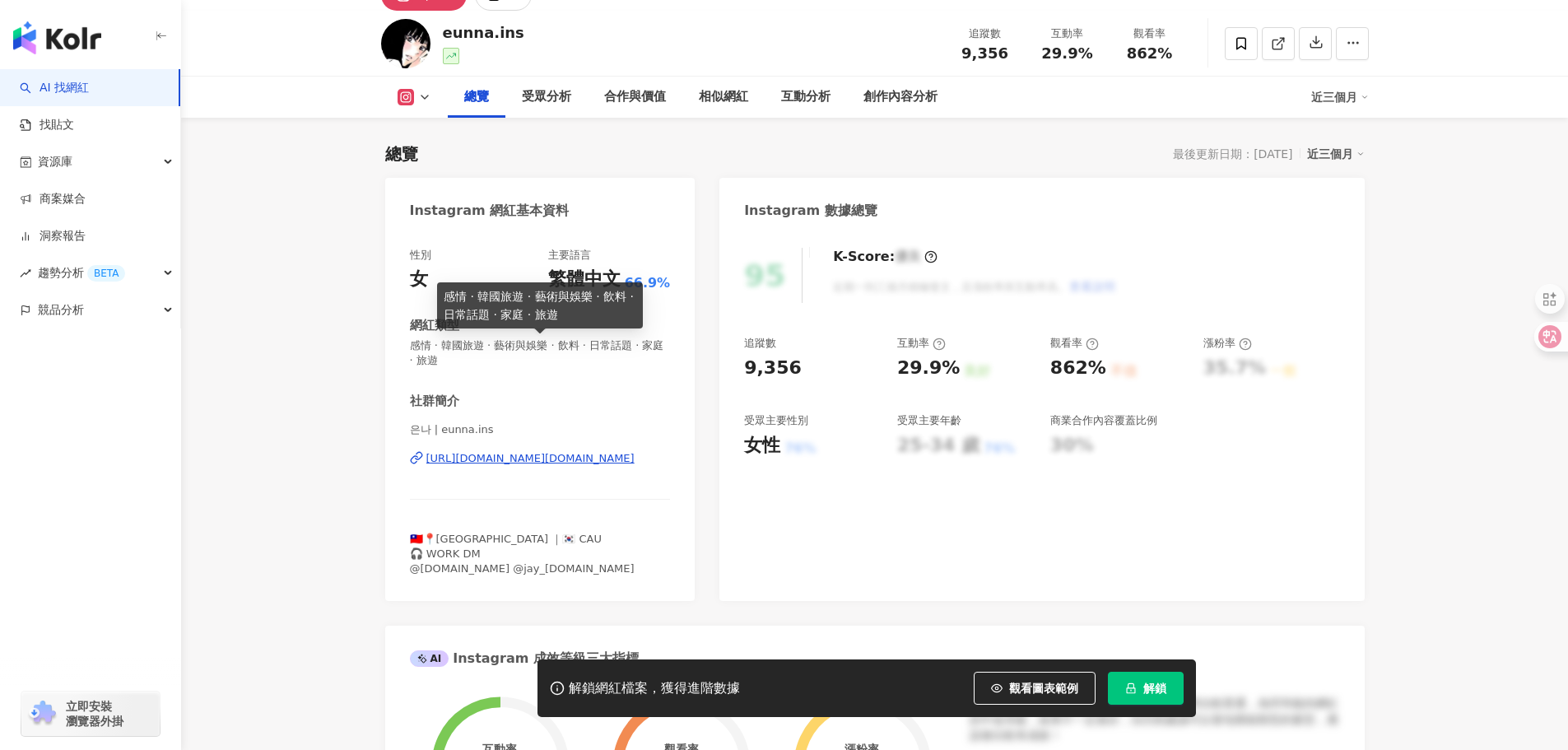
click at [528, 459] on div "[URL][DOMAIN_NAME][DOMAIN_NAME]" at bounding box center [531, 458] width 209 height 15
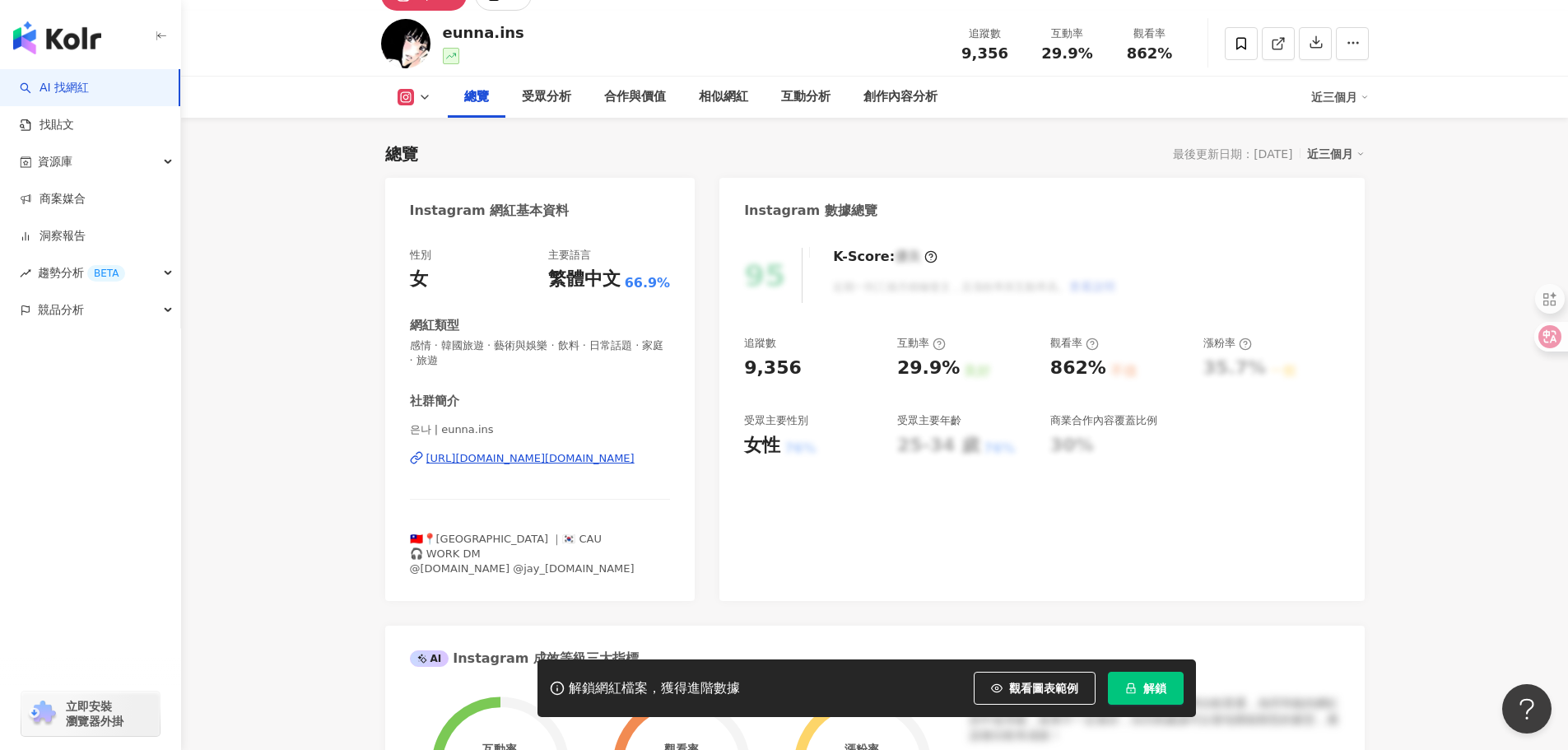
scroll to position [0, 0]
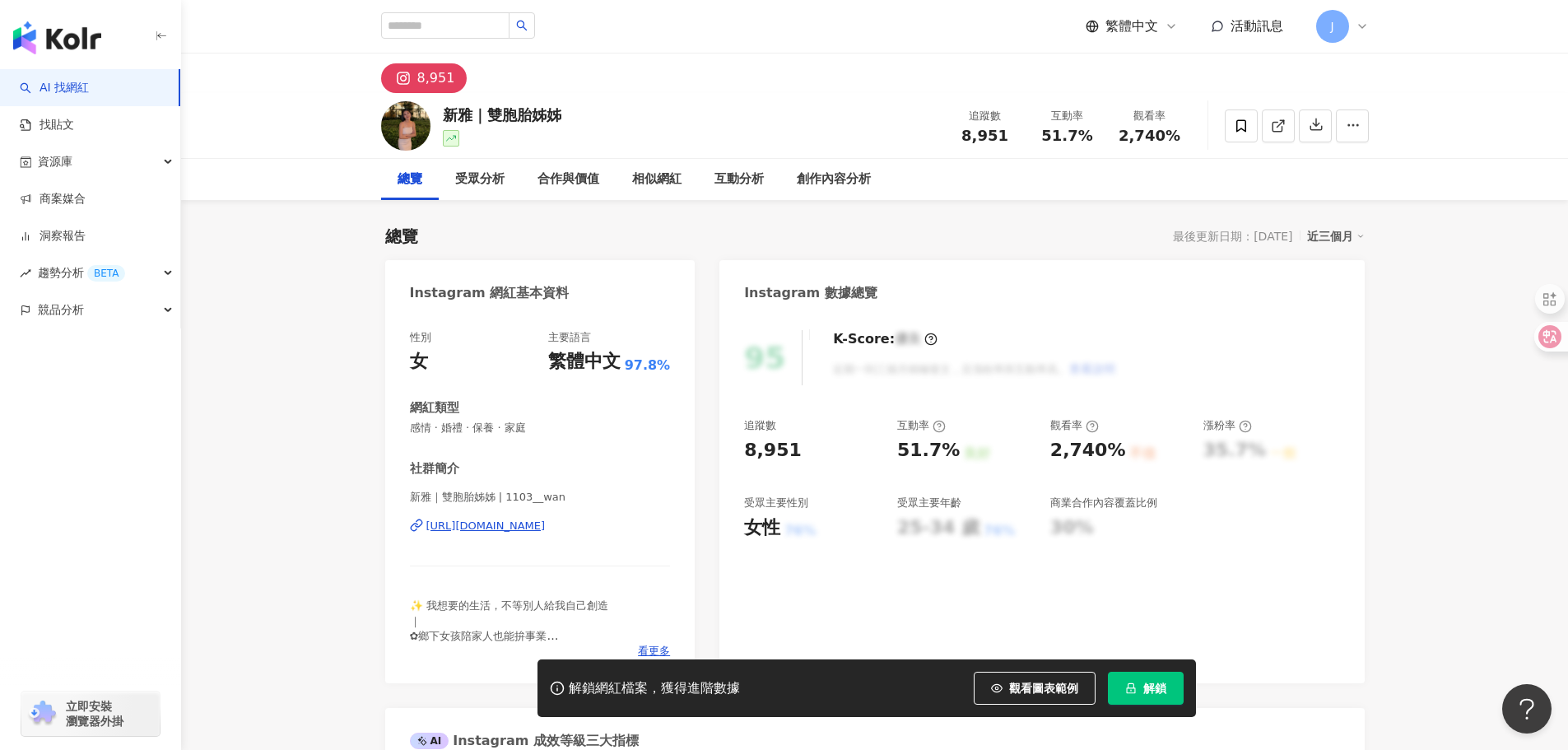
click at [524, 520] on div "https://www.instagram.com/1103__wan/" at bounding box center [486, 525] width 119 height 15
drag, startPoint x: 430, startPoint y: 514, endPoint x: 647, endPoint y: 517, distance: 217.0
click at [647, 517] on div "新雅｜雙胞胎姊姊 | 1103__wan https://www.instagram.com/1103__wan/" at bounding box center [540, 537] width 261 height 96
copy div "https://www.instagram.com/1103__wan/"
drag, startPoint x: 407, startPoint y: 496, endPoint x: 493, endPoint y: 500, distance: 86.1
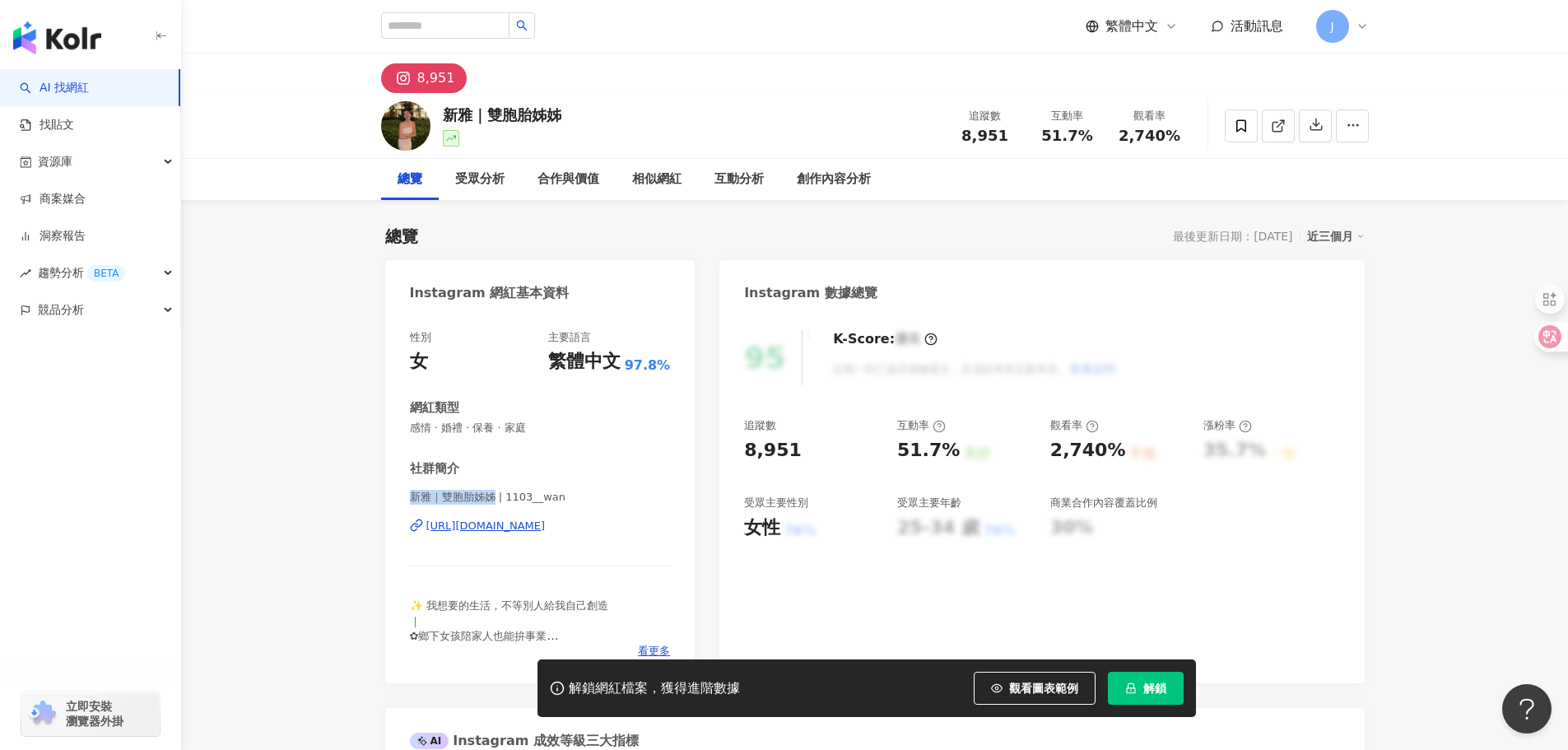
click at [493, 500] on div "性別 女 主要語言 繁體中文 97.8% 網紅類型 感情 · 婚禮 · 保養 · 家庭 社群簡介 新雅｜雙胞胎姊姊 | 1103__wan https://w…" at bounding box center [541, 499] width 310 height 370
click at [415, 497] on span "新雅｜雙胞胎姊姊 | 1103__wan" at bounding box center [540, 497] width 261 height 15
drag, startPoint x: 402, startPoint y: 495, endPoint x: 493, endPoint y: 499, distance: 91.1
click at [493, 499] on div "性別 女 主要語言 繁體中文 97.8% 網紅類型 感情 · 婚禮 · 保養 · 家庭 社群簡介 新雅｜雙胞胎姊姊 | 1103__wan https://w…" at bounding box center [541, 499] width 310 height 370
copy span "新雅｜雙胞胎姊姊"
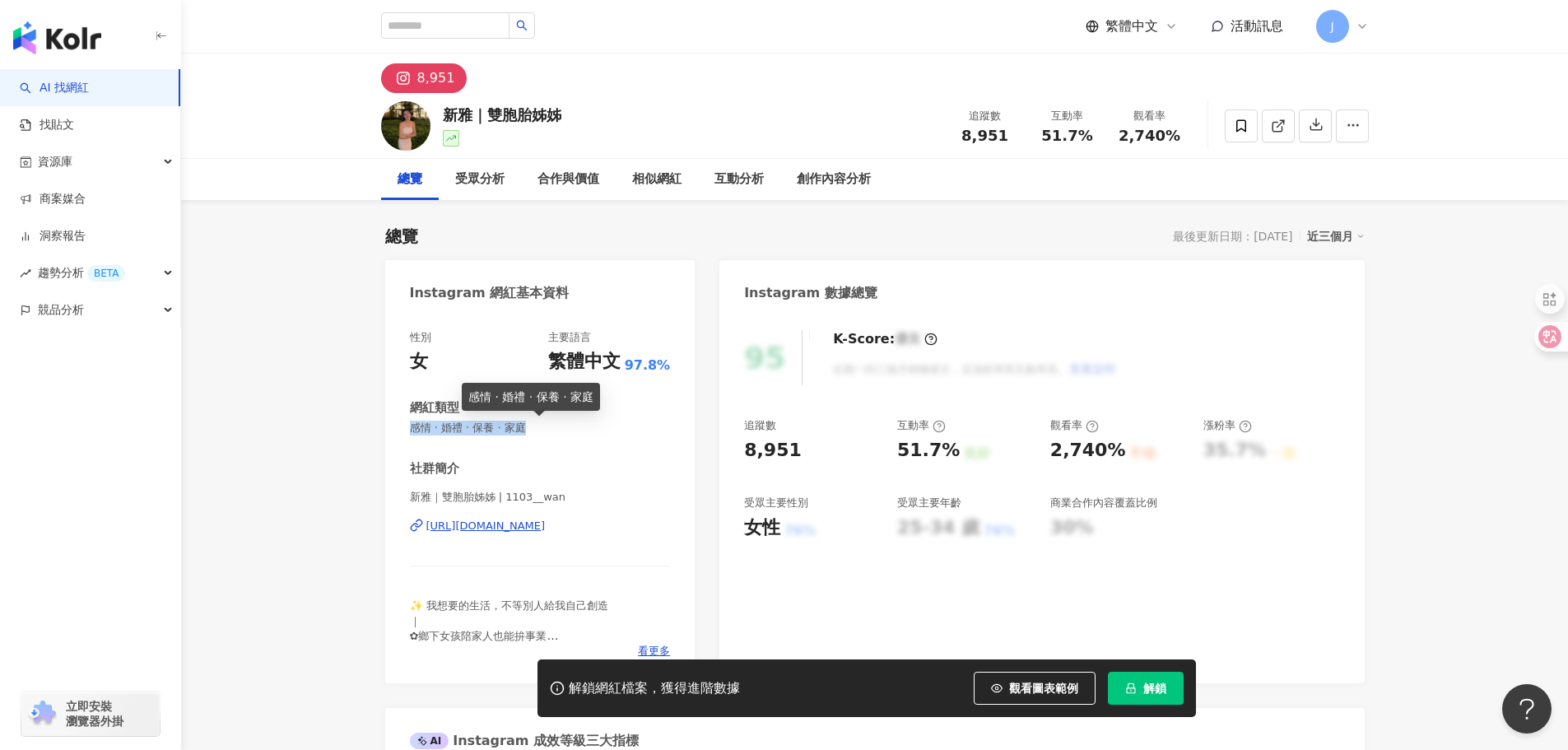
drag, startPoint x: 412, startPoint y: 429, endPoint x: 540, endPoint y: 434, distance: 128.1
click at [540, 434] on span "感情 · 婚禮 · 保養 · 家庭" at bounding box center [540, 427] width 261 height 15
drag, startPoint x: 482, startPoint y: 429, endPoint x: 540, endPoint y: 429, distance: 58.0
click at [540, 429] on span "感情 · 婚禮 · 保養 · 家庭" at bounding box center [540, 427] width 261 height 15
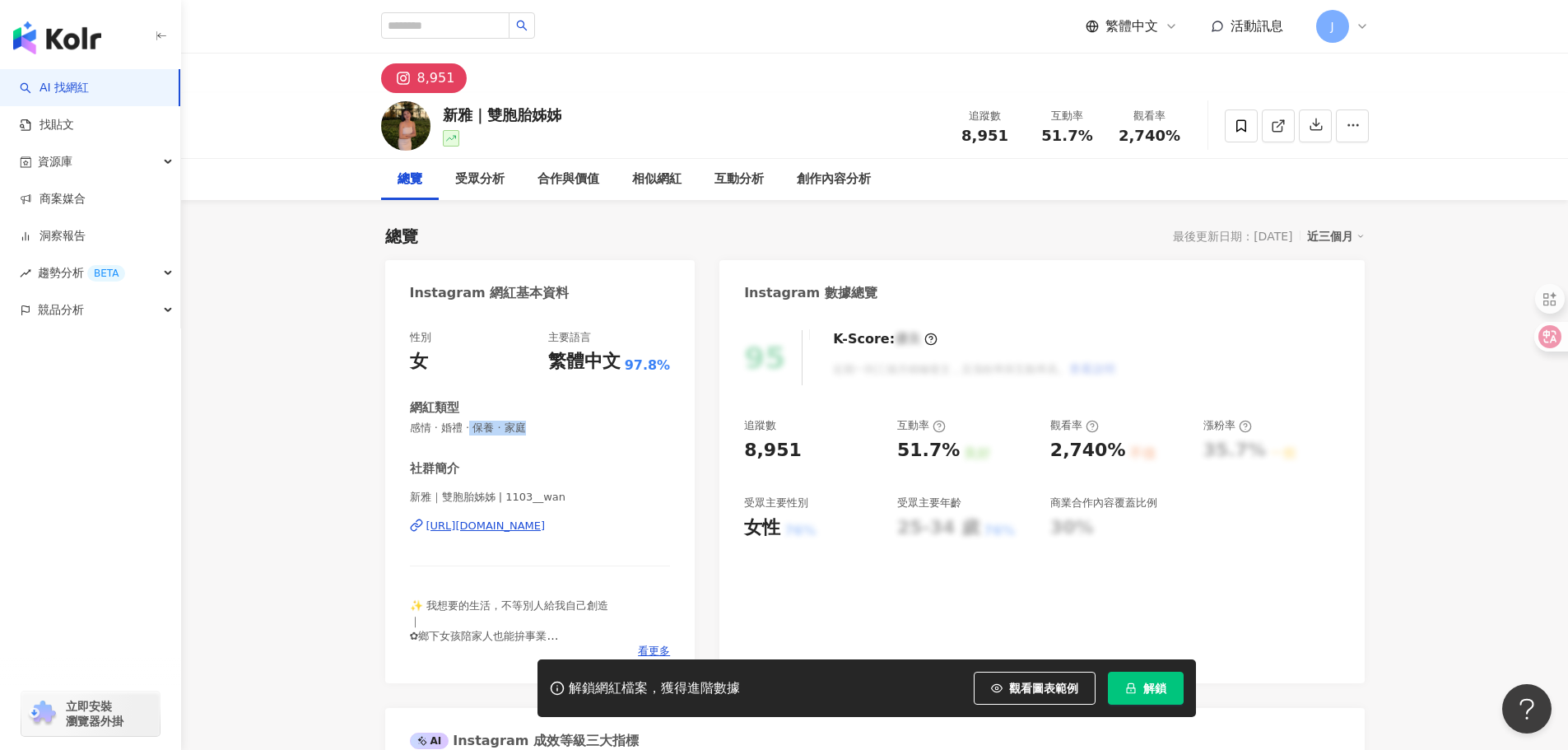
copy span "保養 · 家庭"
click at [788, 450] on div "95 K-Score : 優良 近期一到三個月積極發文，且漲粉率與互動率高。 查看說明 追蹤數 8,951 互動率 51.7% 良好 觀看率 2,740% 不…" at bounding box center [1041, 499] width 645 height 370
click at [869, 450] on div "8,951" at bounding box center [812, 451] width 136 height 26
drag, startPoint x: 896, startPoint y: 450, endPoint x: 947, endPoint y: 450, distance: 51.0
click at [947, 450] on div "51.7%" at bounding box center [928, 451] width 63 height 26
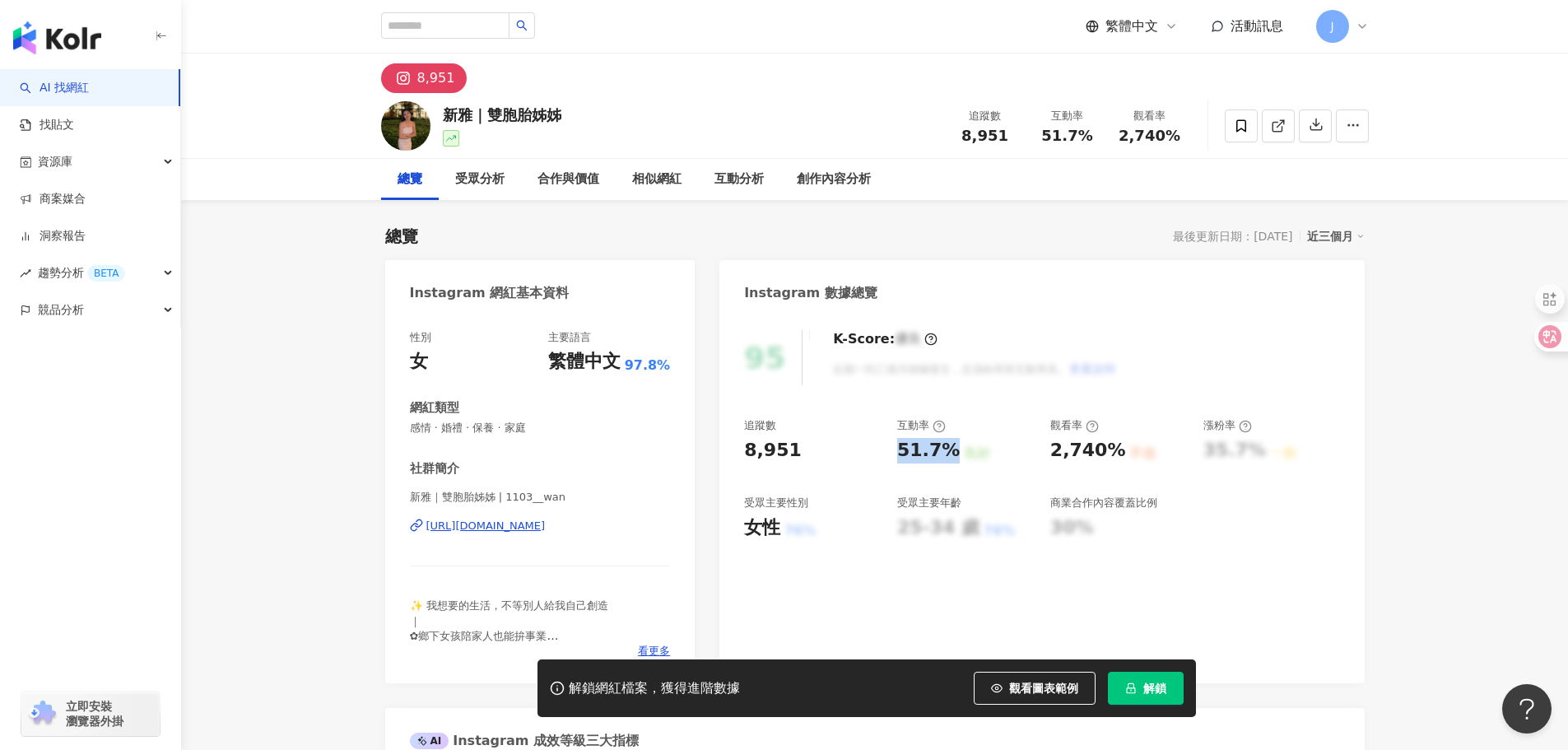
copy div "51.7%"
drag, startPoint x: 1049, startPoint y: 458, endPoint x: 1110, endPoint y: 458, distance: 61.0
click at [1110, 458] on div "2,740%" at bounding box center [1088, 451] width 76 height 26
copy div "2,740%"
